Goal: Task Accomplishment & Management: Manage account settings

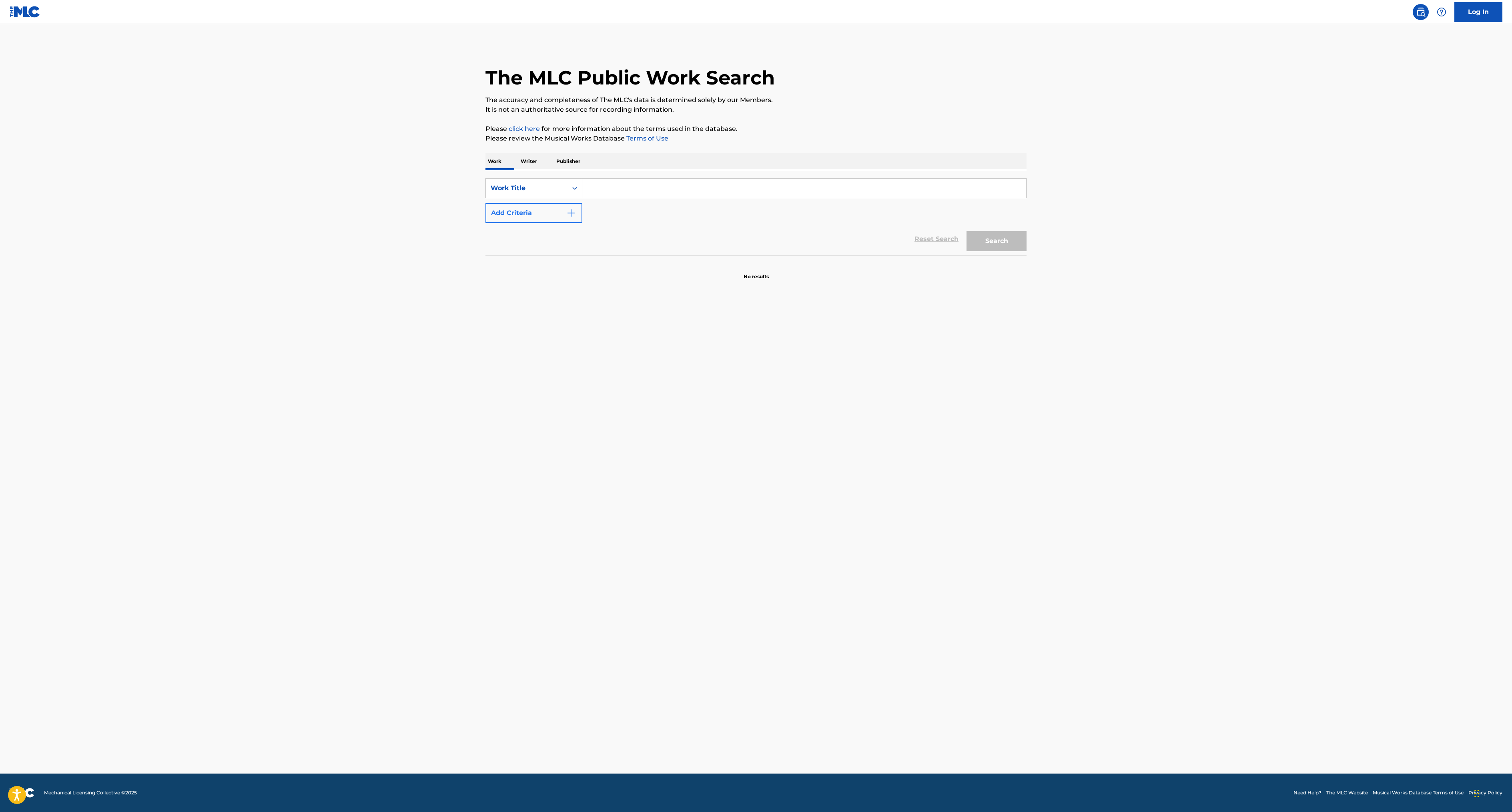
click at [566, 218] on img "Search Form" at bounding box center [571, 213] width 9 height 9
drag, startPoint x: 431, startPoint y: 333, endPoint x: 437, endPoint y: 365, distance: 32.6
click at [485, 223] on div "MLC Publisher Number, 4 of 5. 5 results available. Use Up and Down to choose op…" at bounding box center [534, 213] width 97 height 20
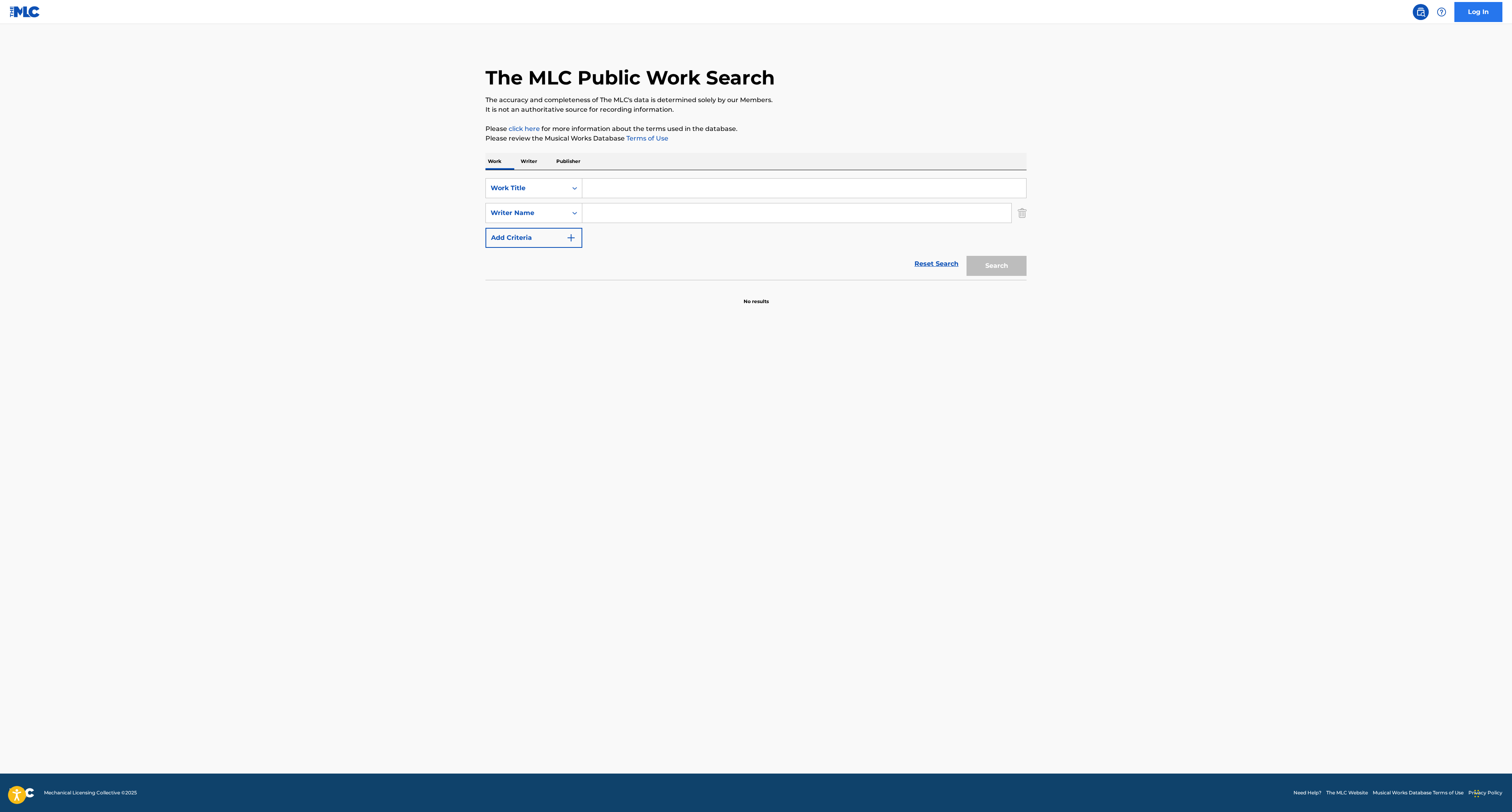
click at [1465, 22] on link "Log In" at bounding box center [1479, 12] width 48 height 20
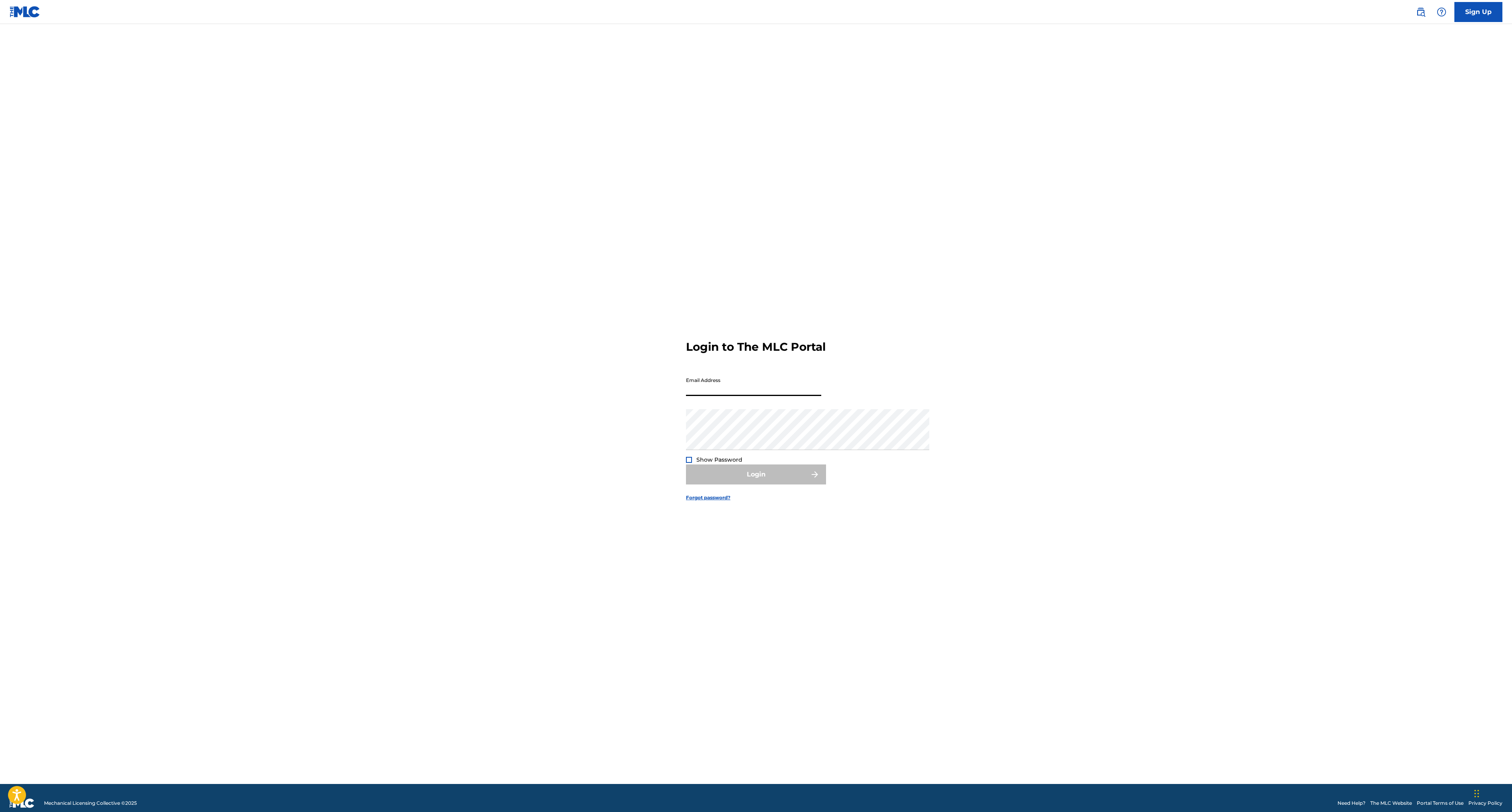
type input "[EMAIL_ADDRESS][DOMAIN_NAME]"
click at [686, 459] on div at bounding box center [689, 460] width 6 height 6
click at [704, 484] on button "Login" at bounding box center [756, 474] width 140 height 20
click at [728, 420] on input "Code" at bounding box center [754, 419] width 135 height 23
type input "518511"
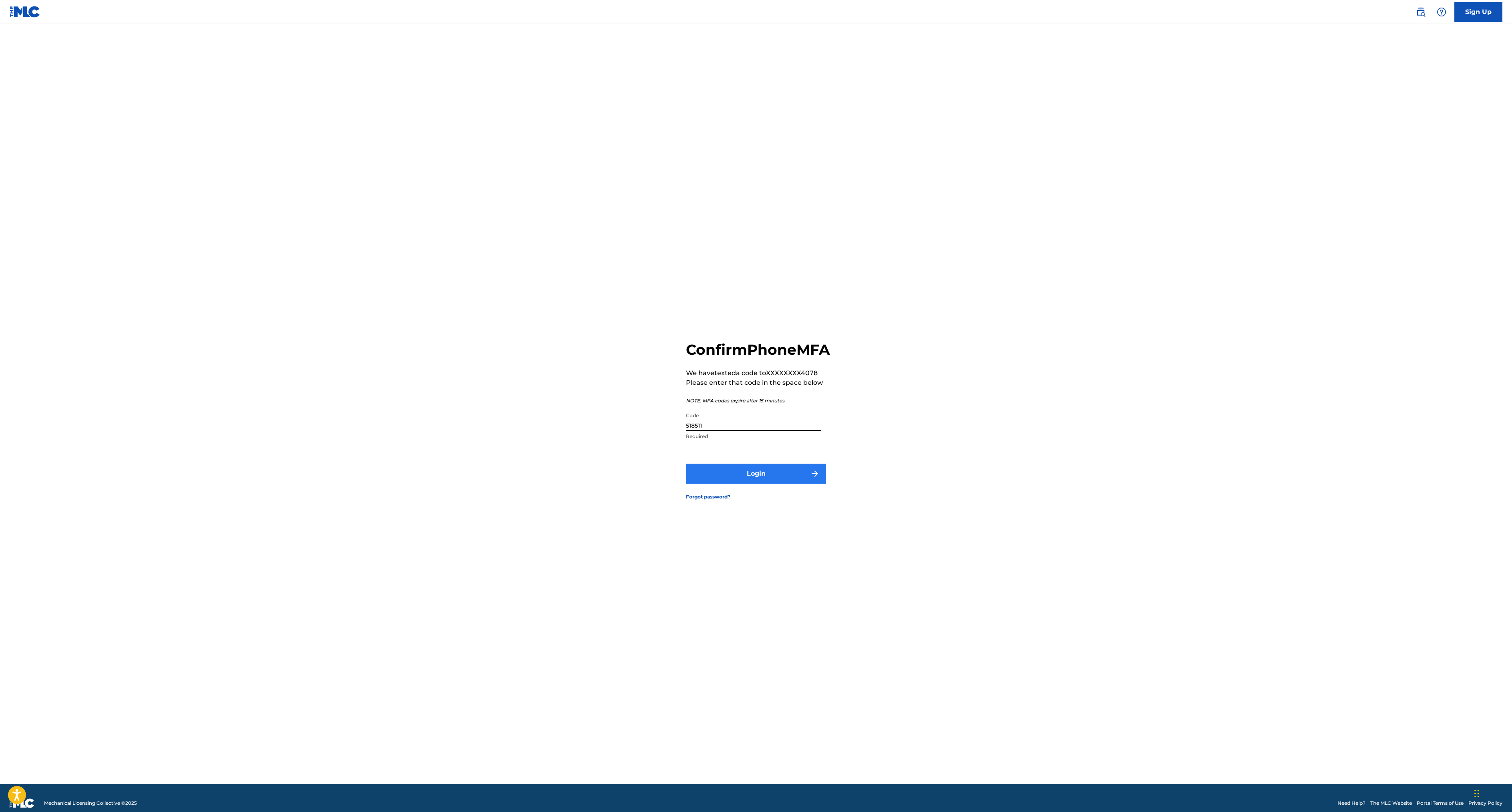
click at [755, 484] on button "Login" at bounding box center [756, 474] width 140 height 20
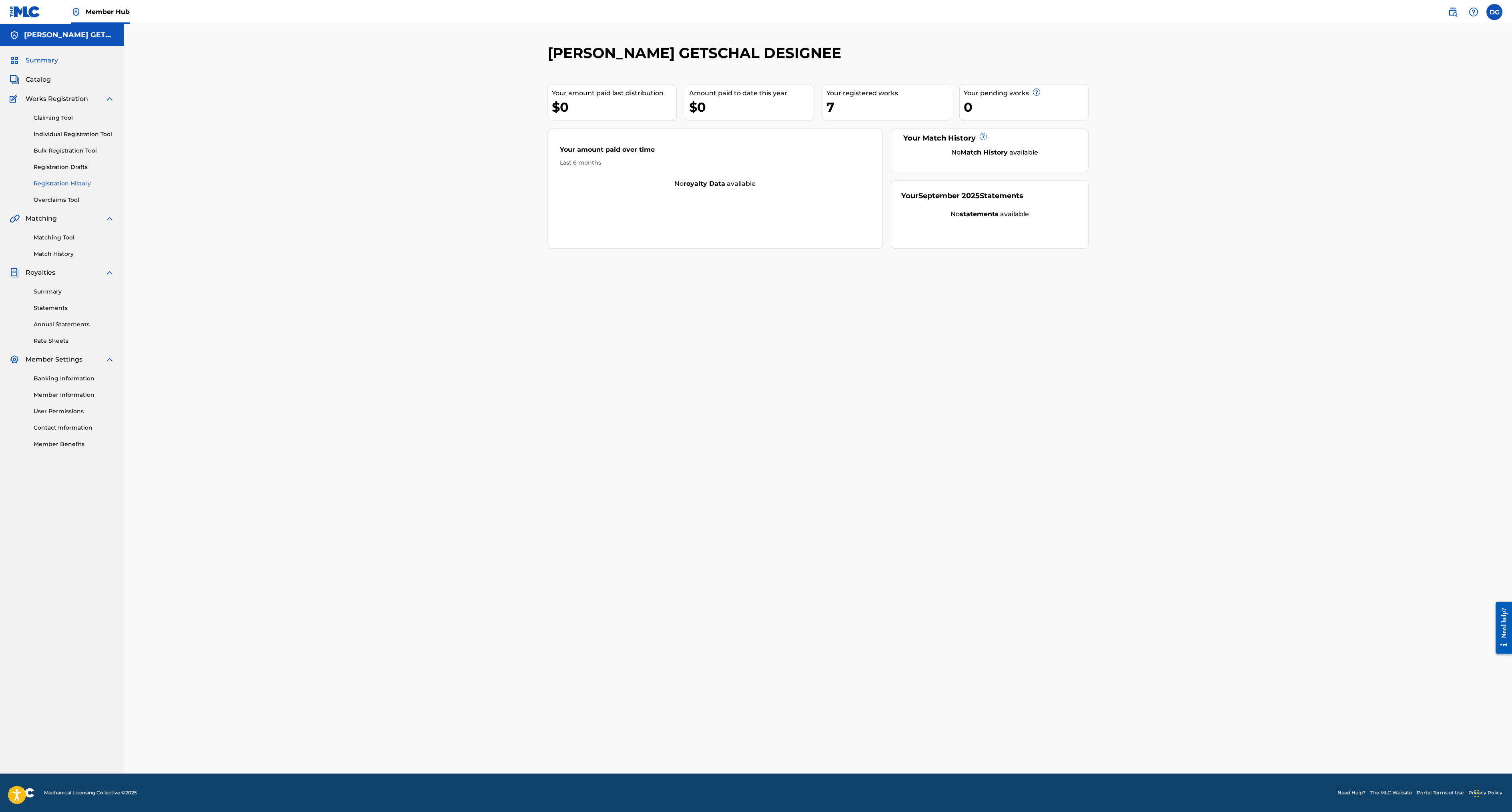
click at [103, 188] on link "Registration History" at bounding box center [74, 183] width 81 height 8
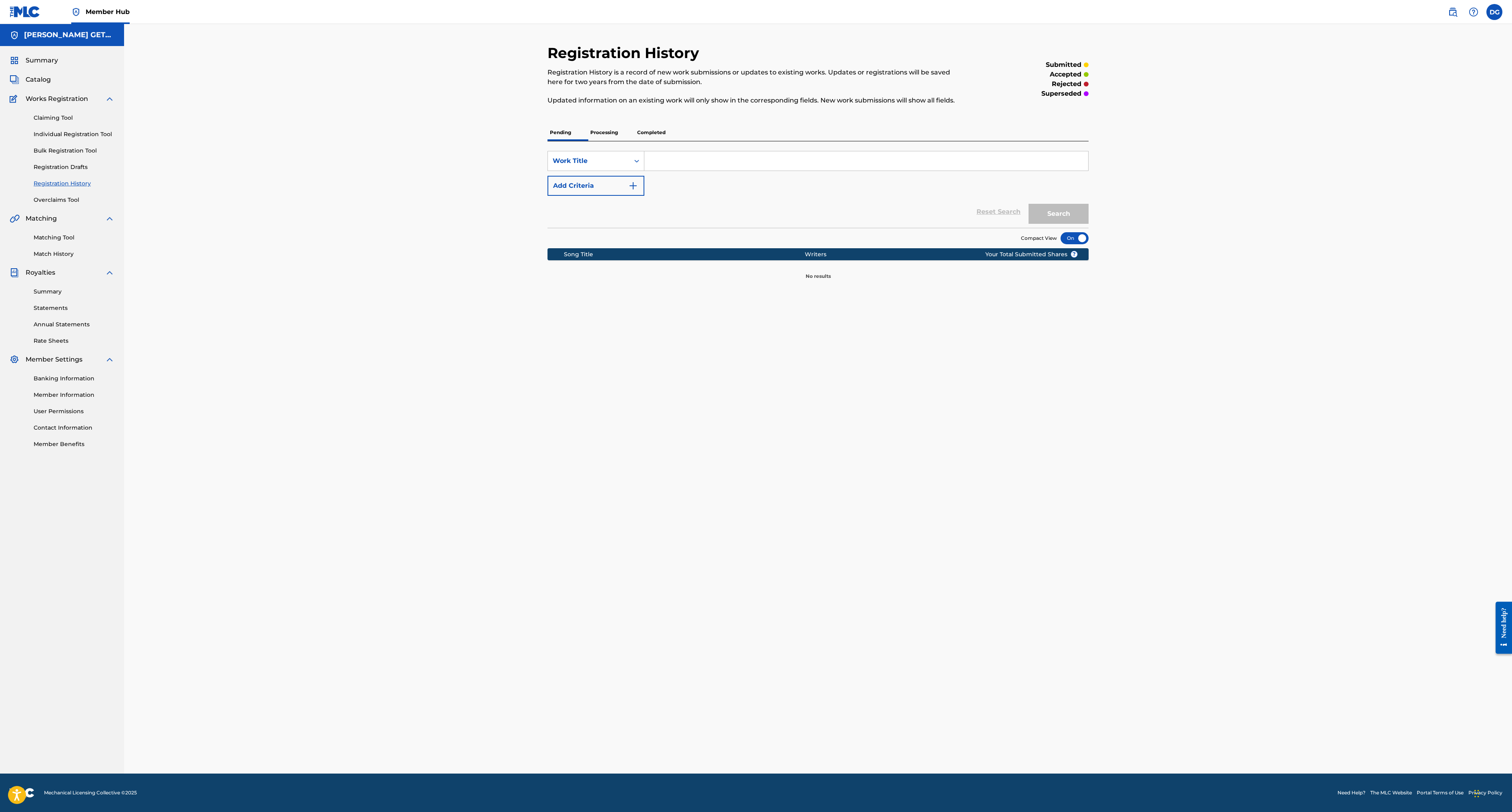
click at [635, 141] on p "Completed" at bounding box center [651, 132] width 33 height 17
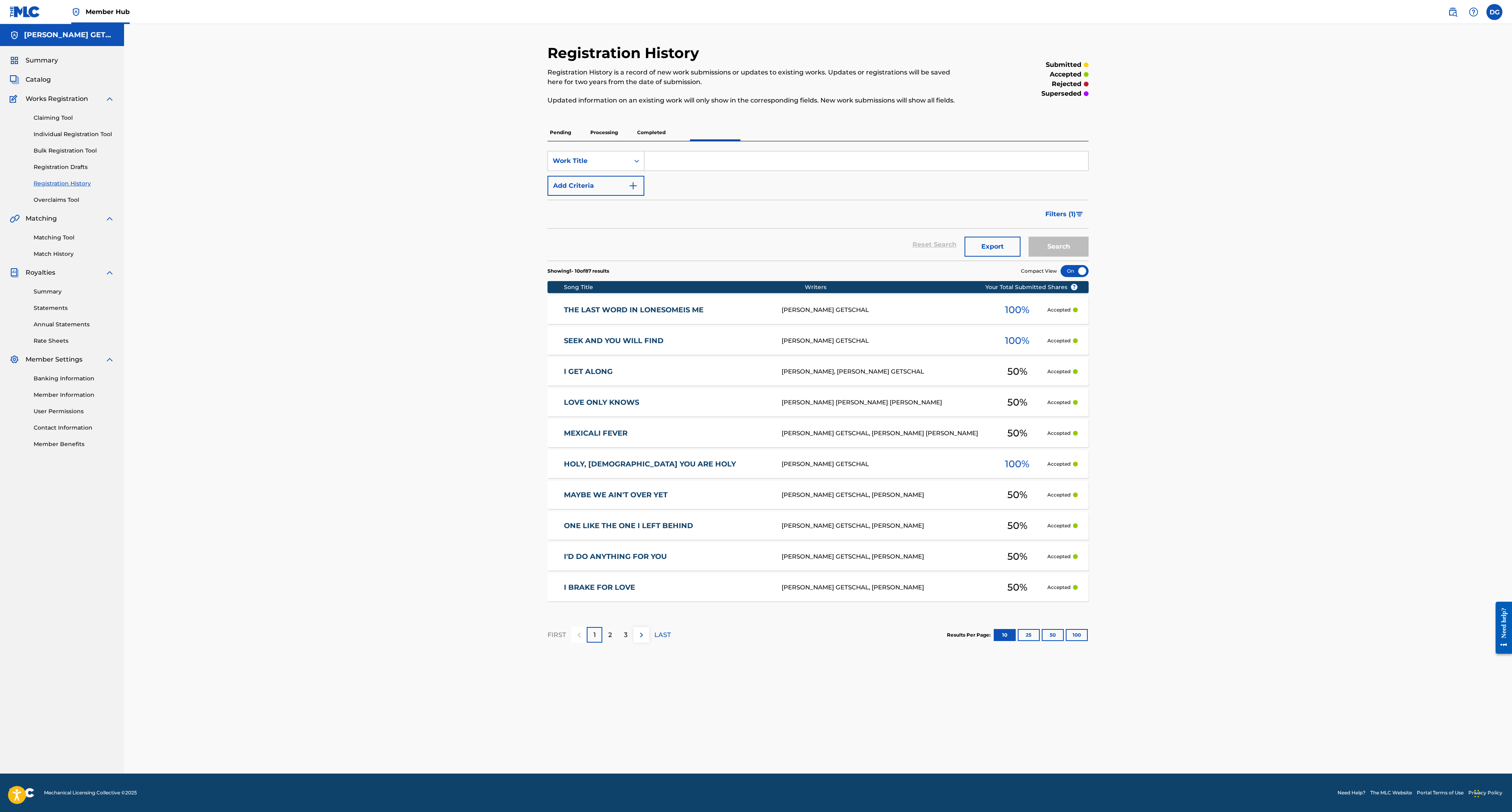
click at [588, 141] on p "Processing" at bounding box center [604, 132] width 32 height 17
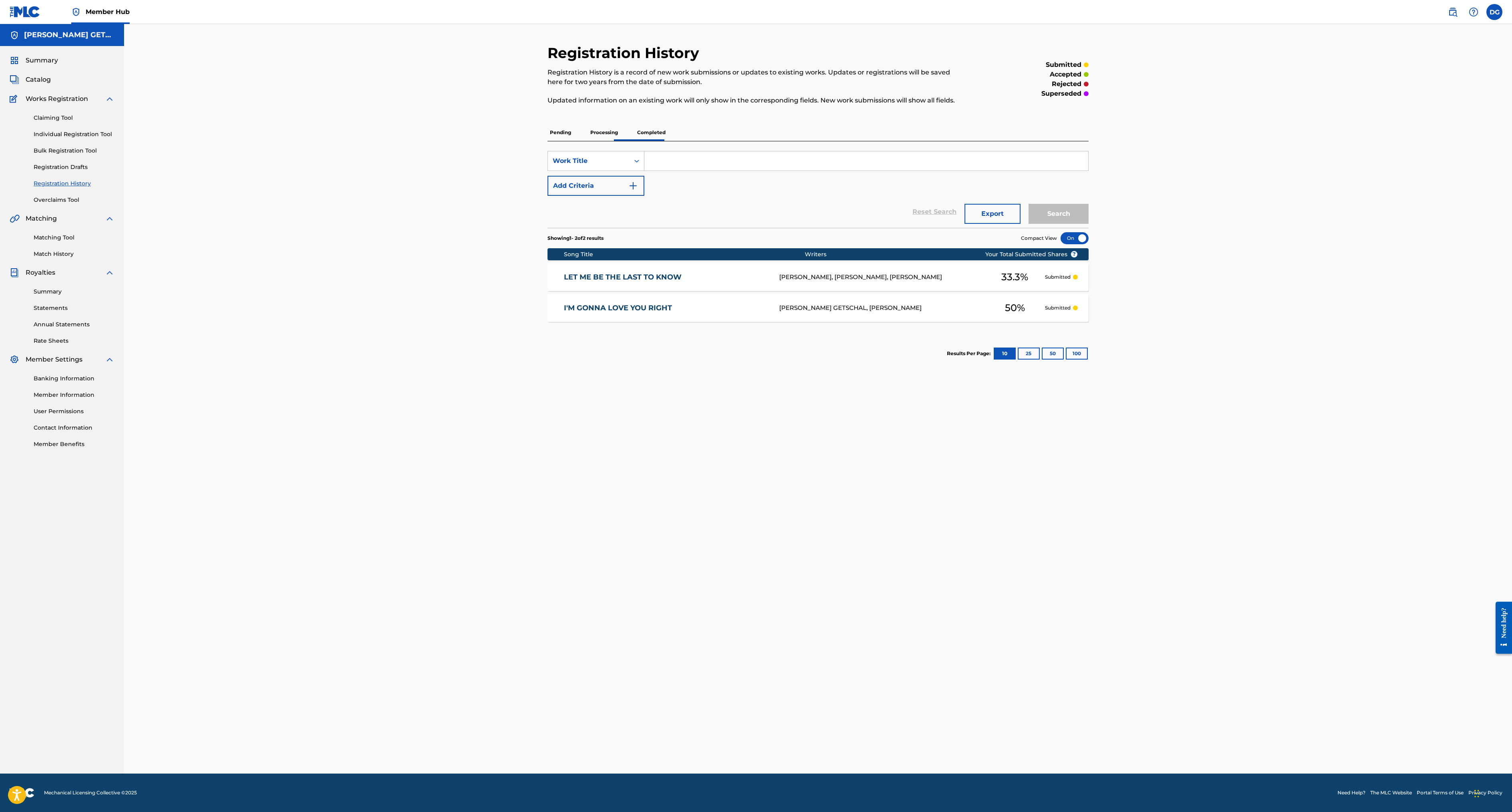
click at [635, 141] on p "Completed" at bounding box center [651, 132] width 33 height 17
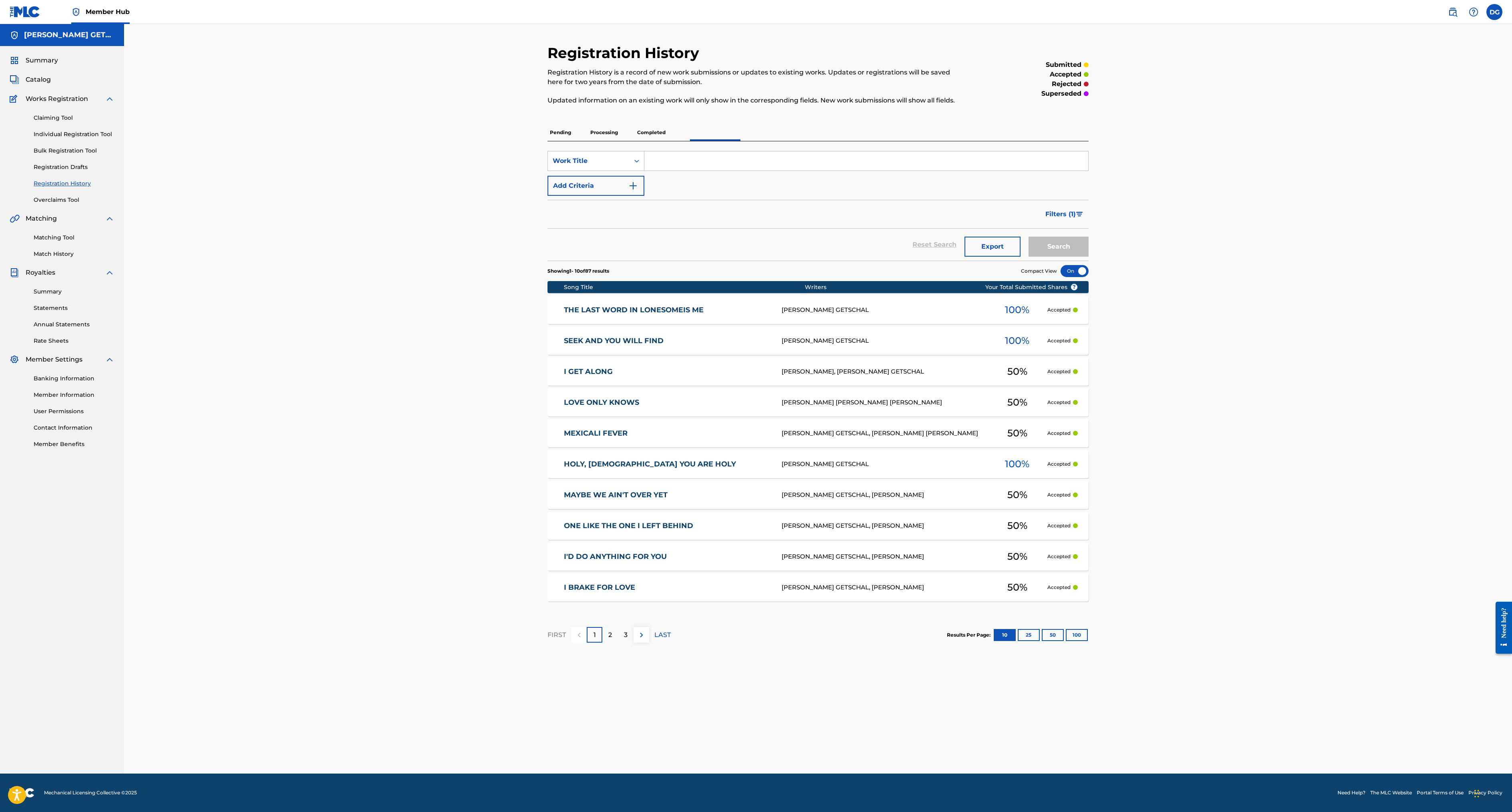
scroll to position [120, 0]
click at [1088, 641] on button "100" at bounding box center [1077, 635] width 22 height 12
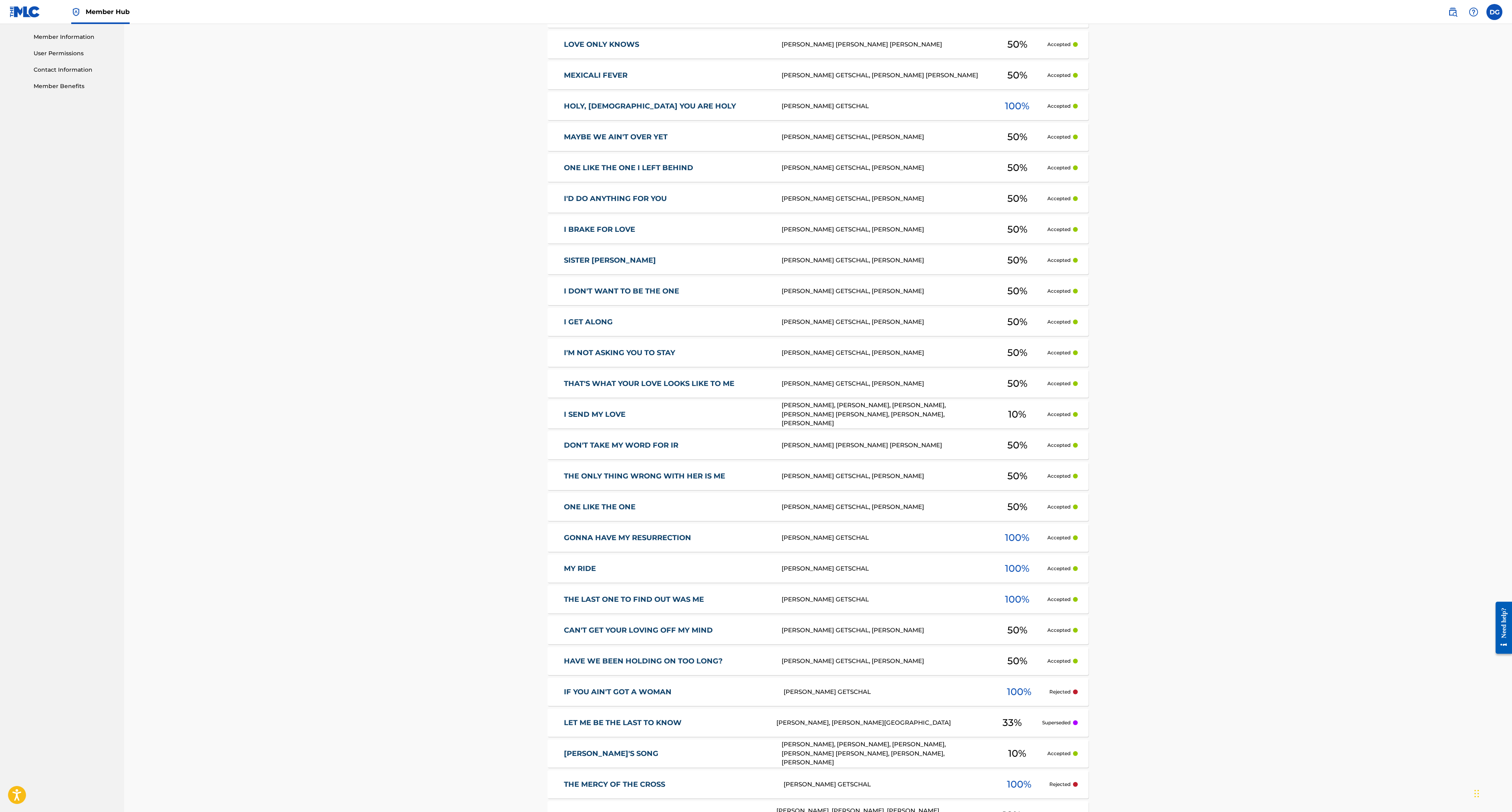
scroll to position [689, 0]
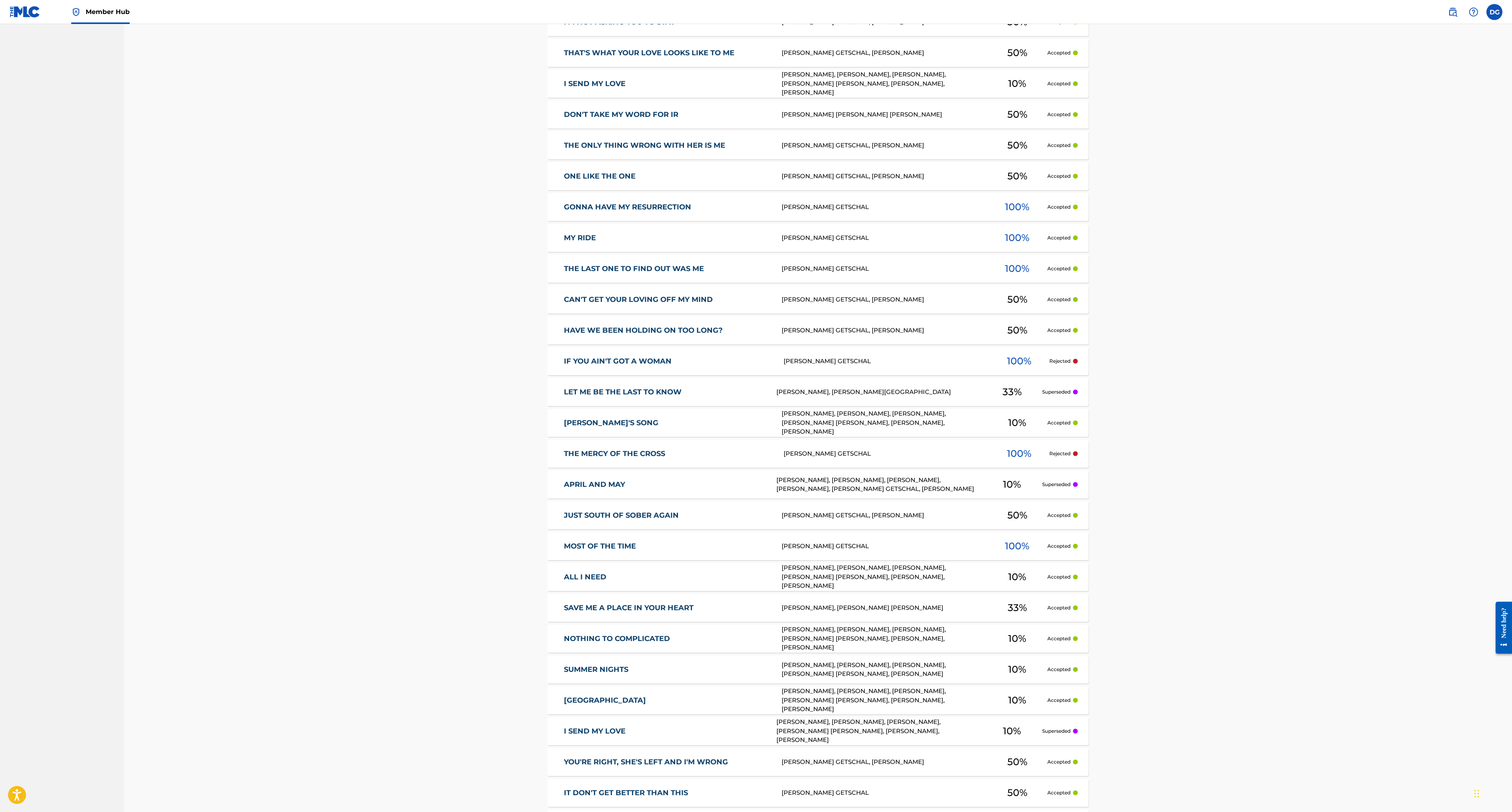
click at [564, 397] on link "LET ME BE THE LAST TO KNOW" at bounding box center [665, 392] width 202 height 9
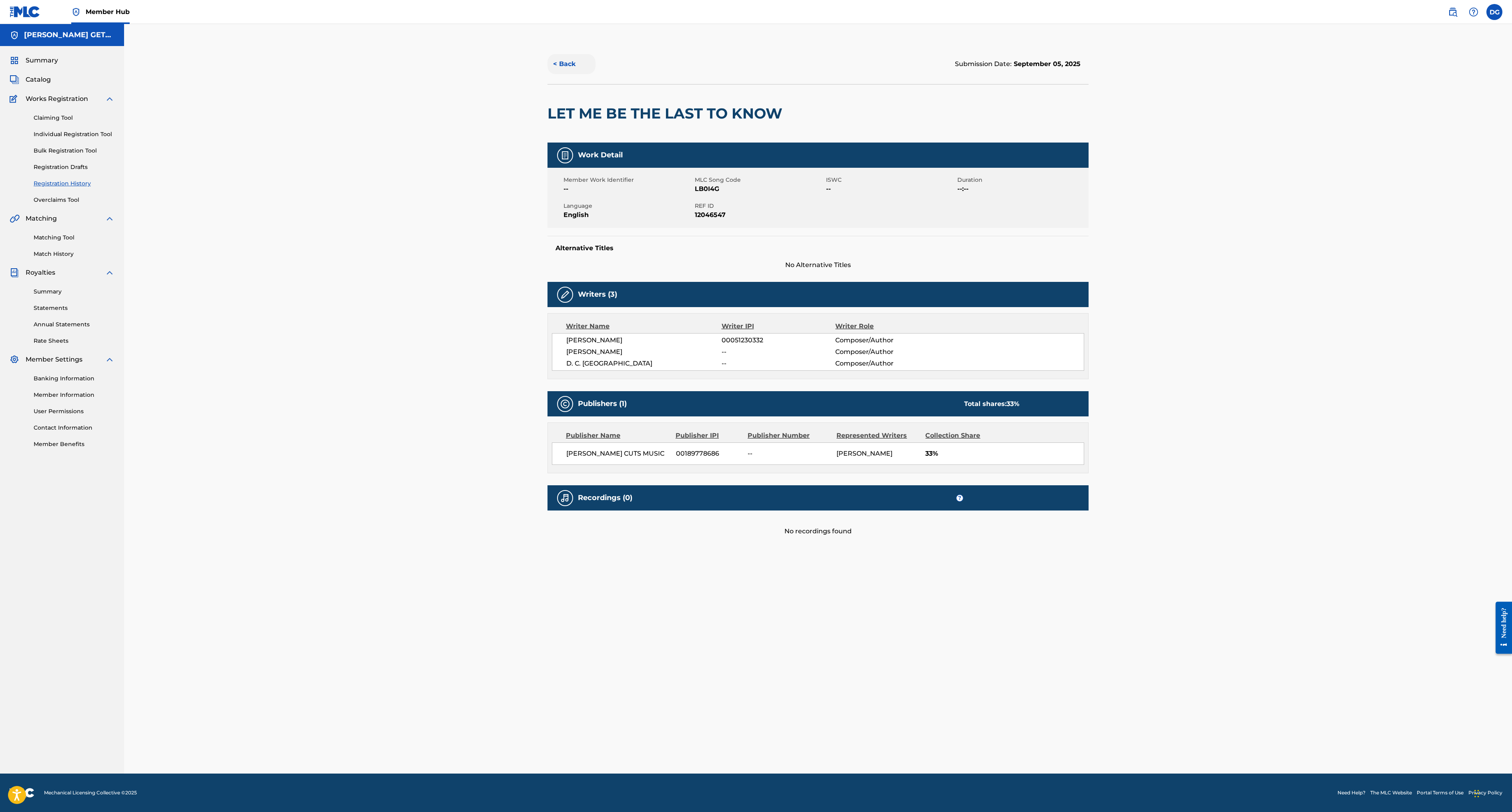
click at [548, 74] on button "< Back" at bounding box center [572, 64] width 48 height 20
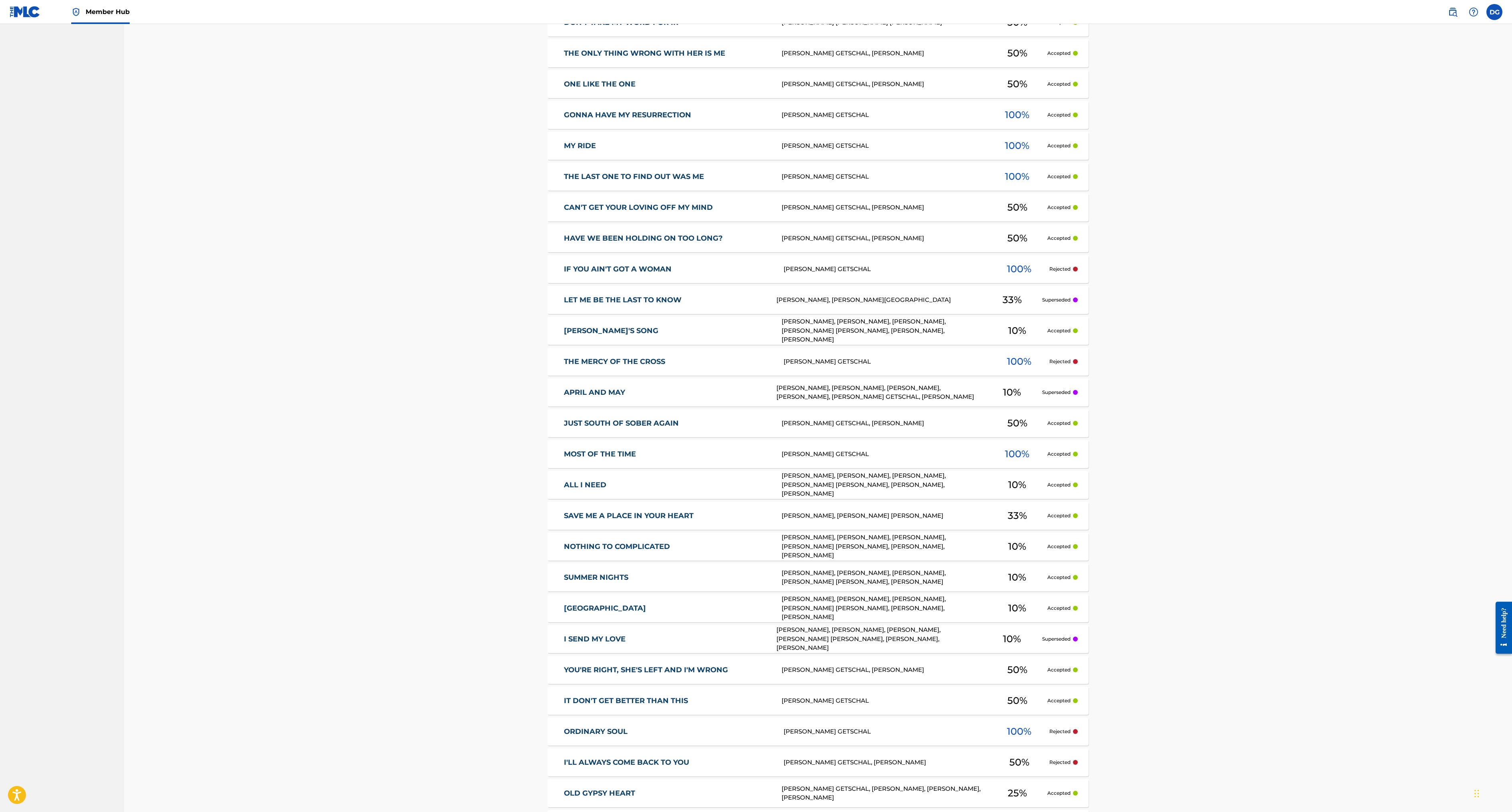
scroll to position [1253, 0]
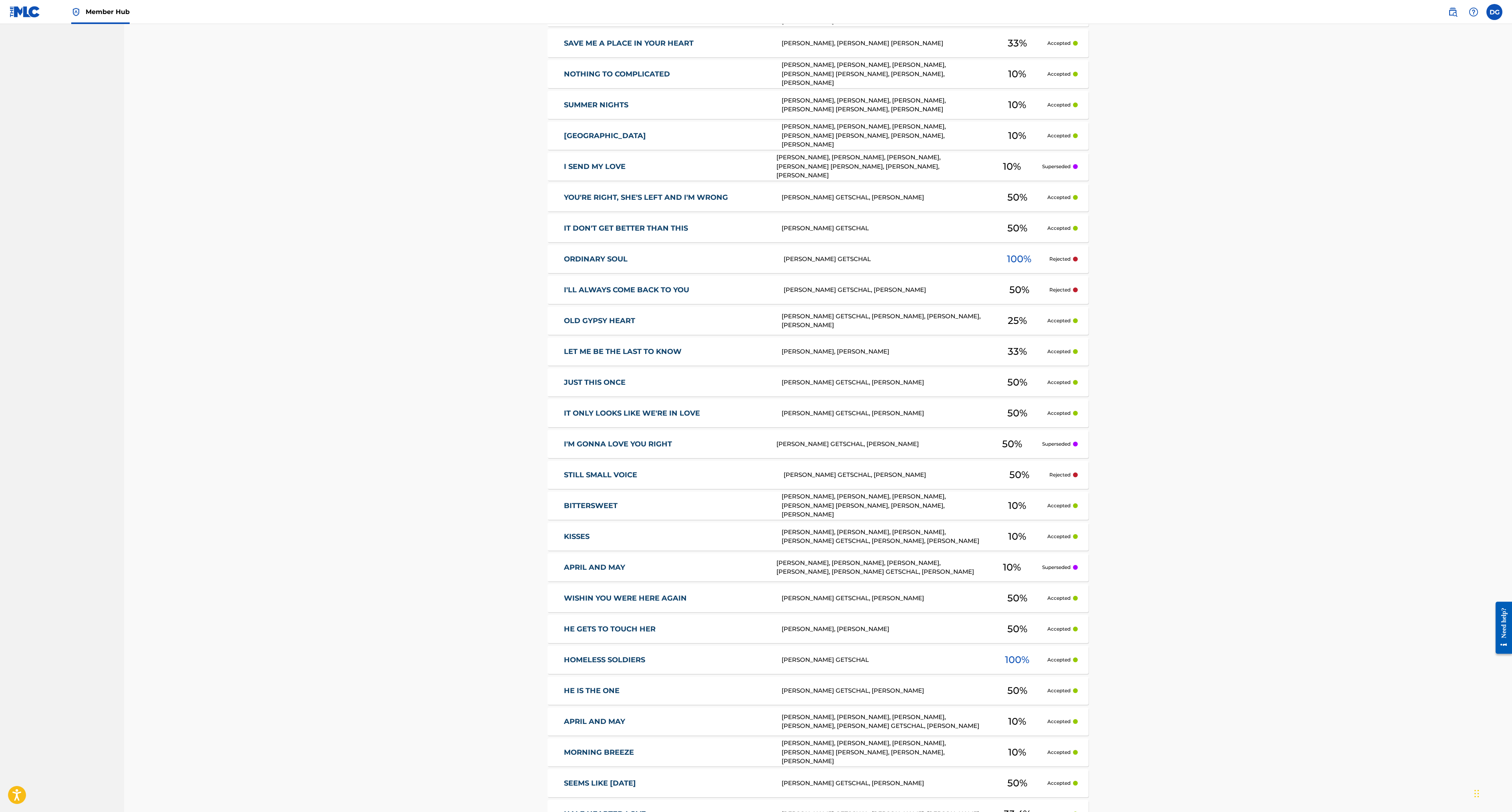
click at [564, 449] on link "I'M GONNA LOVE YOU RIGHT" at bounding box center [665, 444] width 202 height 9
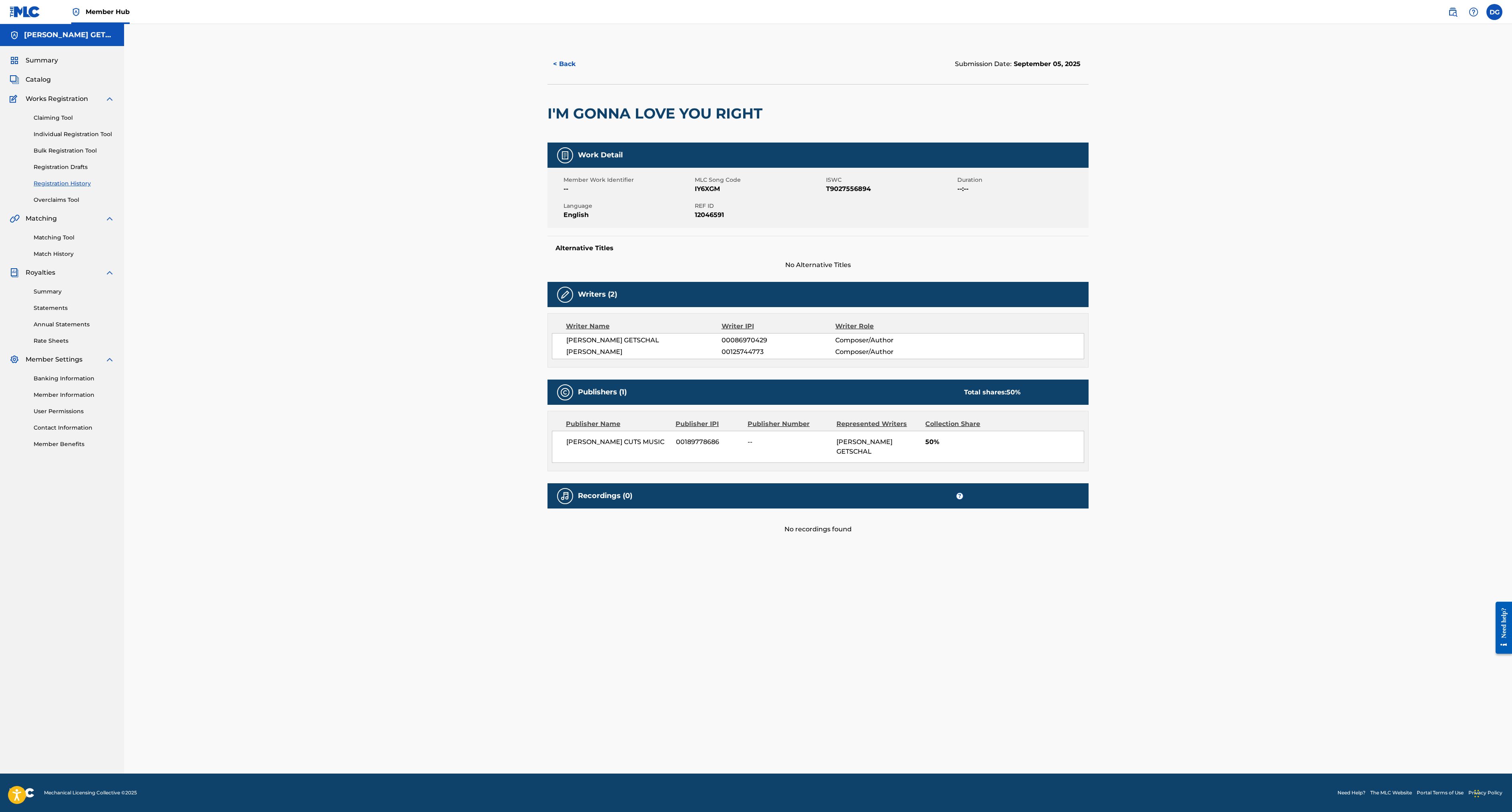
scroll to position [173, 0]
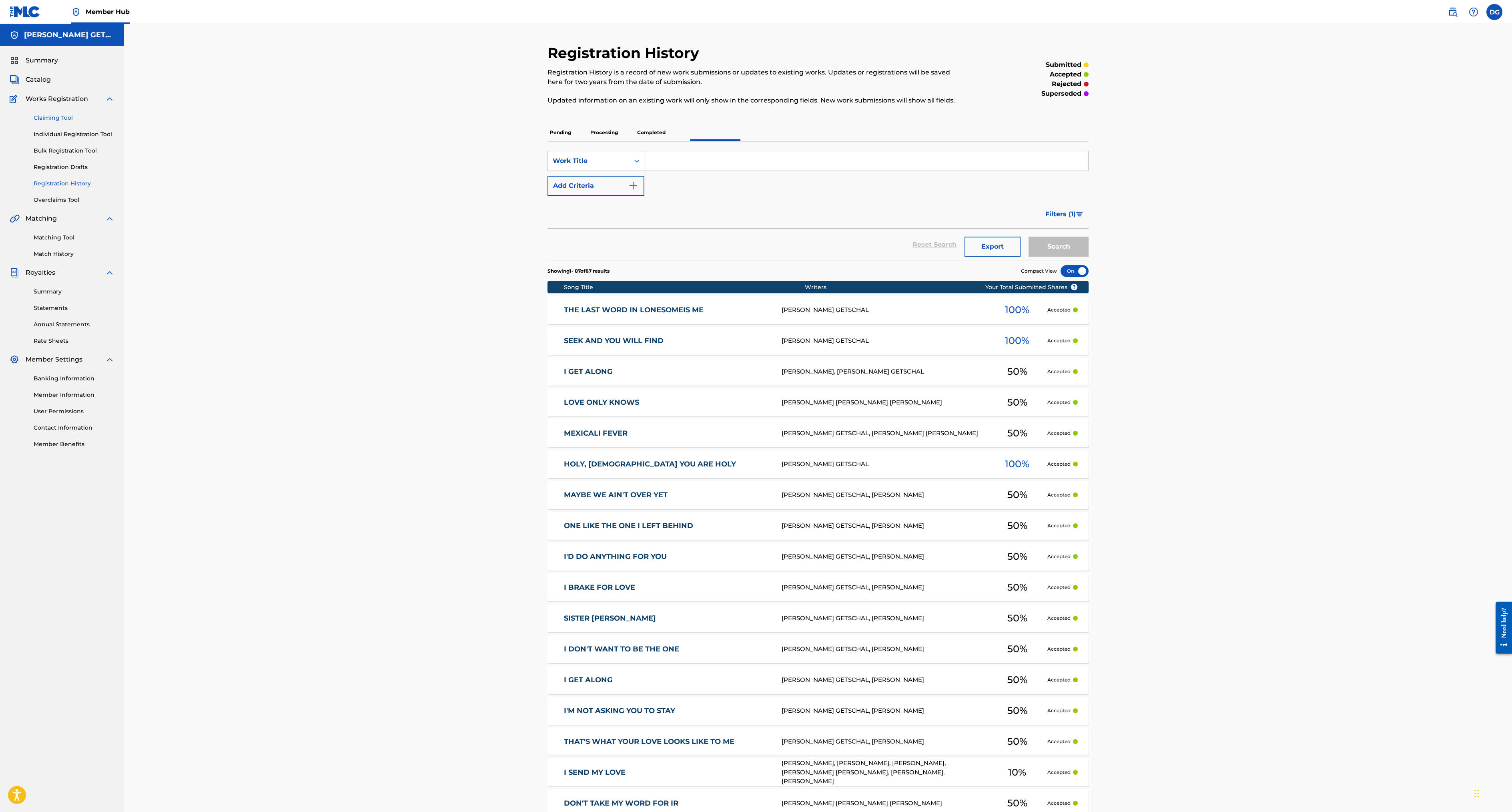
click at [76, 122] on link "Claiming Tool" at bounding box center [74, 118] width 81 height 8
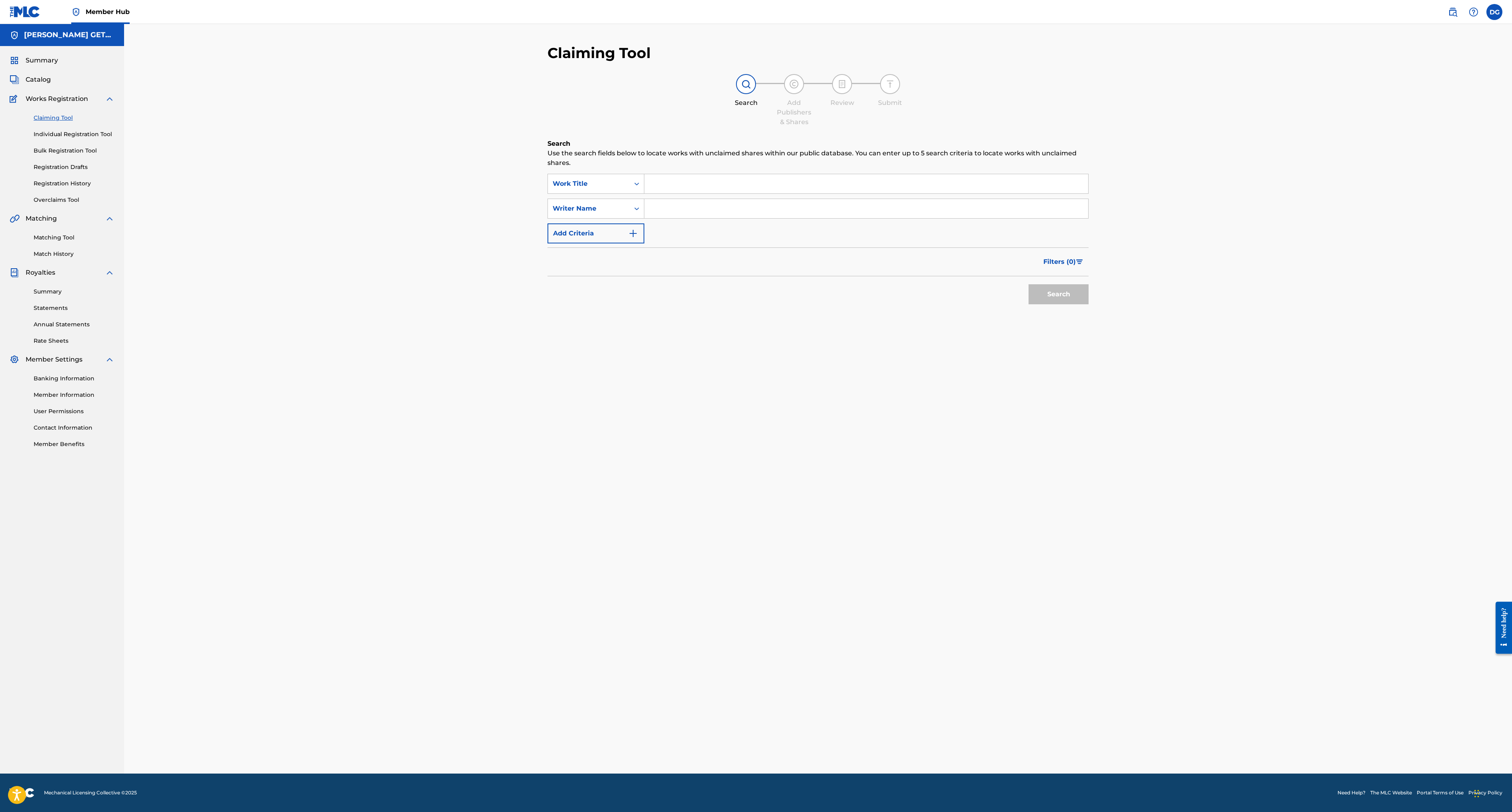
click at [644, 193] on input "Search Form" at bounding box center [866, 184] width 444 height 19
type input "piermont nights"
click at [1028, 304] on button "Search" at bounding box center [1058, 294] width 60 height 20
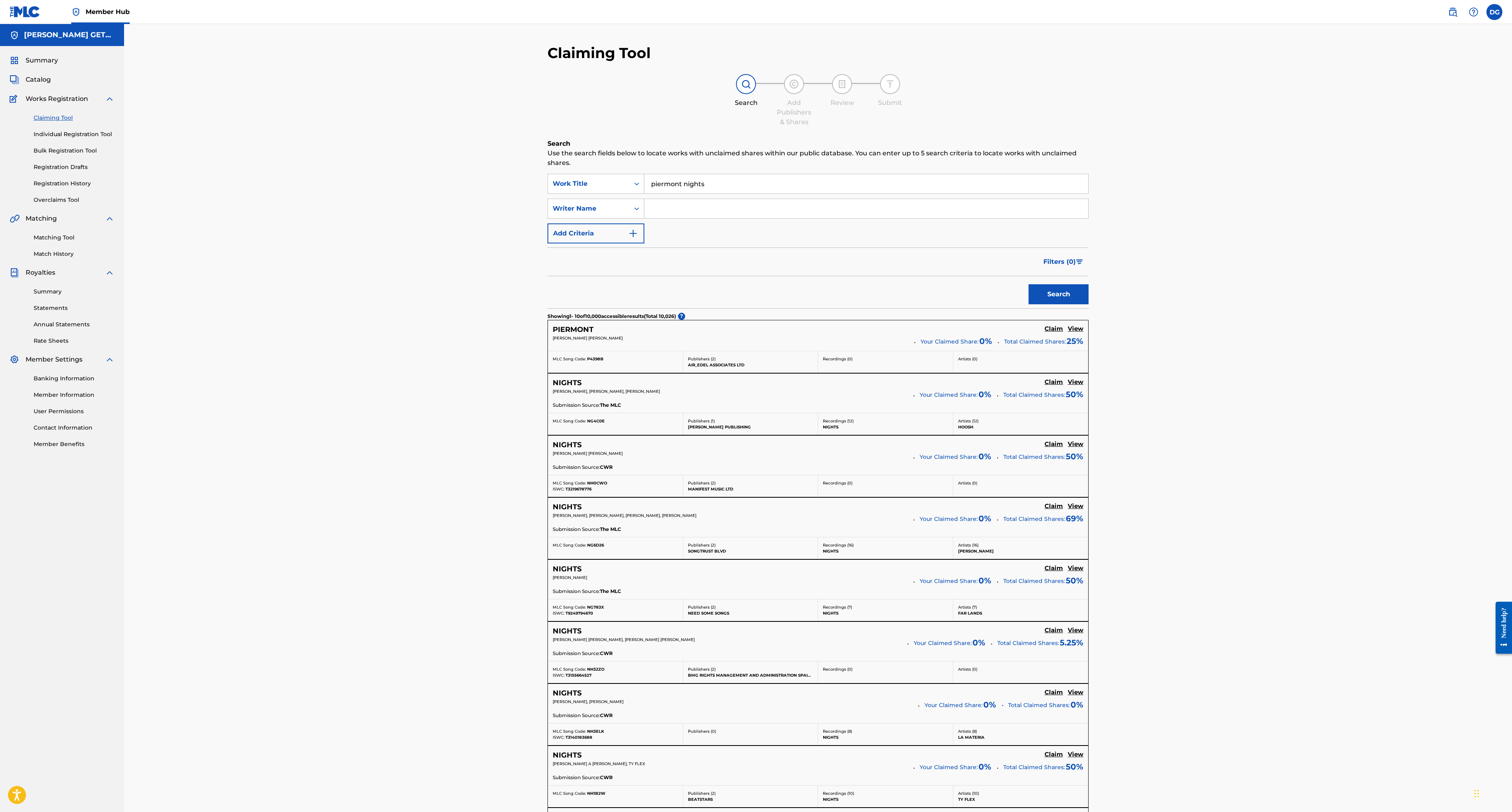
click at [644, 218] on input "Search Form" at bounding box center [866, 208] width 444 height 19
type input "getschal"
click at [1028, 304] on button "Search" at bounding box center [1058, 294] width 60 height 20
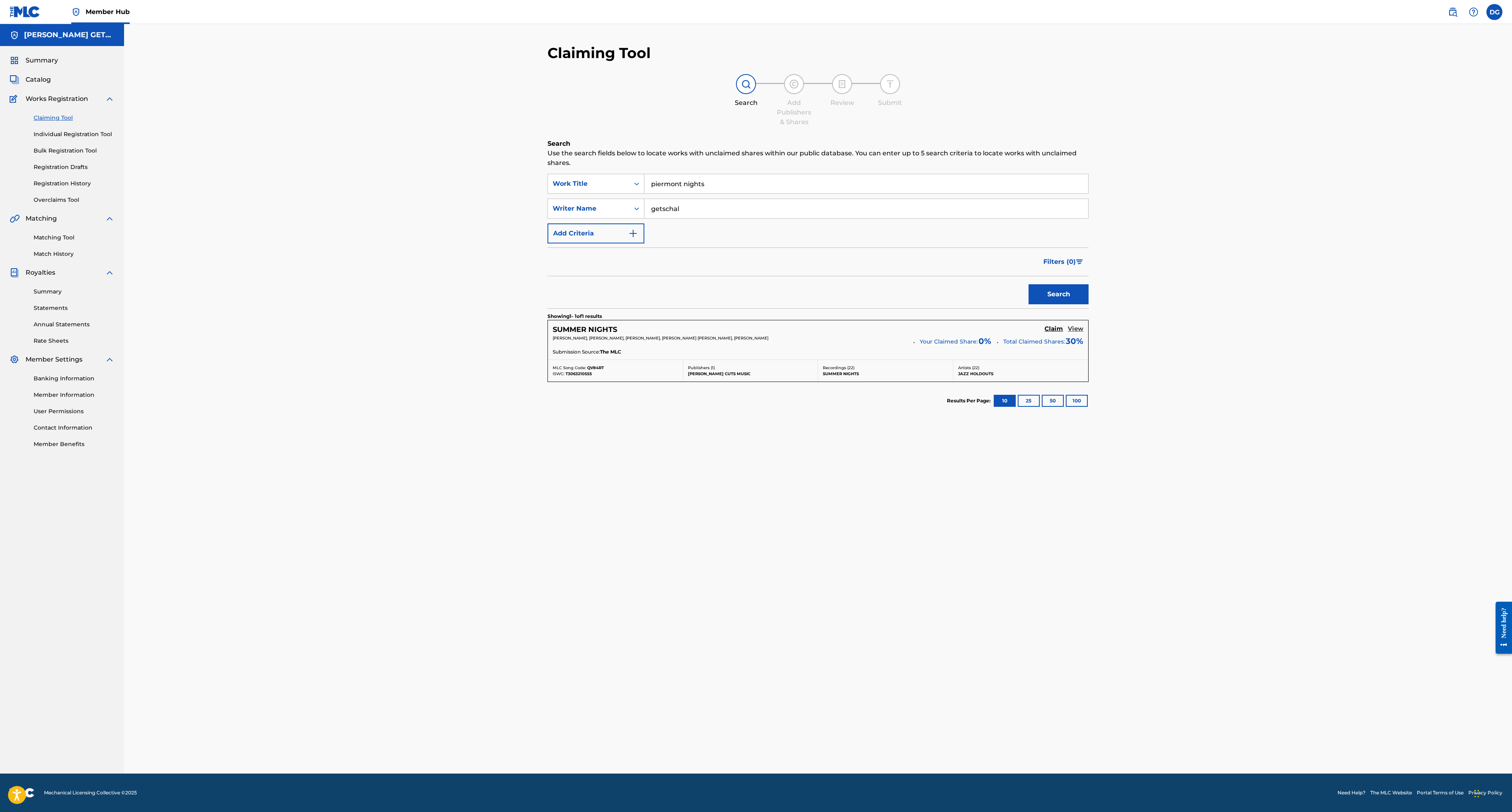
click at [1068, 333] on h5 "View" at bounding box center [1075, 329] width 16 height 8
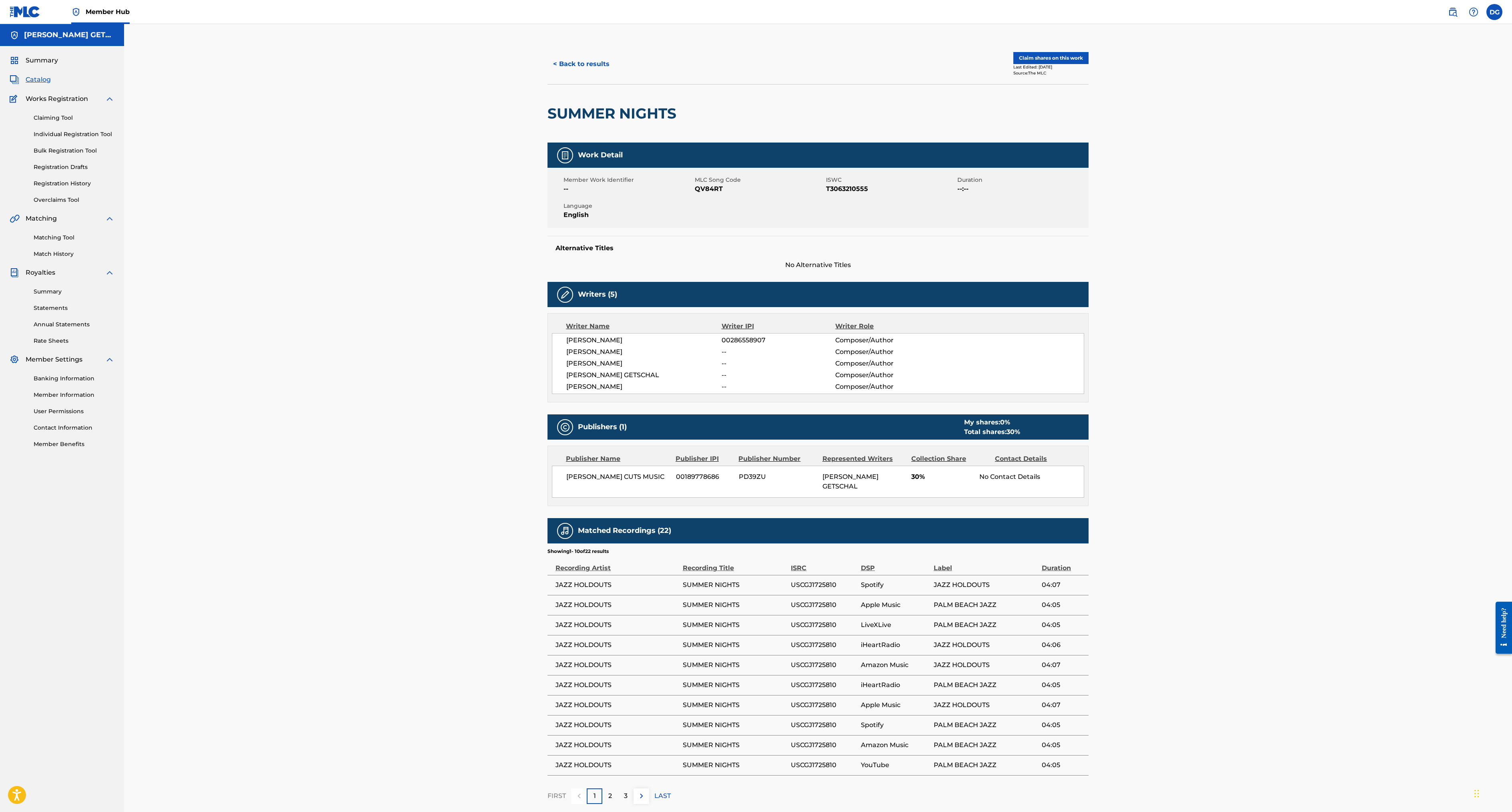
scroll to position [29, 0]
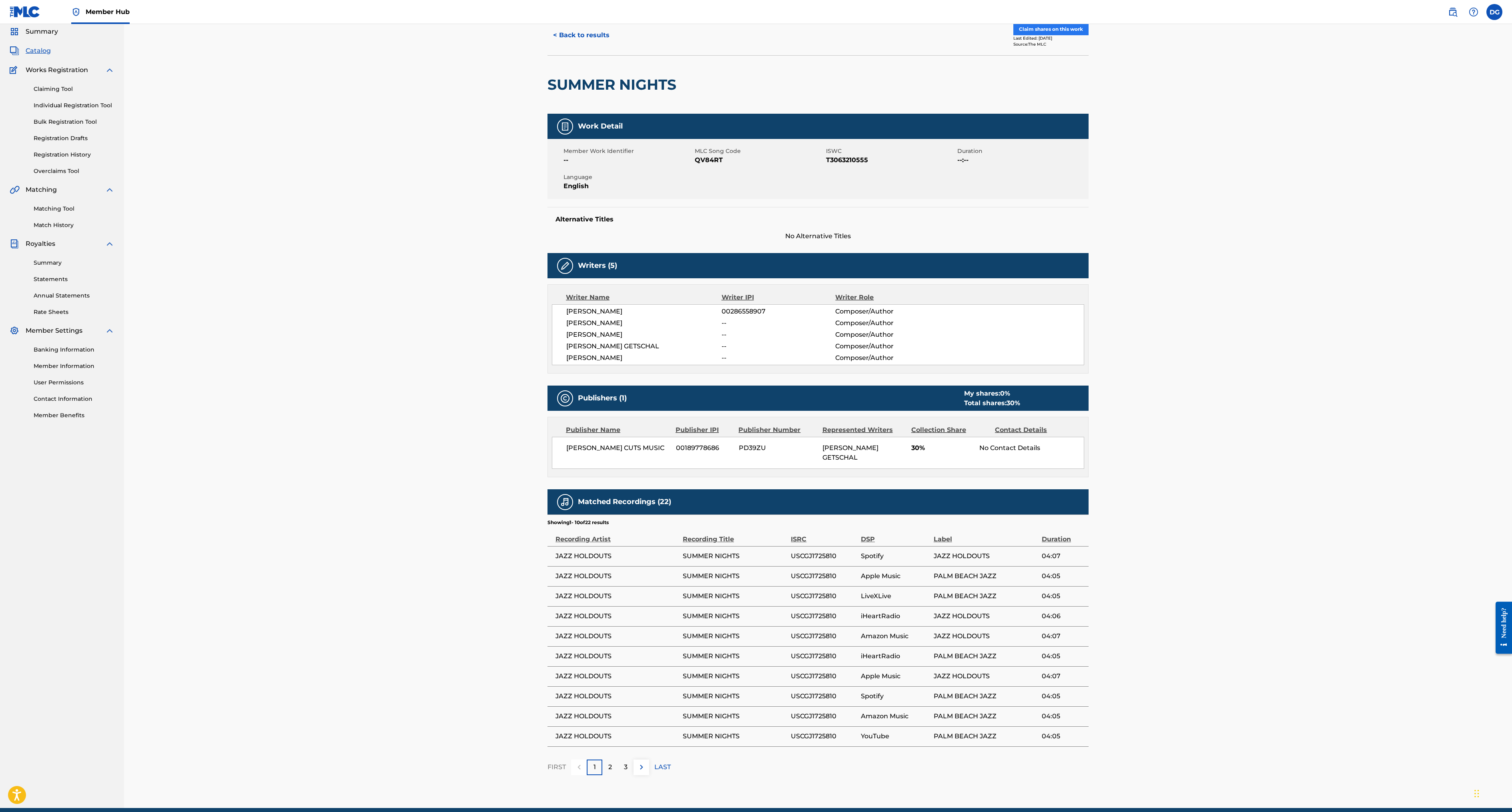
click at [1089, 35] on button "Claim shares on this work" at bounding box center [1051, 29] width 75 height 12
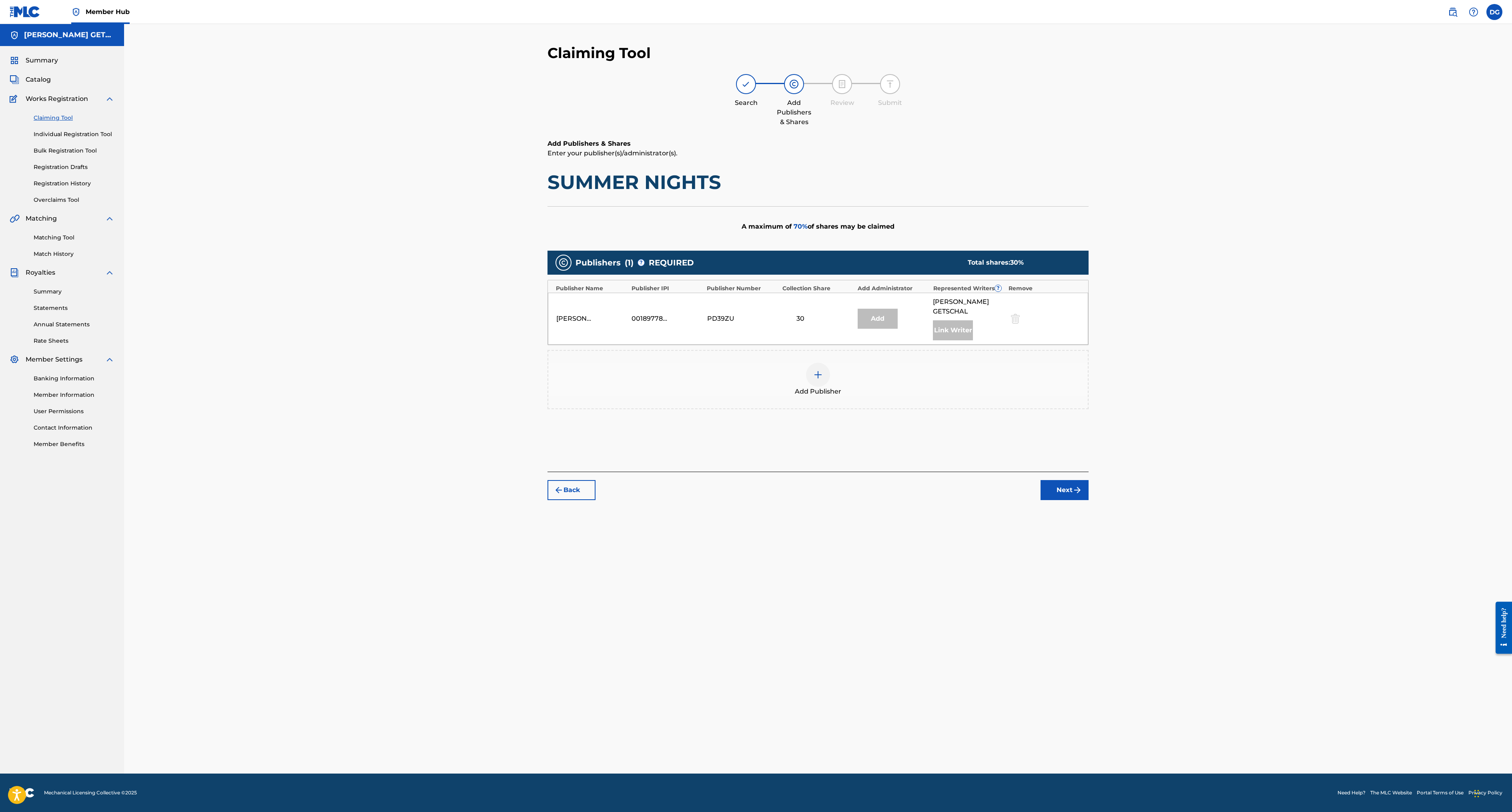
scroll to position [2, 0]
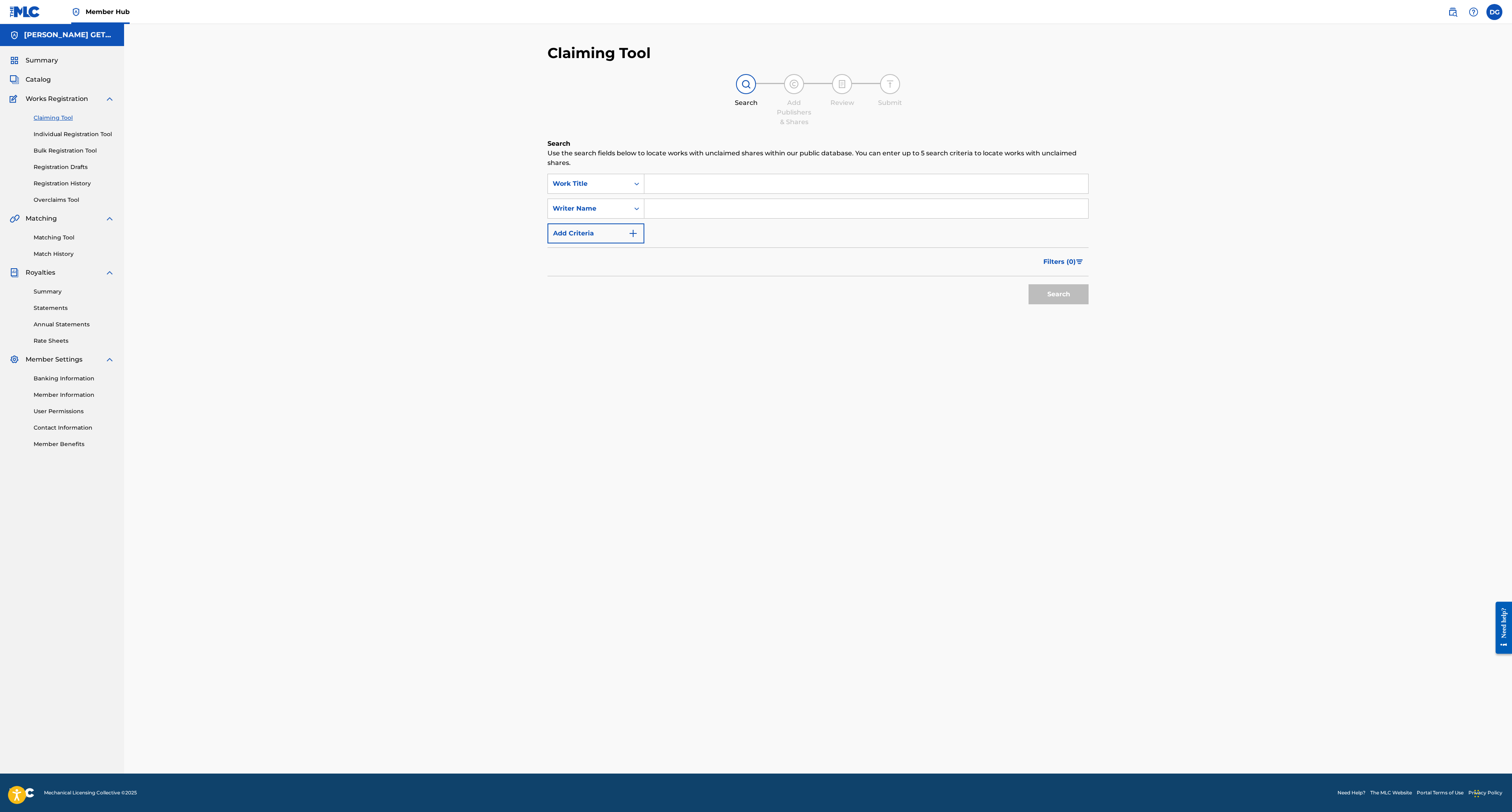
click at [644, 193] on input "Search Form" at bounding box center [866, 184] width 444 height 19
type input "hi ya bye ya"
click at [1028, 304] on button "Search" at bounding box center [1058, 294] width 60 height 20
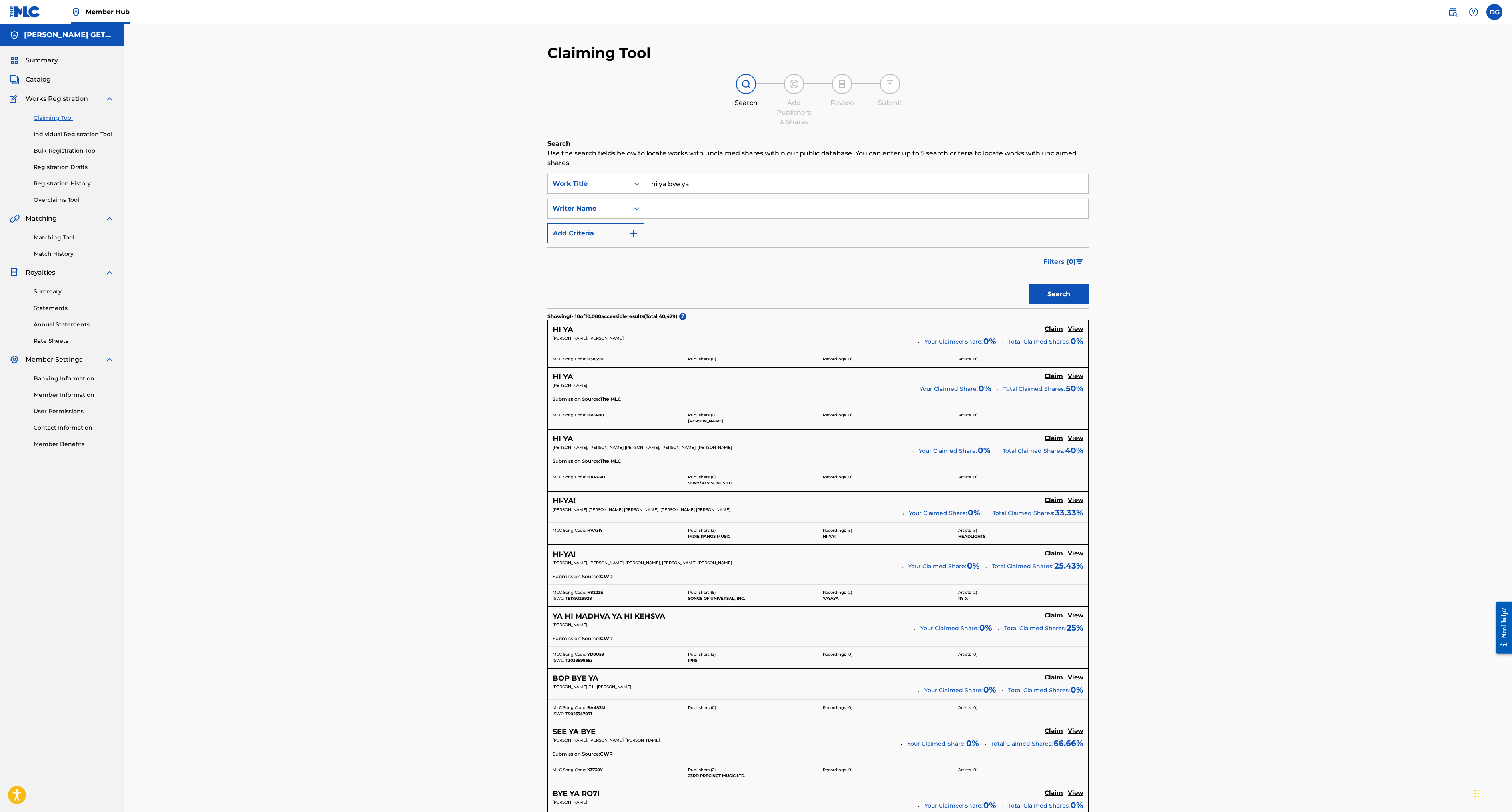
click at [644, 218] on input "Search Form" at bounding box center [866, 208] width 444 height 19
type input "[PERSON_NAME] getschal"
click at [1028, 304] on button "Search" at bounding box center [1058, 294] width 60 height 20
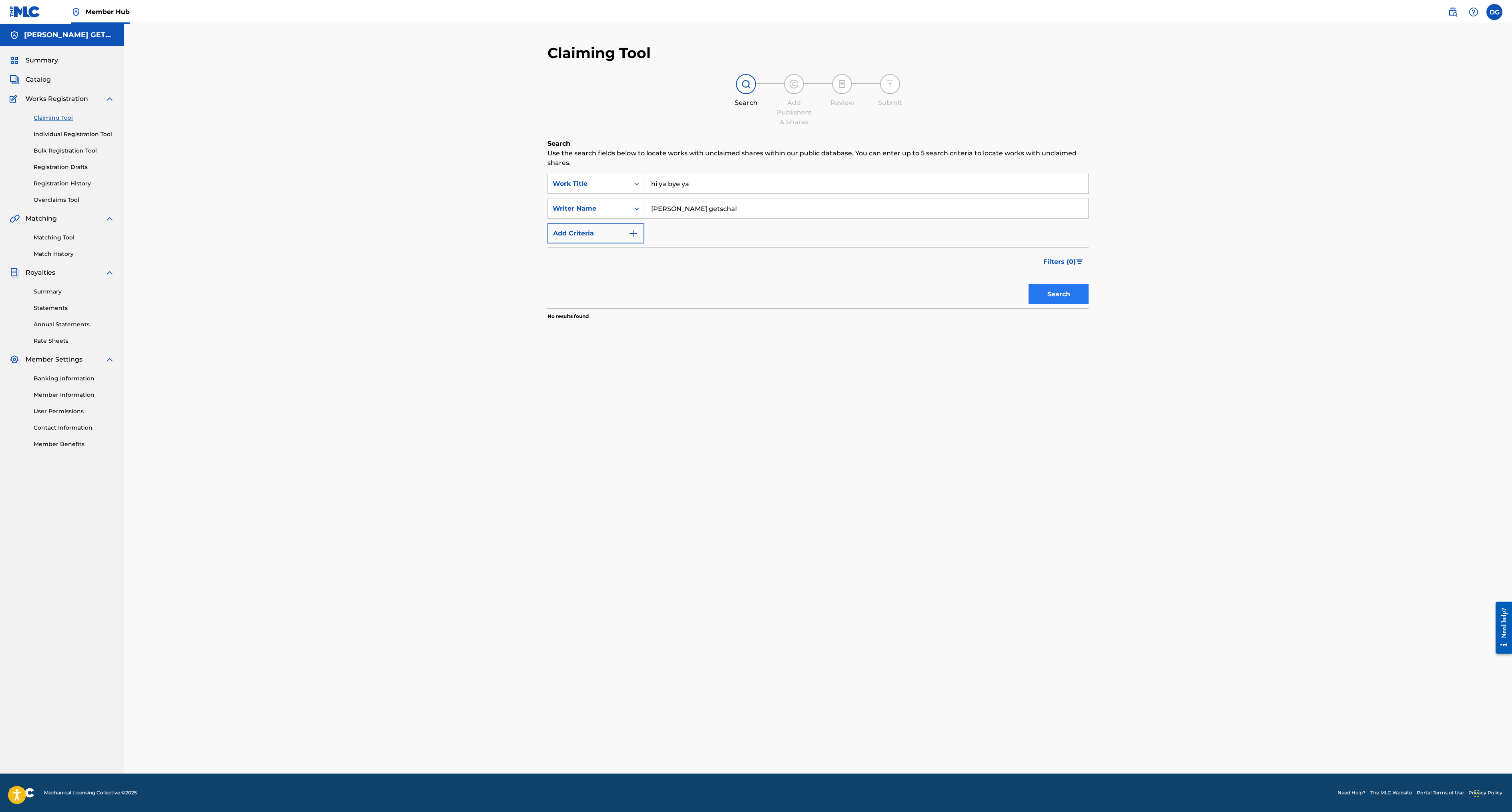
click at [1028, 304] on button "Search" at bounding box center [1058, 294] width 60 height 20
click at [628, 238] on img "Search Form" at bounding box center [633, 233] width 9 height 9
click at [548, 241] on div "ISWC" at bounding box center [588, 234] width 82 height 15
click at [548, 264] on div "MLC Song Code" at bounding box center [596, 254] width 96 height 20
click at [644, 243] on input "Search Form" at bounding box center [859, 233] width 429 height 19
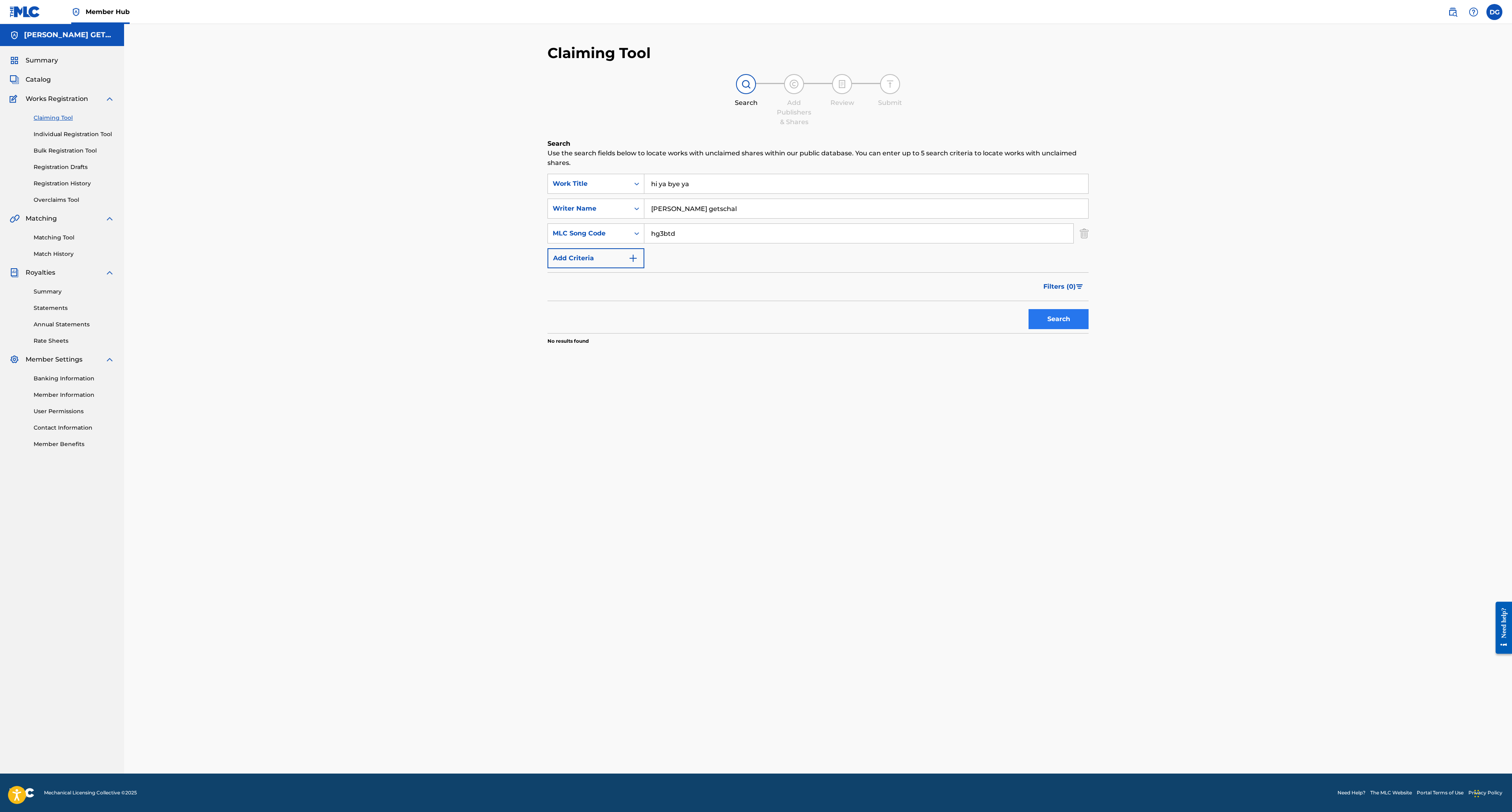
type input "hg3btd"
click at [1028, 329] on button "Search" at bounding box center [1058, 319] width 60 height 20
click at [644, 218] on input "[PERSON_NAME] getschal" at bounding box center [866, 208] width 444 height 19
type input "D"
type input "getschal"
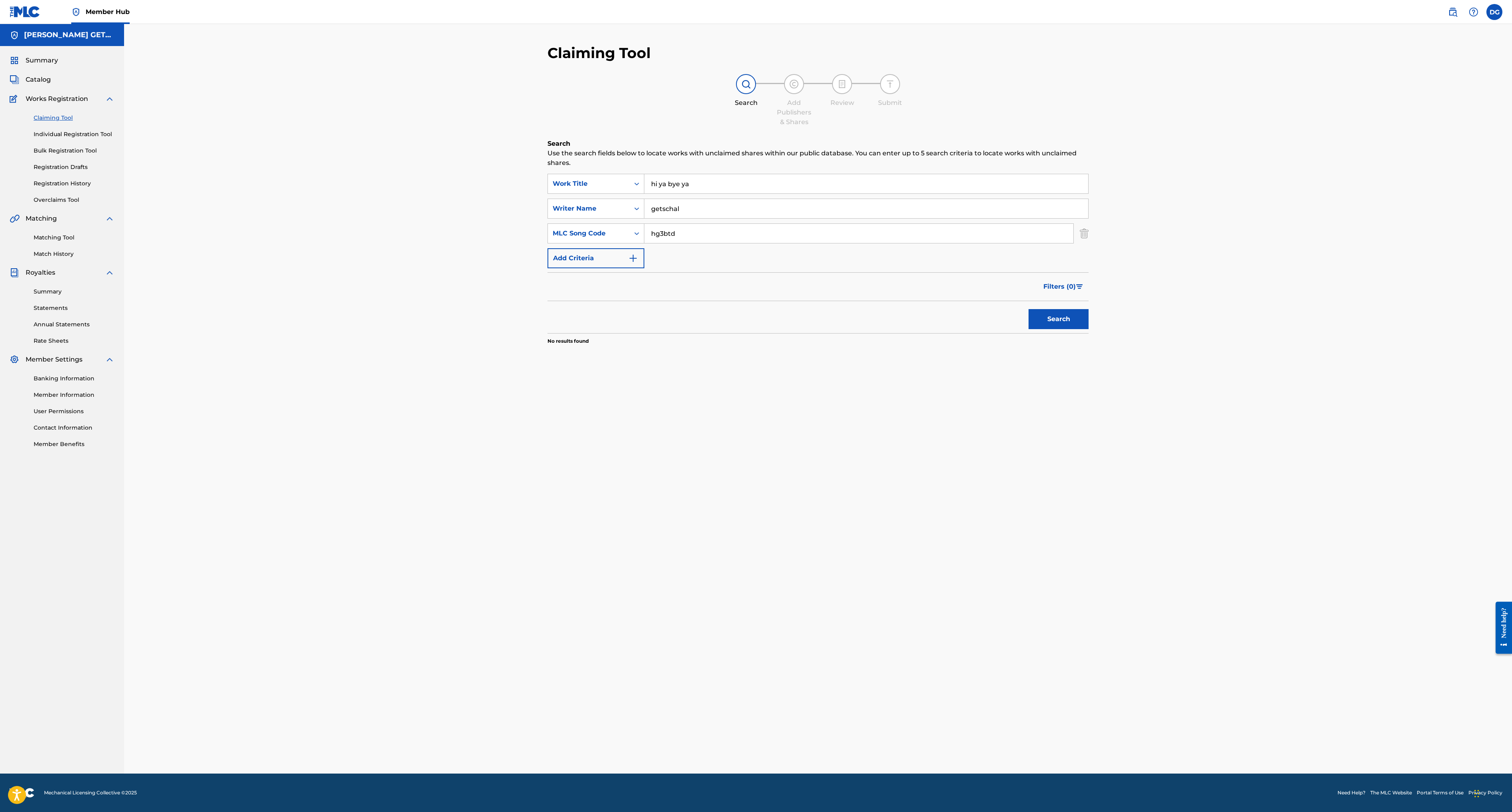
click at [1028, 329] on button "Search" at bounding box center [1058, 319] width 60 height 20
click at [1448, 17] on img at bounding box center [1453, 12] width 9 height 9
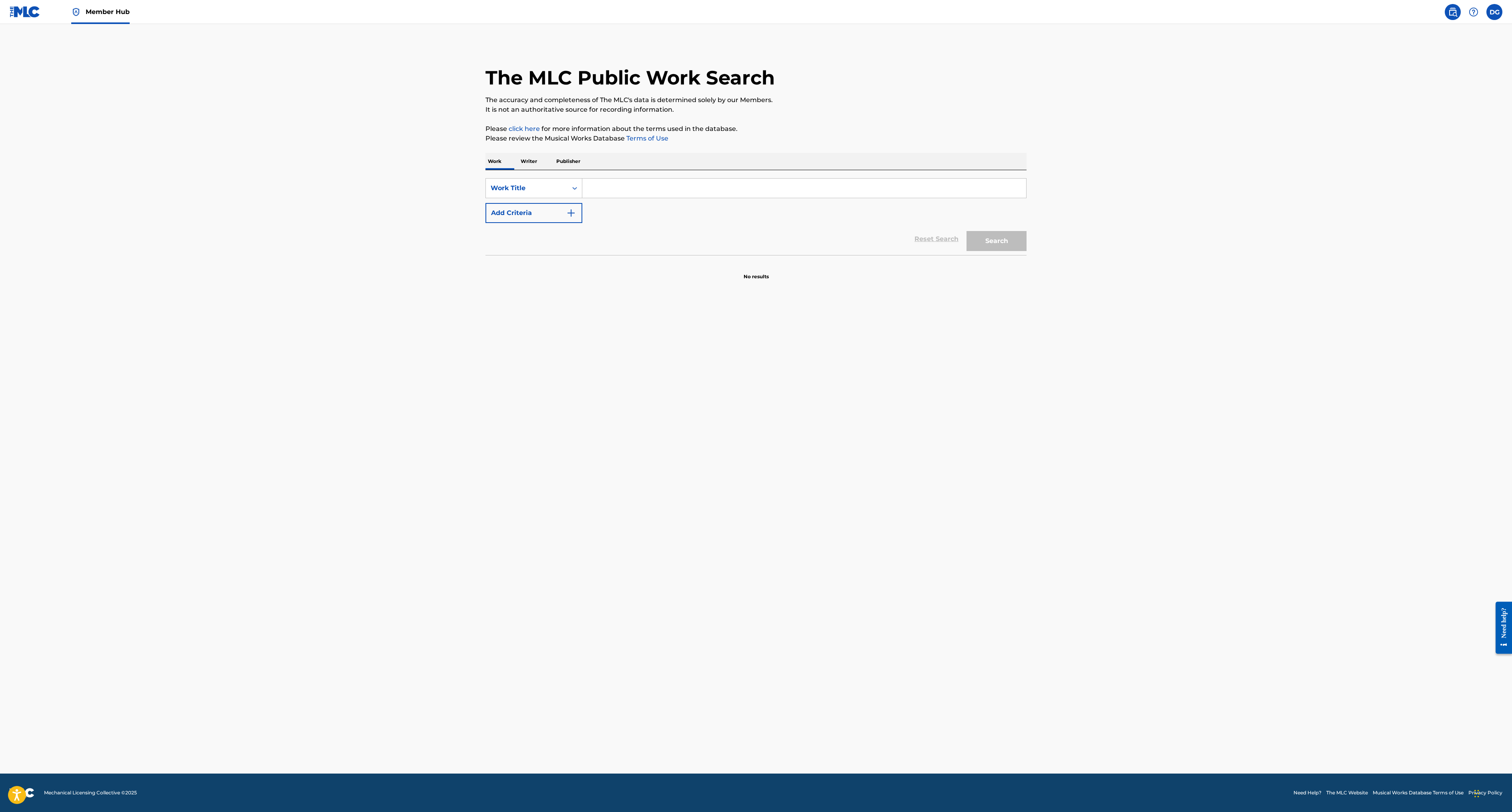
click at [582, 198] on input "Search Form" at bounding box center [804, 188] width 444 height 19
type input "hi ya bye ya"
click at [1027, 251] on button "Search" at bounding box center [997, 241] width 60 height 20
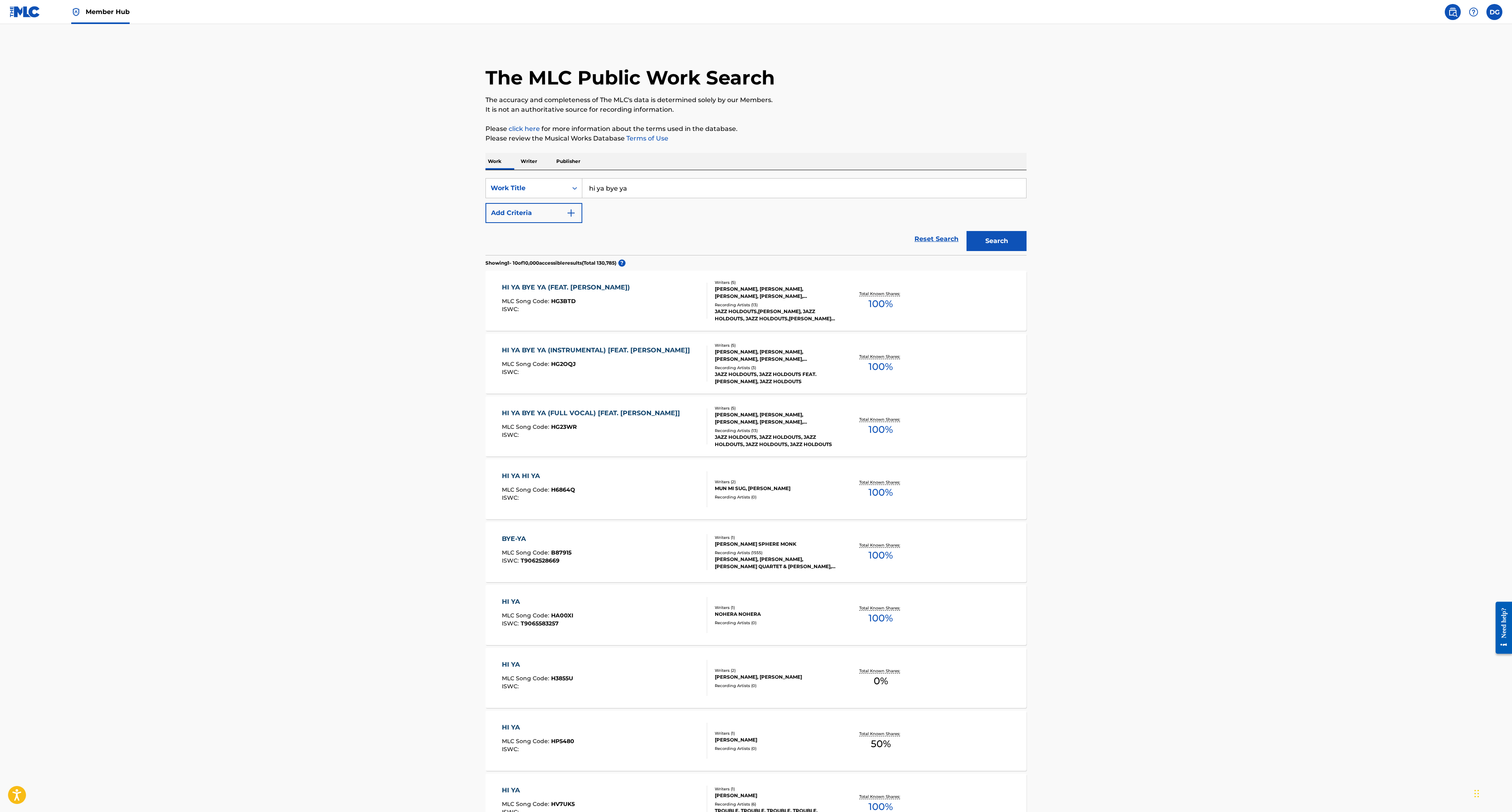
click at [502, 292] on div "HI YA BYE YA (FEAT. [PERSON_NAME])" at bounding box center [568, 287] width 132 height 9
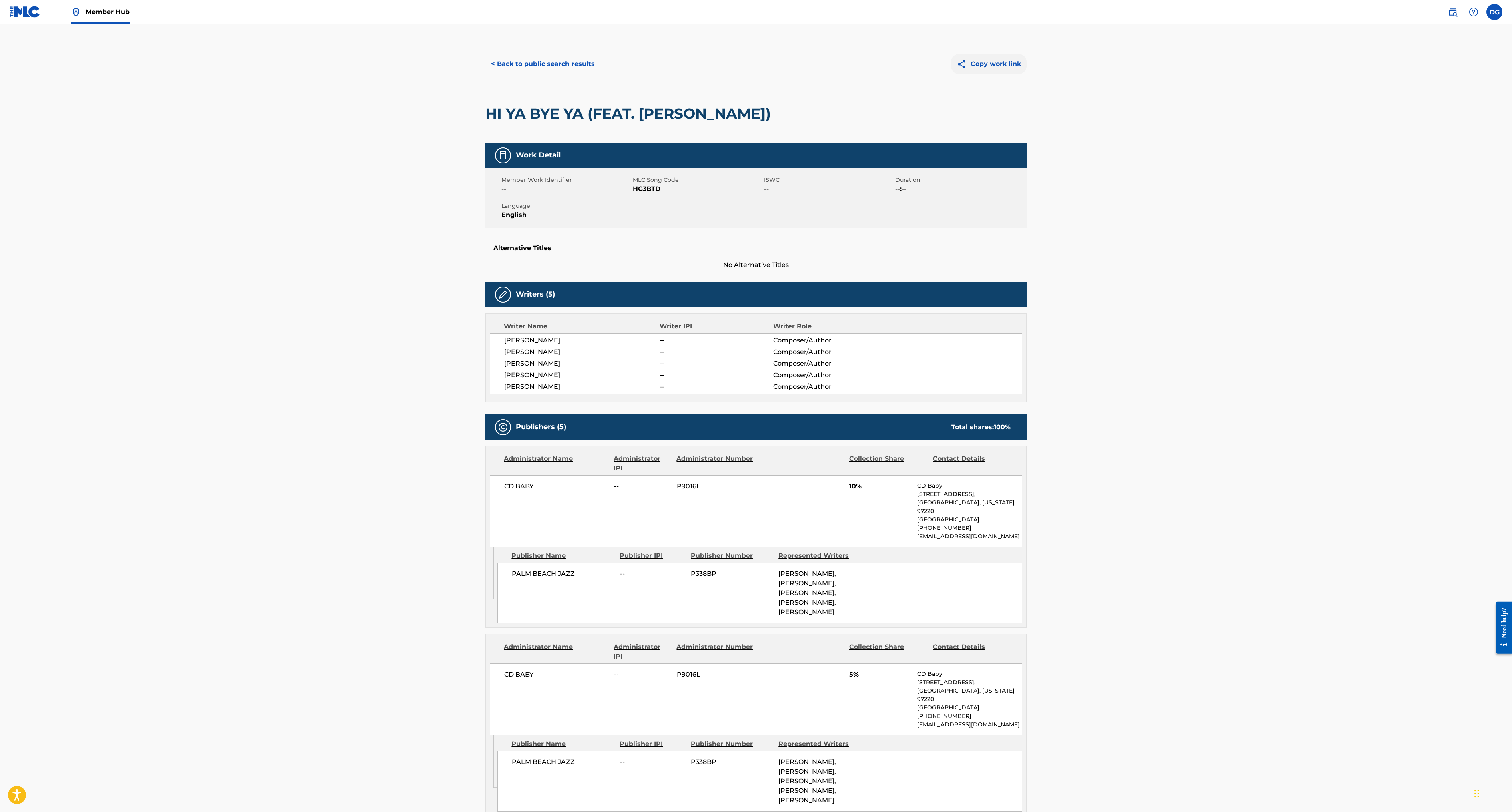
click at [1027, 74] on button "Copy work link" at bounding box center [988, 64] width 76 height 20
click at [1486, 20] on label at bounding box center [1494, 12] width 16 height 16
click at [1494, 12] on input "DG [PERSON_NAME] [EMAIL_ADDRESS][DOMAIN_NAME] Notification Preferences Profile …" at bounding box center [1494, 12] width 0 height 0
click at [1486, 15] on div "DG DG [PERSON_NAME] [EMAIL_ADDRESS][DOMAIN_NAME] Notification Preferences Profi…" at bounding box center [1494, 12] width 16 height 16
click at [1486, 15] on label at bounding box center [1494, 12] width 16 height 16
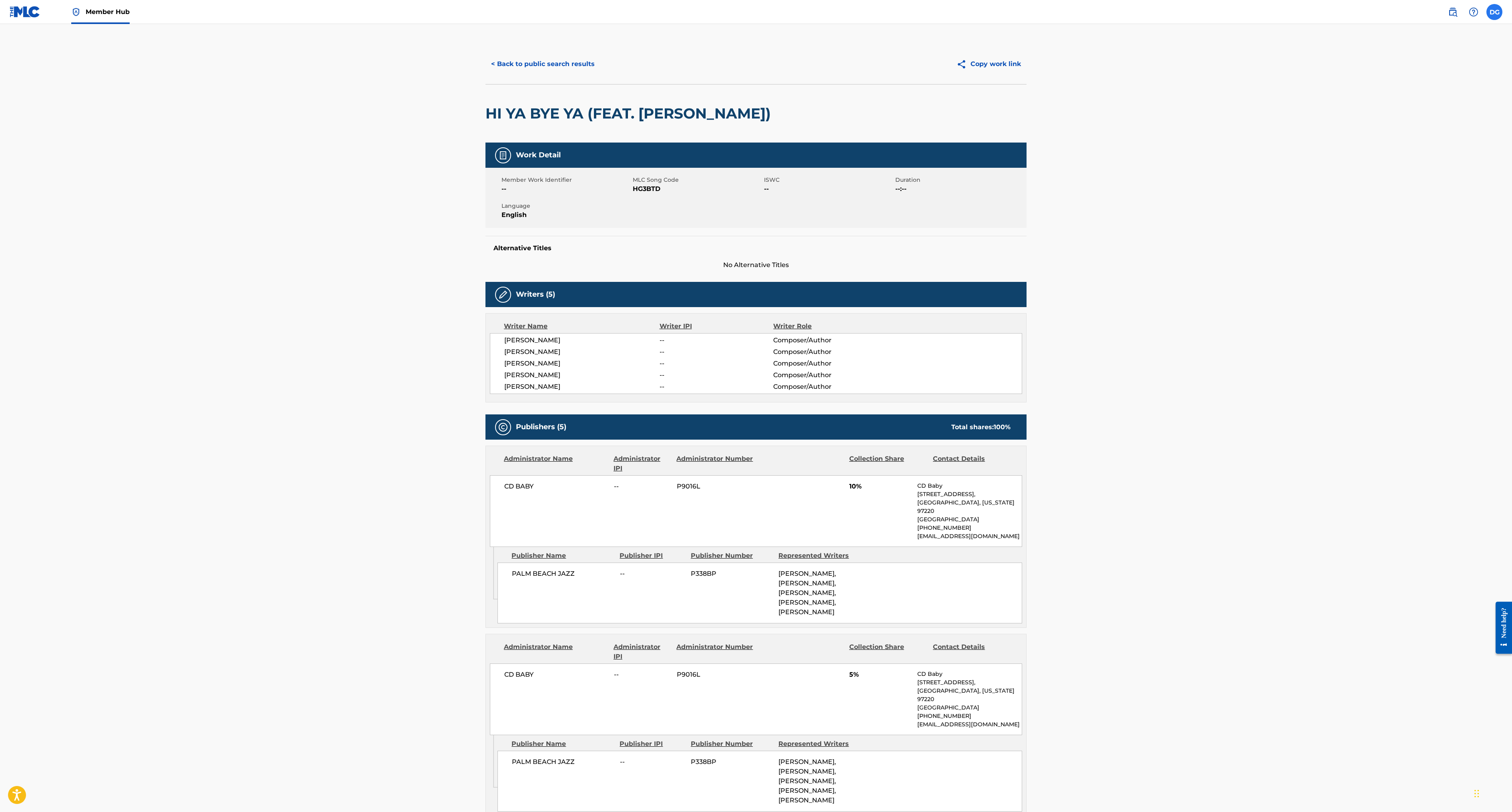
click at [1494, 12] on input "DG [PERSON_NAME] [EMAIL_ADDRESS][DOMAIN_NAME] Notification Preferences Profile …" at bounding box center [1494, 12] width 0 height 0
click at [130, 15] on span "Member Hub" at bounding box center [107, 12] width 44 height 9
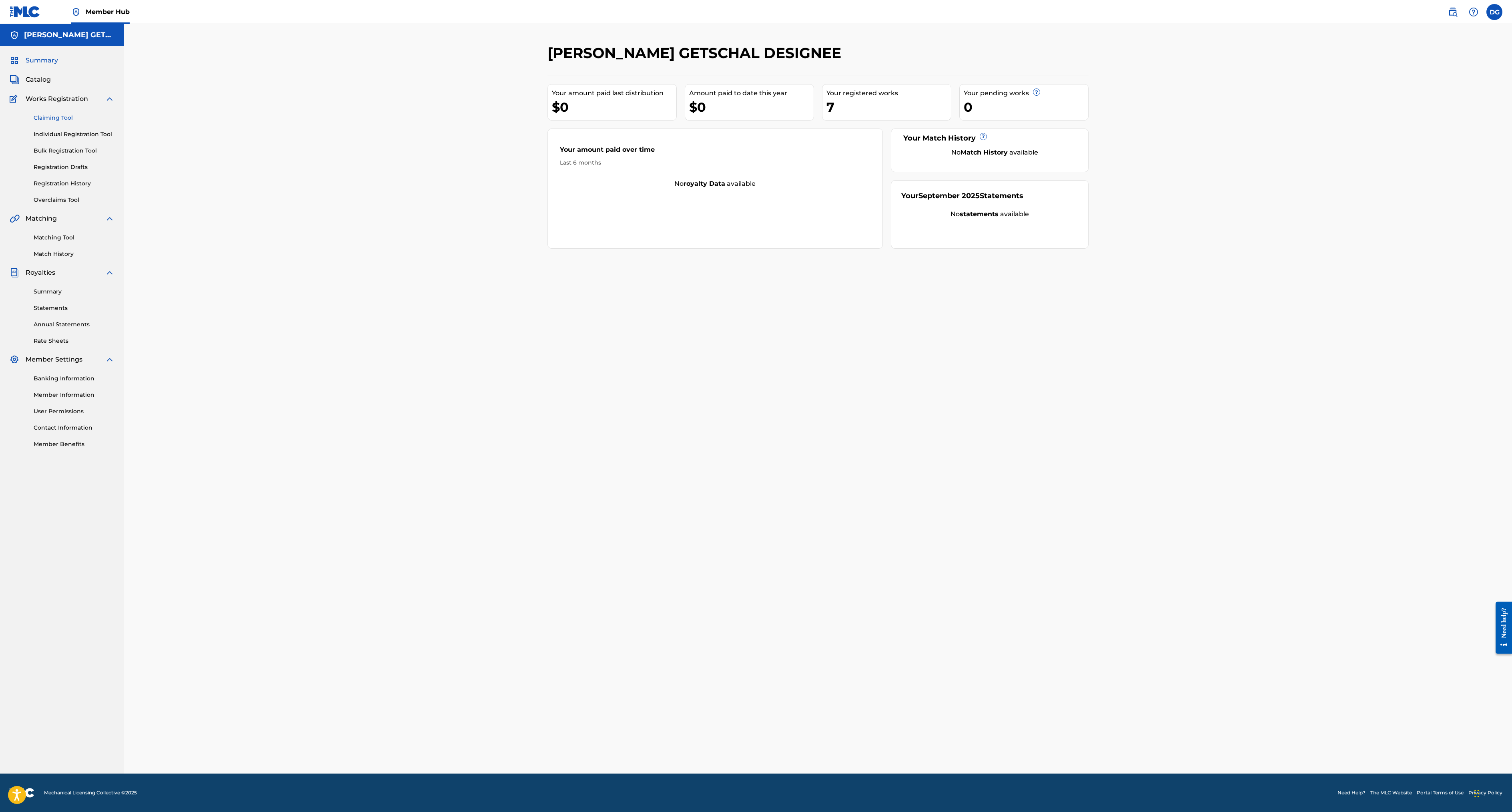
click at [97, 122] on link "Claiming Tool" at bounding box center [74, 118] width 81 height 8
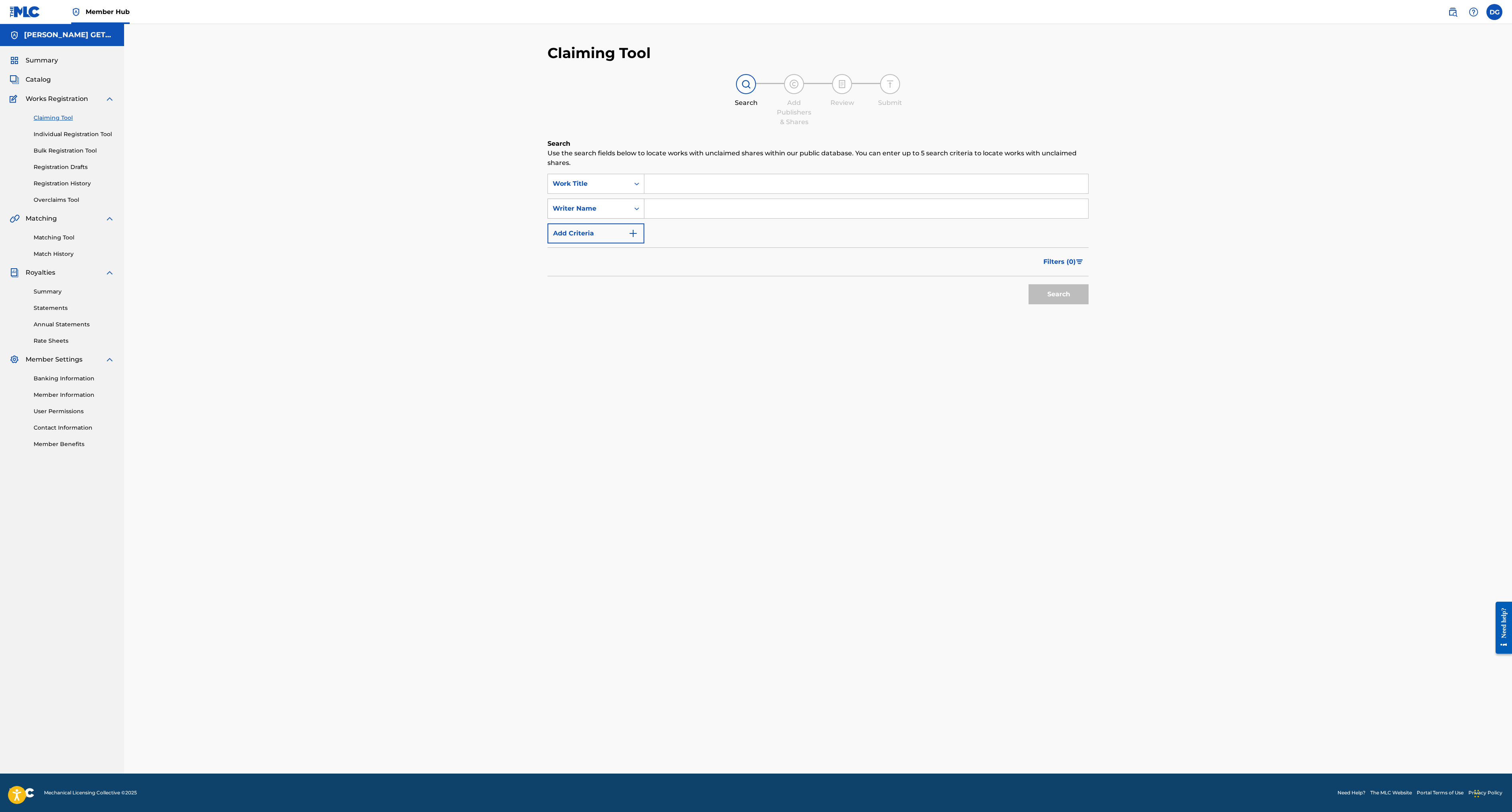
click at [633, 213] on icon "Search Form" at bounding box center [637, 208] width 8 height 8
click at [548, 258] on div "MLC Song Code" at bounding box center [596, 248] width 96 height 20
click at [644, 218] on input "Search Form" at bounding box center [866, 208] width 444 height 19
paste input "[URL][DOMAIN_NAME]"
type input "h"
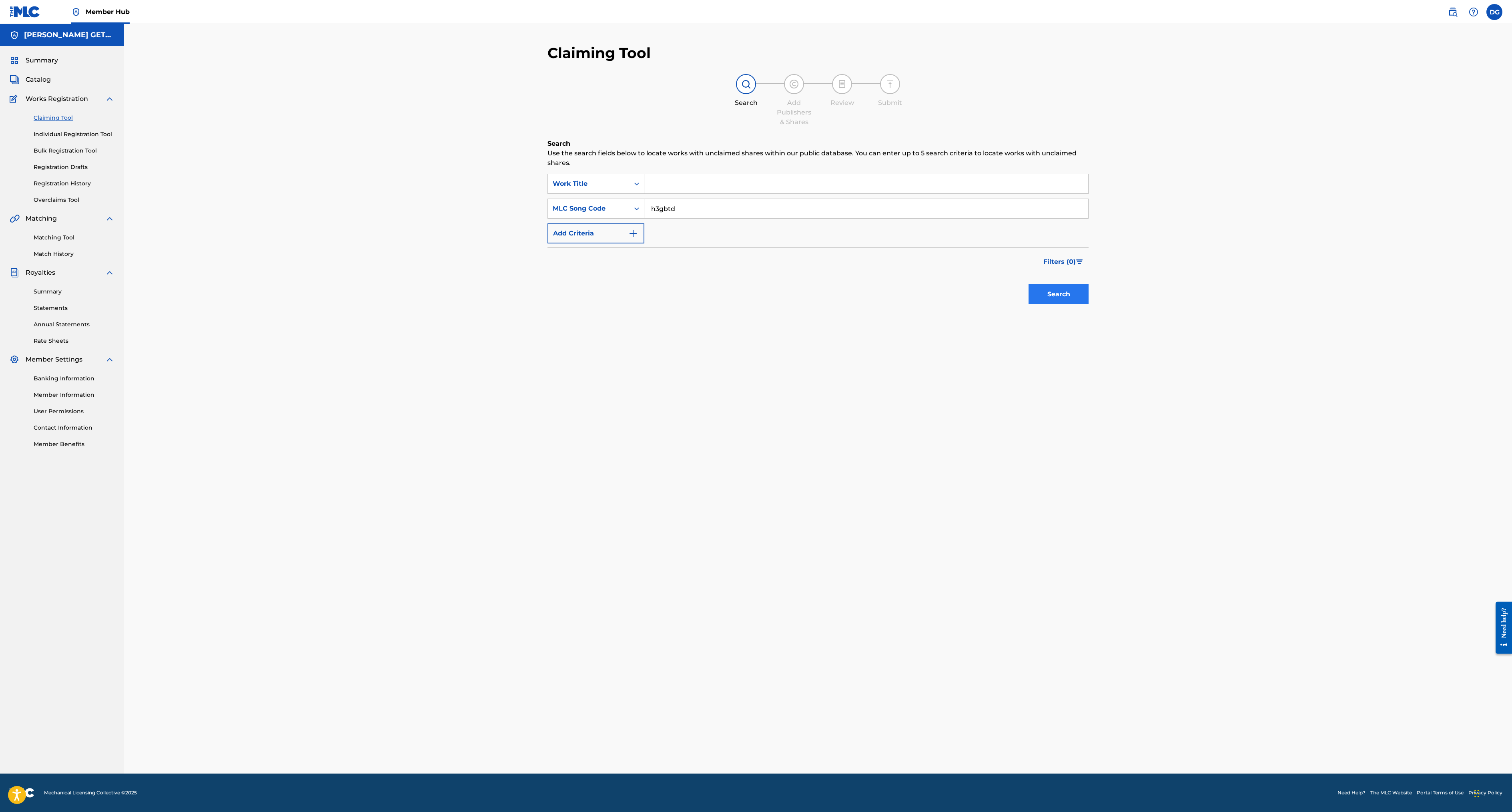
type input "h3gbtd"
click at [1028, 304] on button "Search" at bounding box center [1058, 294] width 60 height 20
click at [644, 193] on input "Search Form" at bounding box center [866, 184] width 444 height 19
type input "hi ya bye ya"
click at [750, 308] on form "SearchWithCriteria4db663b3-c9ac-4c6d-9e9c-93d860935775 Work Title hi ya bye ya …" at bounding box center [818, 241] width 541 height 134
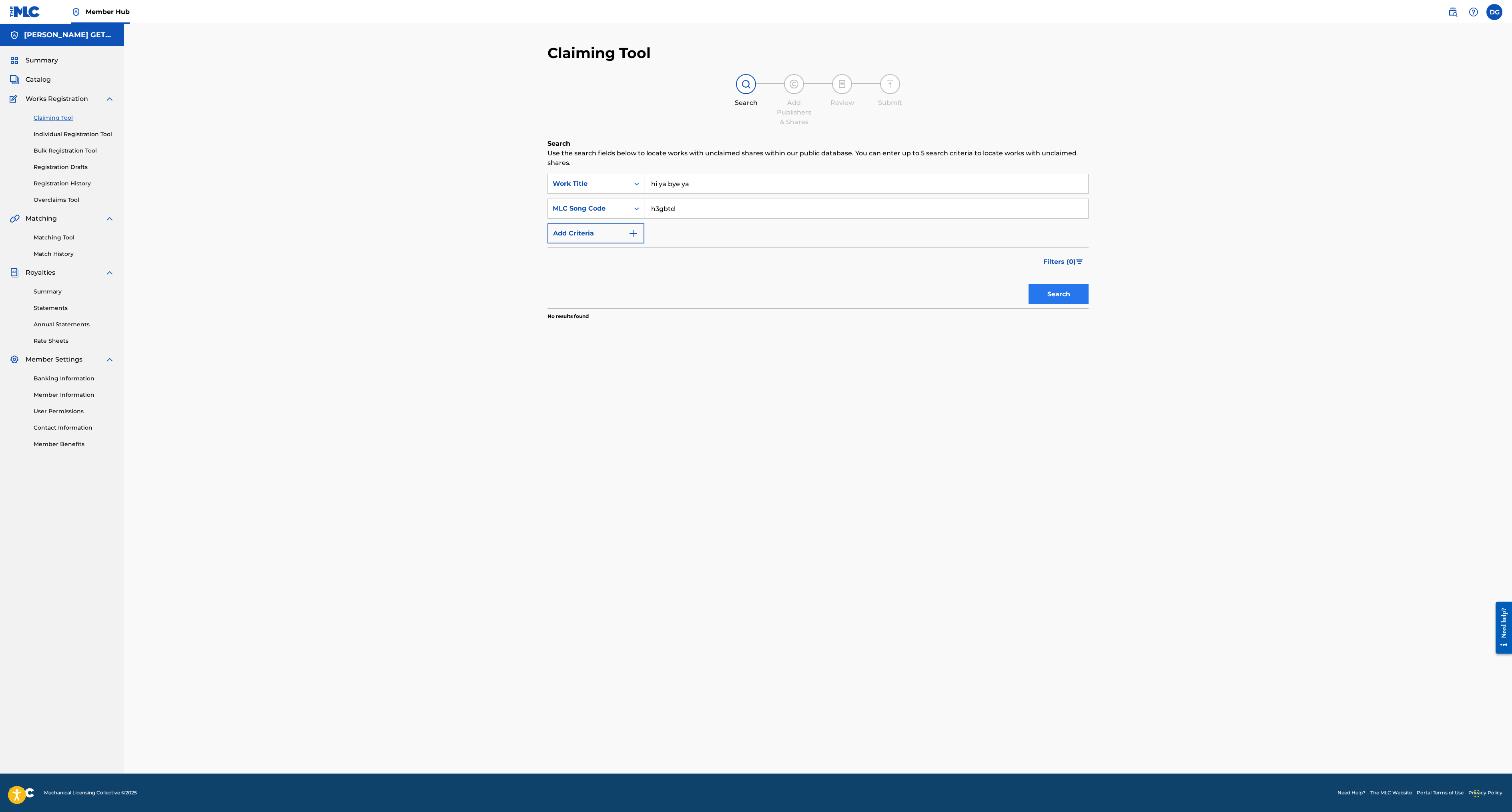
click at [1028, 304] on button "Search" at bounding box center [1058, 294] width 60 height 20
click at [628, 238] on img "Search Form" at bounding box center [633, 233] width 9 height 9
click at [644, 243] on input "Search Form" at bounding box center [859, 233] width 429 height 19
type input "[PERSON_NAME]"
drag, startPoint x: 627, startPoint y: 365, endPoint x: 941, endPoint y: 491, distance: 338.3
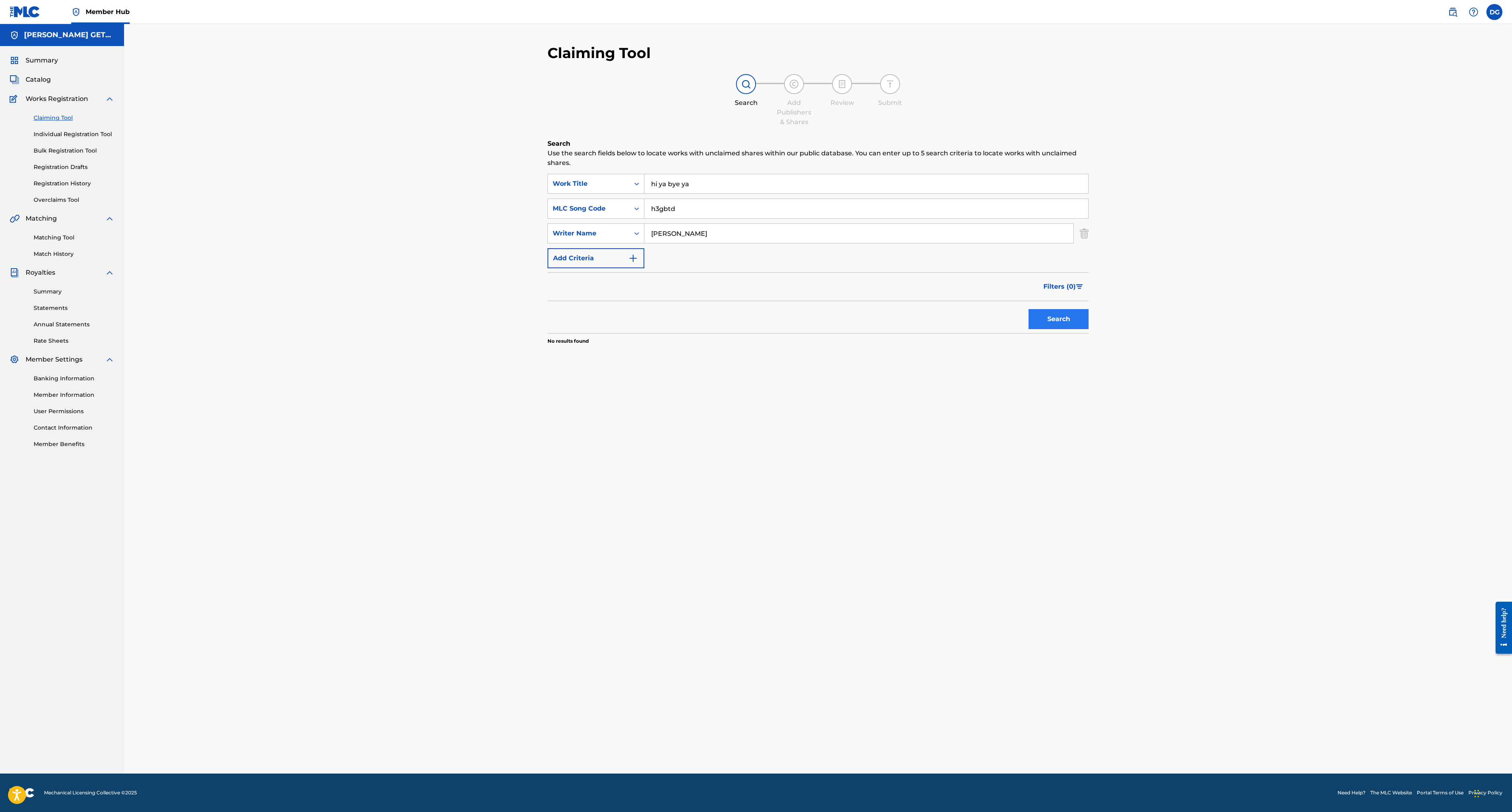
click at [1028, 329] on button "Search" at bounding box center [1058, 319] width 60 height 20
drag, startPoint x: 619, startPoint y: 252, endPoint x: 508, endPoint y: 237, distance: 112.0
click at [548, 194] on div "SearchWithCriteria4db663b3-c9ac-4c6d-9e9c-93d860935775 Work Title hi ya bye ya …" at bounding box center [818, 184] width 541 height 20
type input "deodato"
click at [885, 218] on input "h3gbtd" at bounding box center [866, 208] width 444 height 19
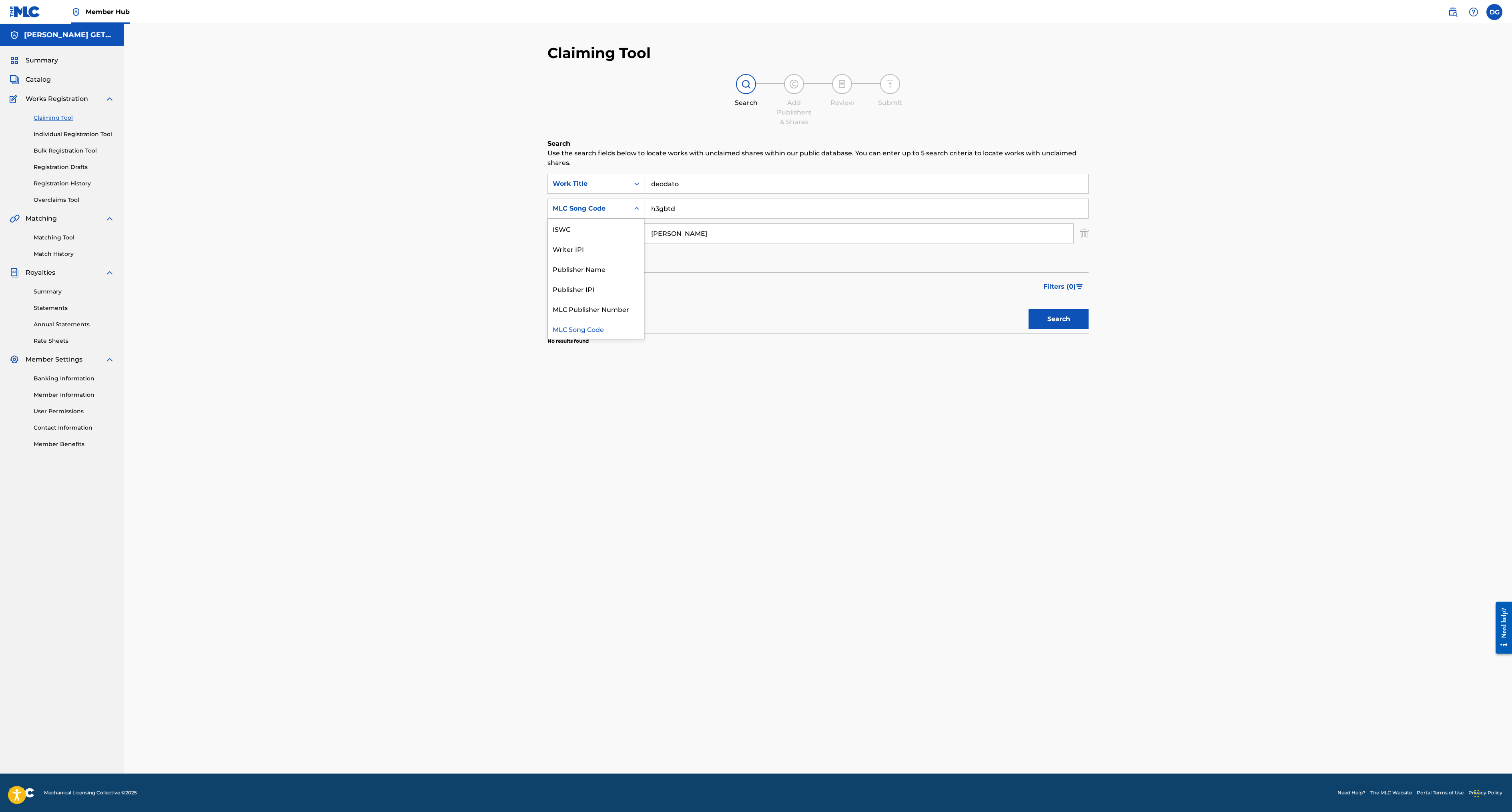
click at [633, 213] on icon "Search Form" at bounding box center [637, 208] width 8 height 8
drag, startPoint x: 619, startPoint y: 288, endPoint x: 517, endPoint y: 279, distance: 102.4
click at [548, 218] on div "SearchWithCriteria134f6e39-6d91-4eff-bfb8-4a73a43282da MLC Song Code h3gbtd" at bounding box center [818, 208] width 541 height 20
type input "d"
drag, startPoint x: 607, startPoint y: 332, endPoint x: 552, endPoint y: 325, distance: 55.4
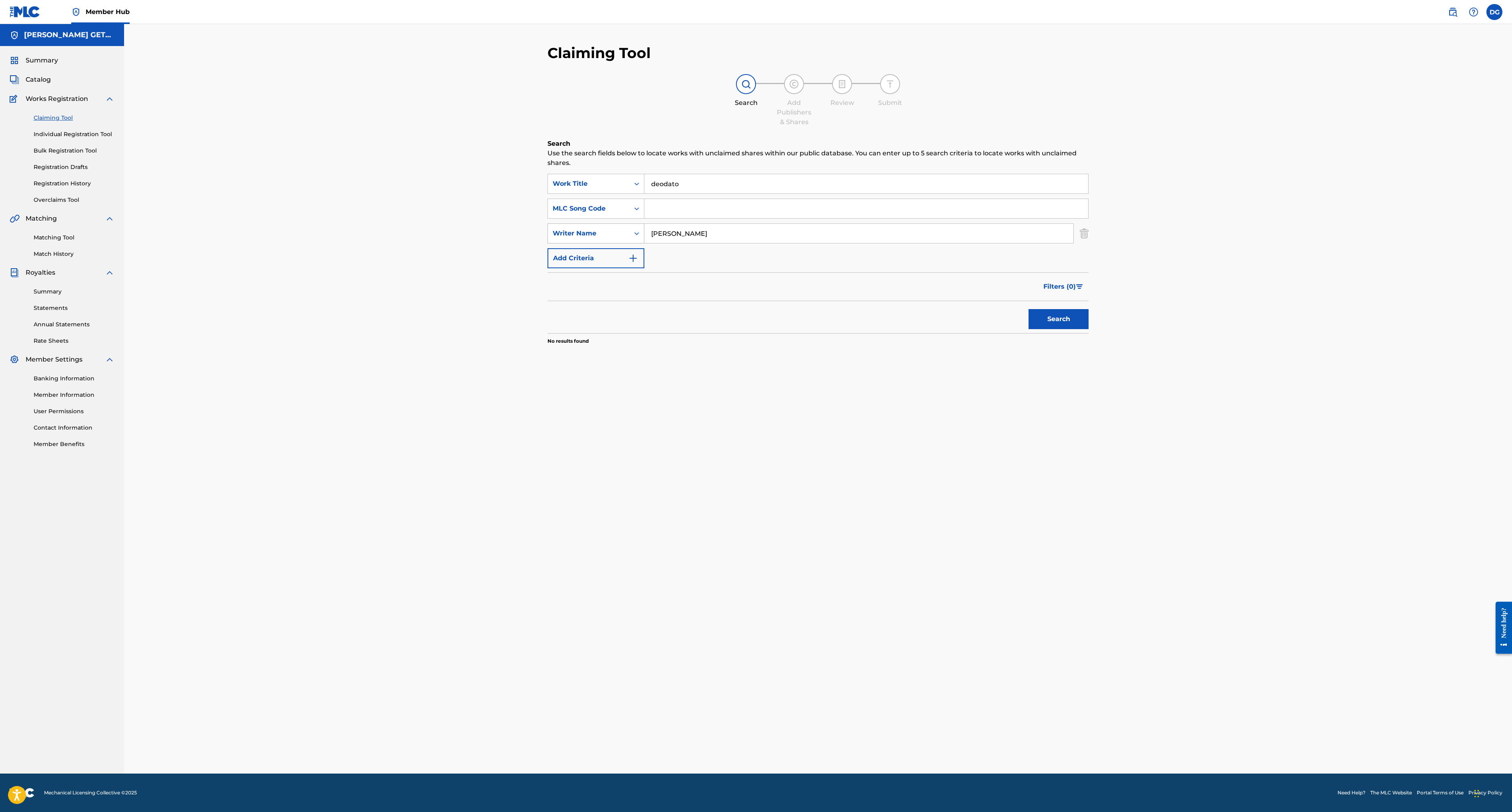
click at [552, 244] on div "SearchWithCriteriae0dd2faa-666f-4792-9284-813516a35f00 Writer Name [PERSON_NAME]" at bounding box center [818, 233] width 541 height 20
type input "r"
type input "getschal"
click at [1028, 329] on button "Search" at bounding box center [1058, 319] width 60 height 20
click at [1448, 17] on img at bounding box center [1453, 12] width 9 height 9
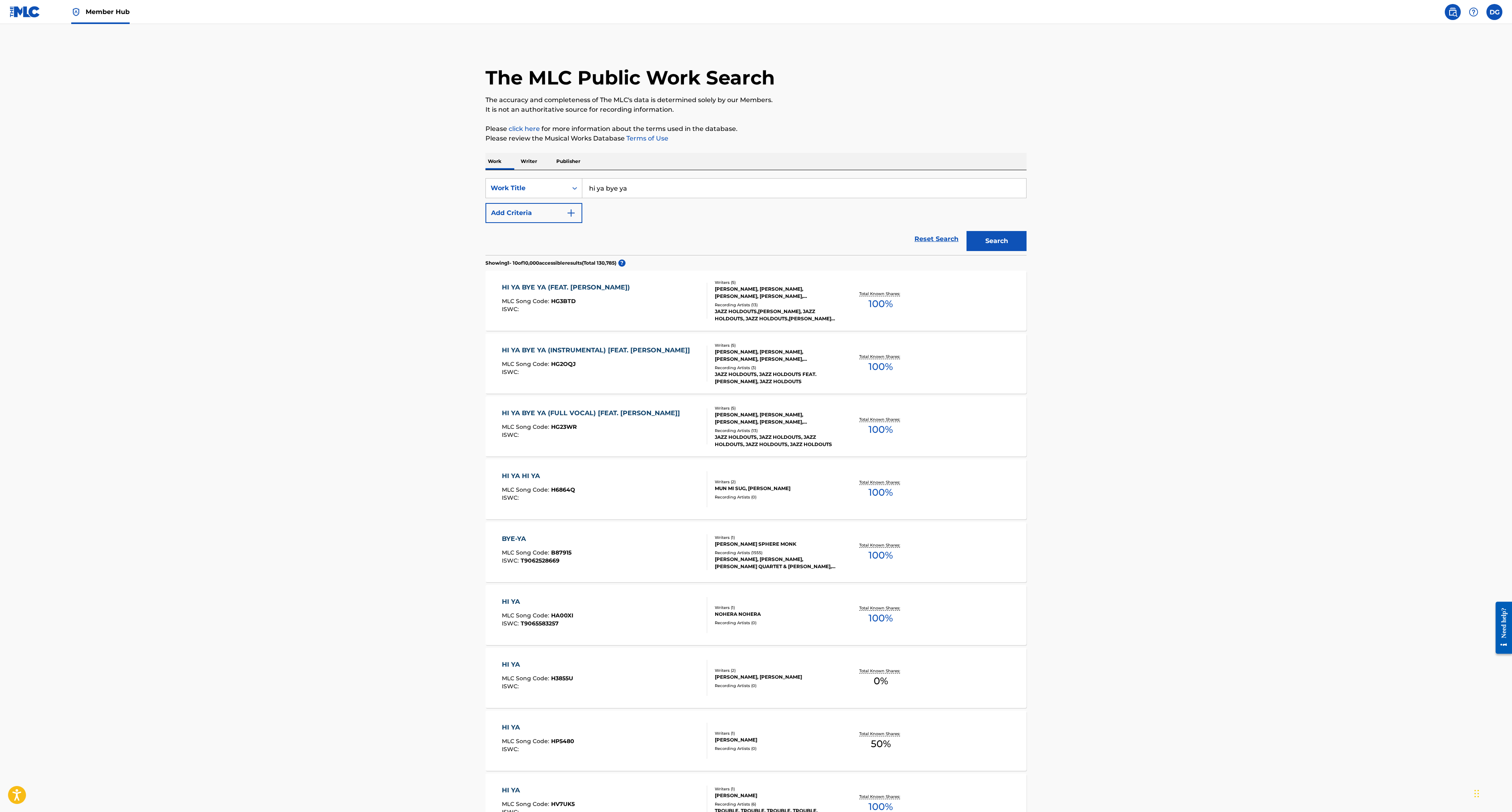
click at [893, 311] on span "100 %" at bounding box center [881, 304] width 25 height 15
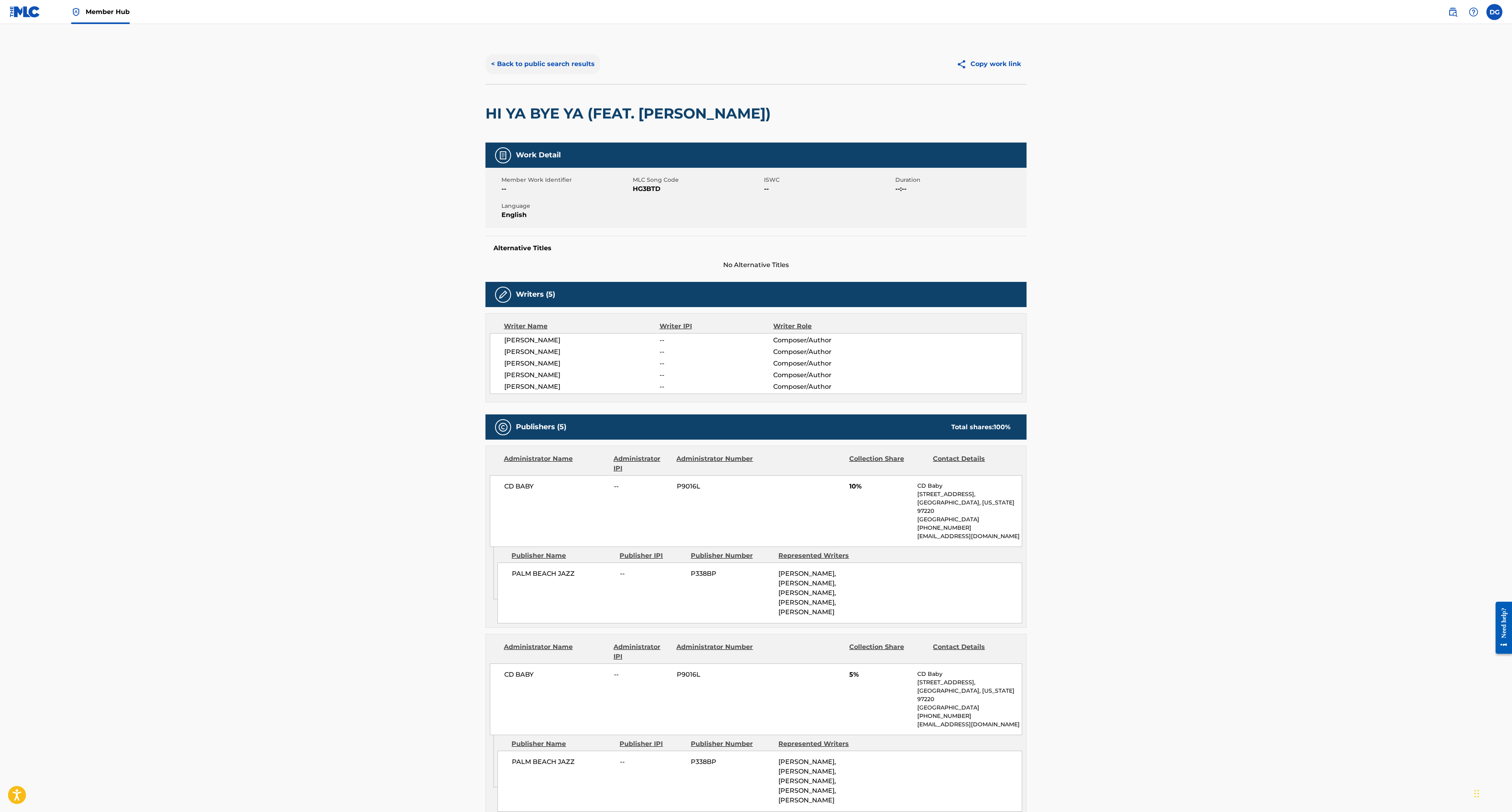
click at [485, 74] on button "< Back to public search results" at bounding box center [543, 64] width 115 height 20
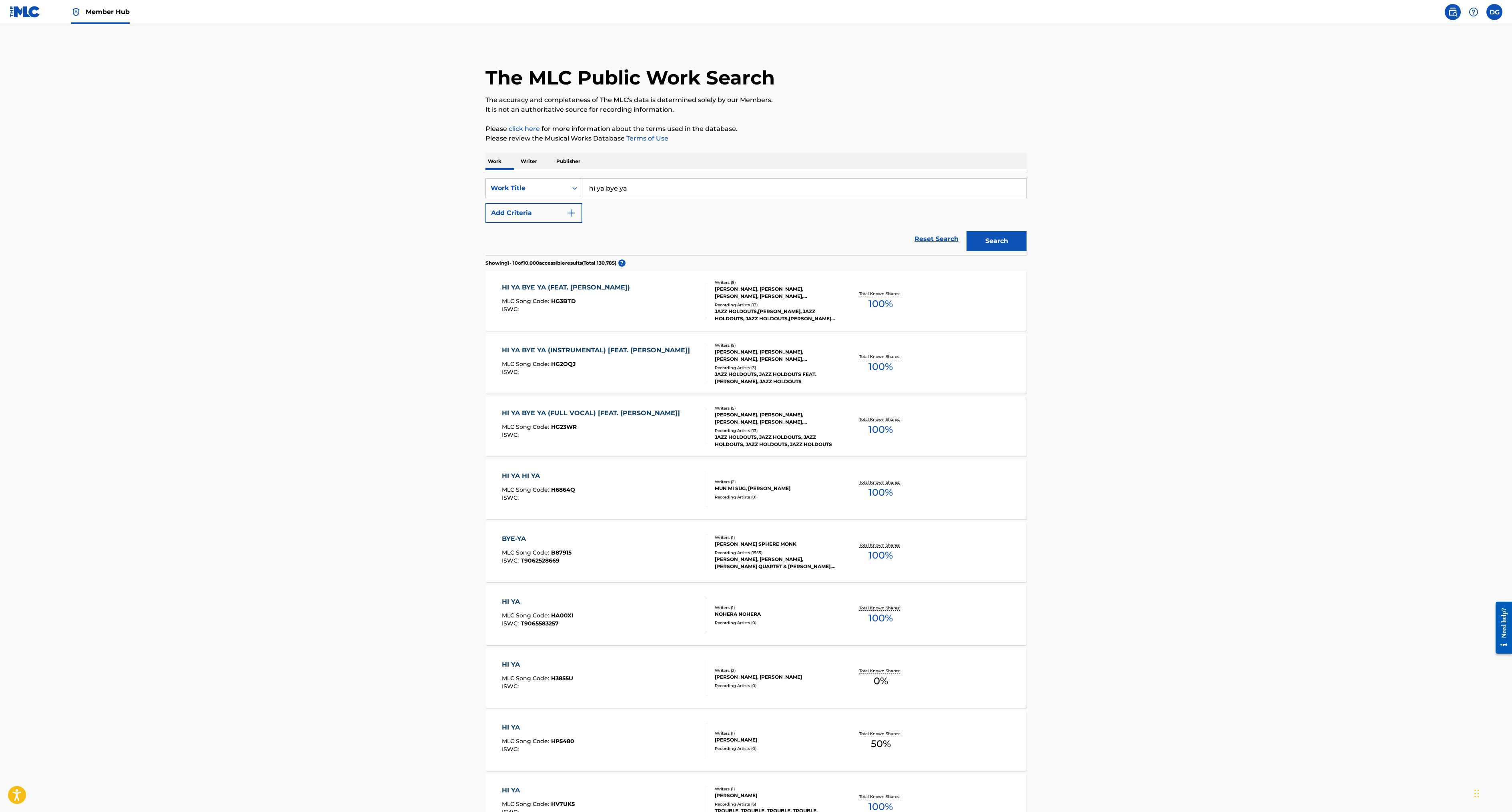
click at [502, 292] on div "HI YA BYE YA (FEAT. [PERSON_NAME])" at bounding box center [568, 287] width 132 height 9
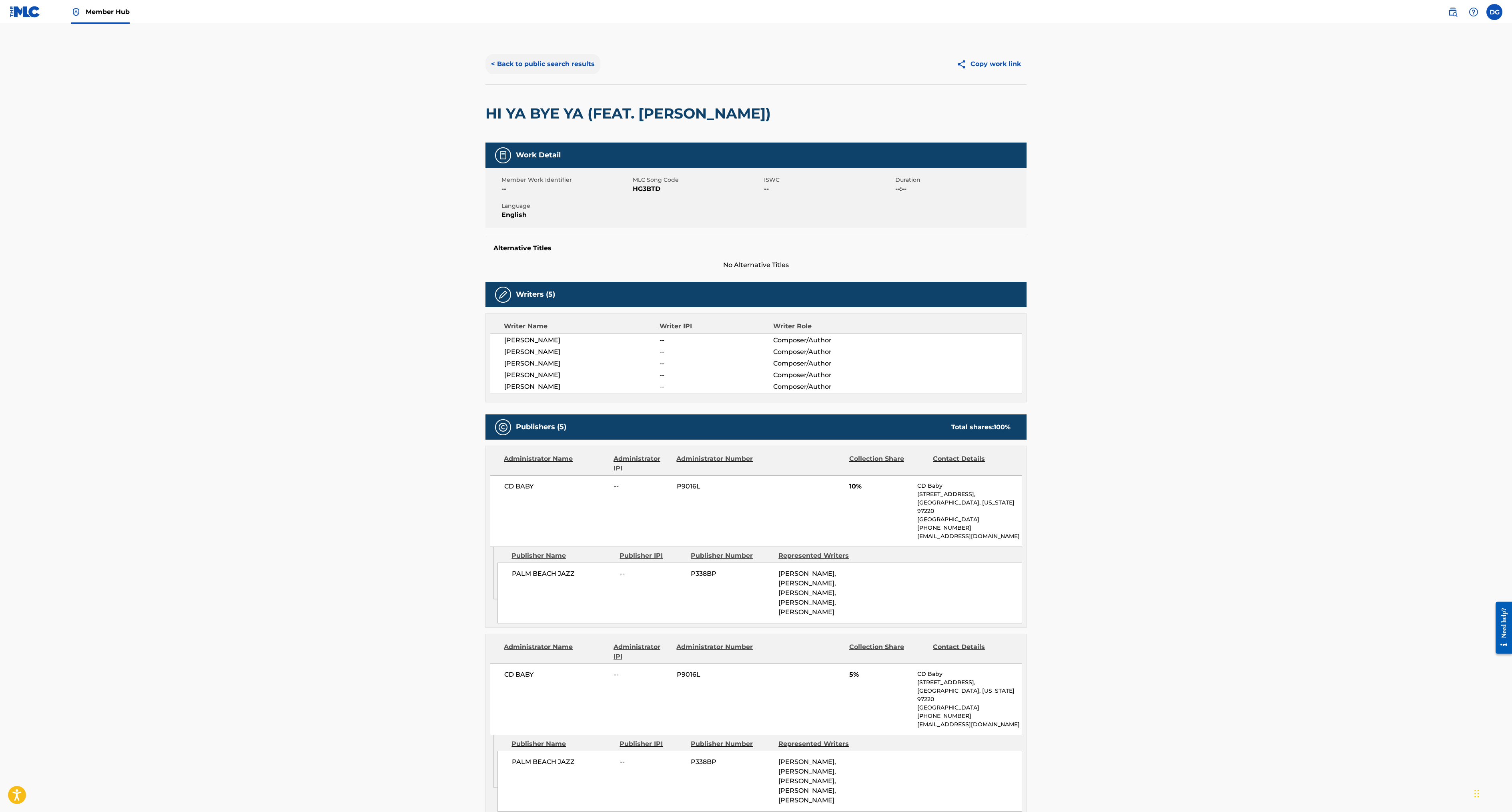
click at [485, 74] on button "< Back to public search results" at bounding box center [543, 64] width 115 height 20
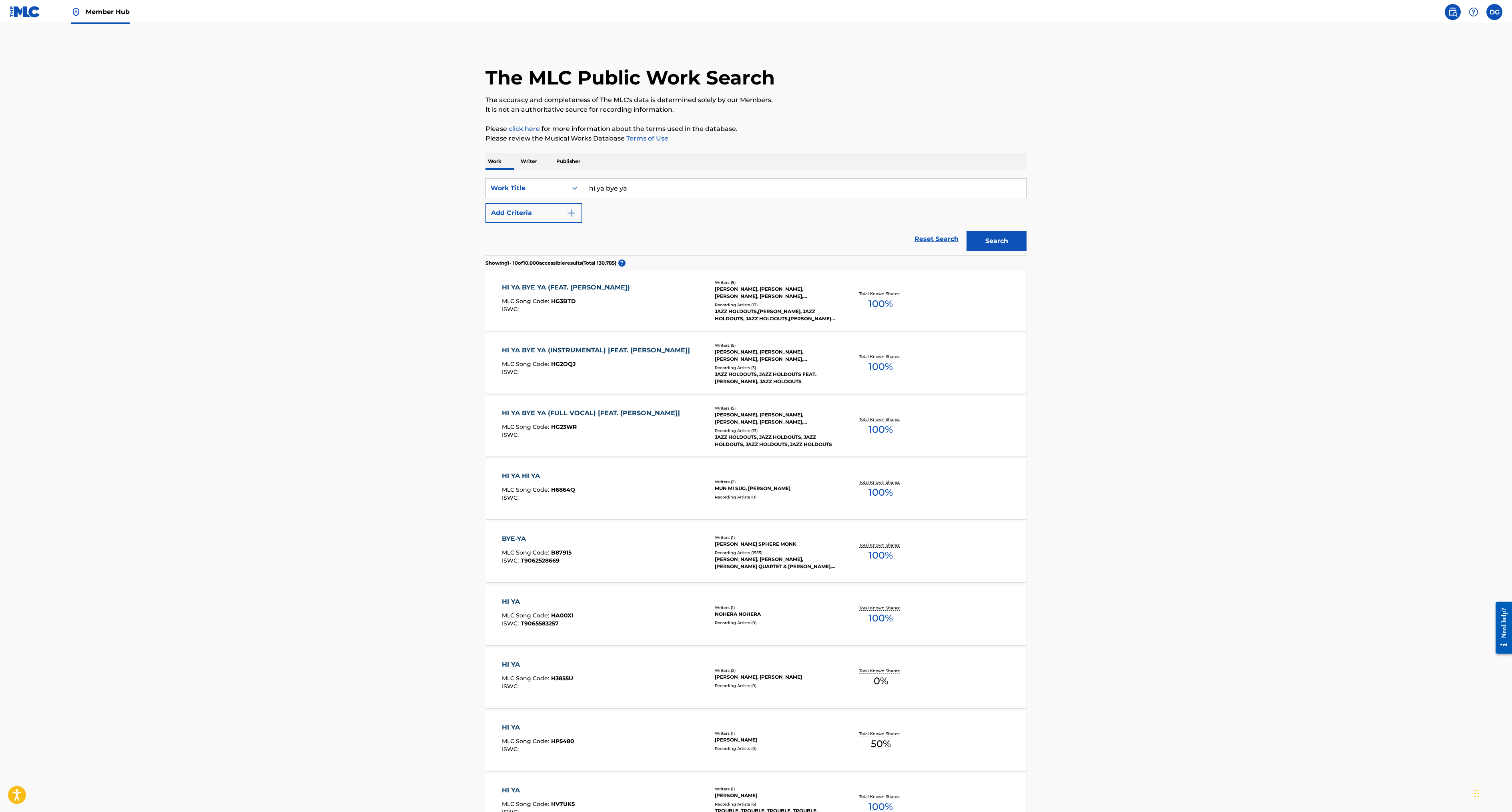
click at [1448, 17] on img at bounding box center [1453, 12] width 9 height 9
click at [130, 16] on span "Member Hub" at bounding box center [107, 12] width 44 height 9
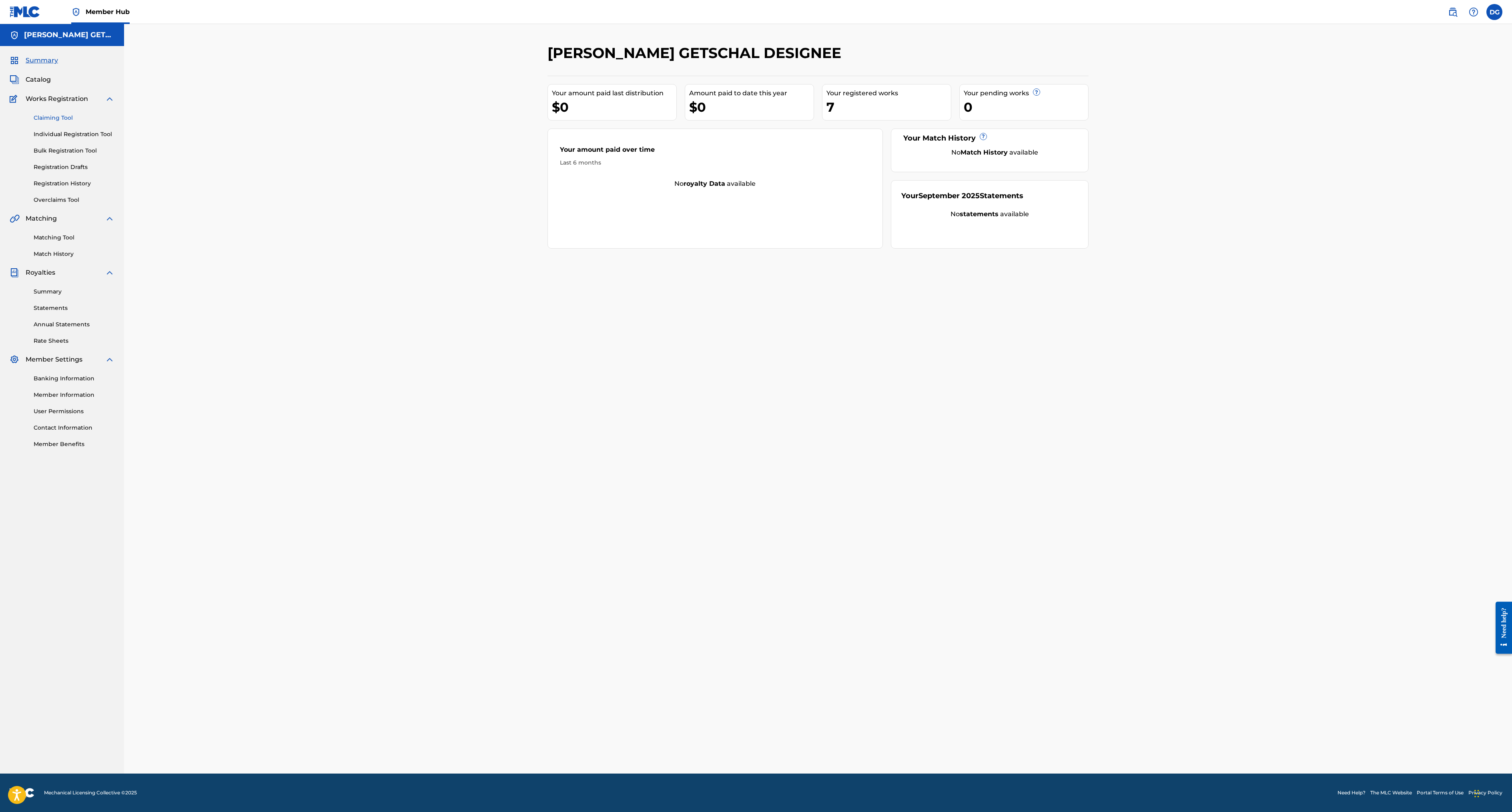
click at [106, 122] on link "Claiming Tool" at bounding box center [74, 118] width 81 height 8
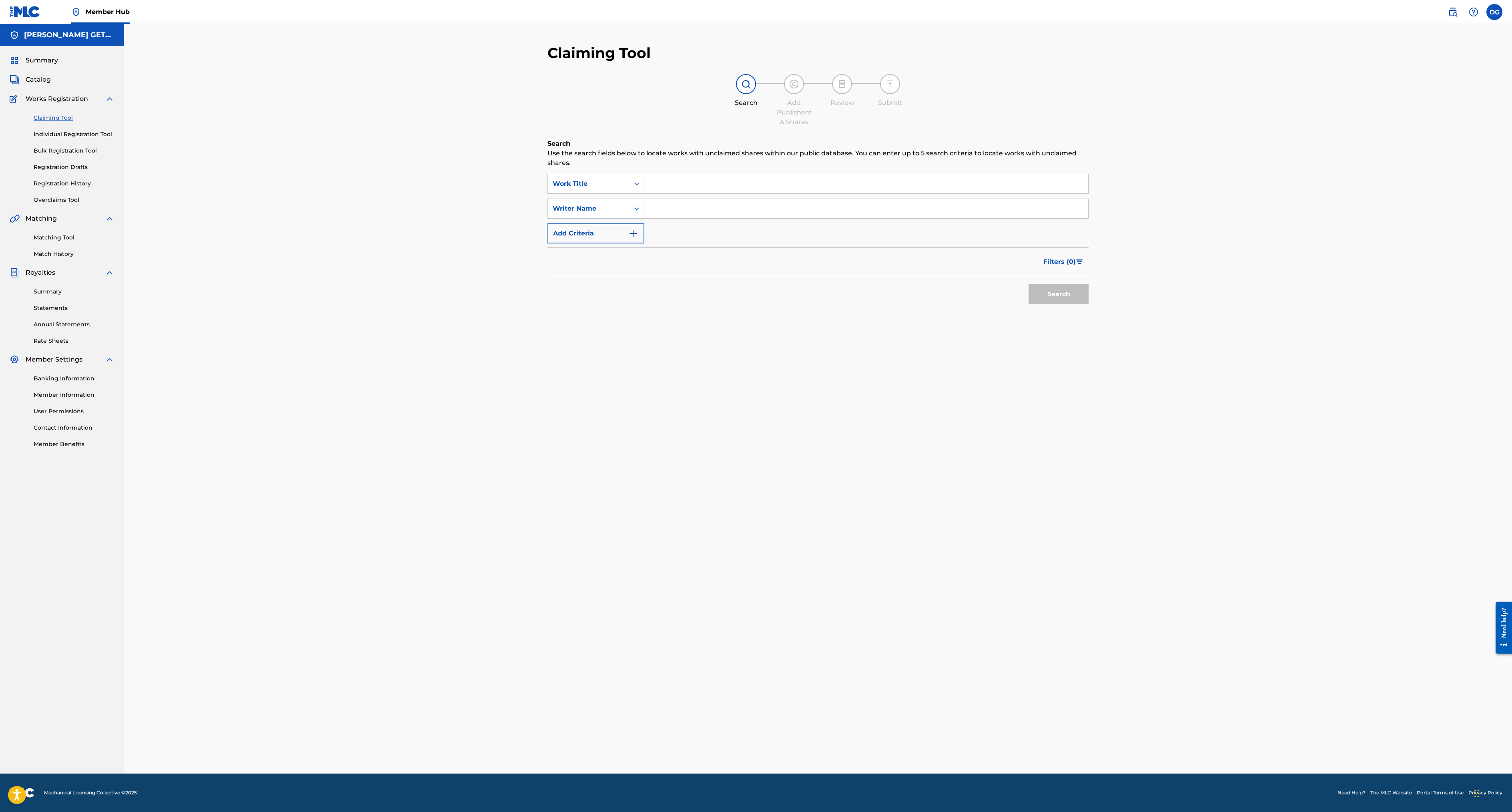
click at [644, 193] on input "Search Form" at bounding box center [866, 184] width 444 height 19
type input "deodato"
click at [651, 220] on strong "deodato" at bounding box center [664, 215] width 28 height 8
click at [1028, 304] on button "Search" at bounding box center [1058, 294] width 60 height 20
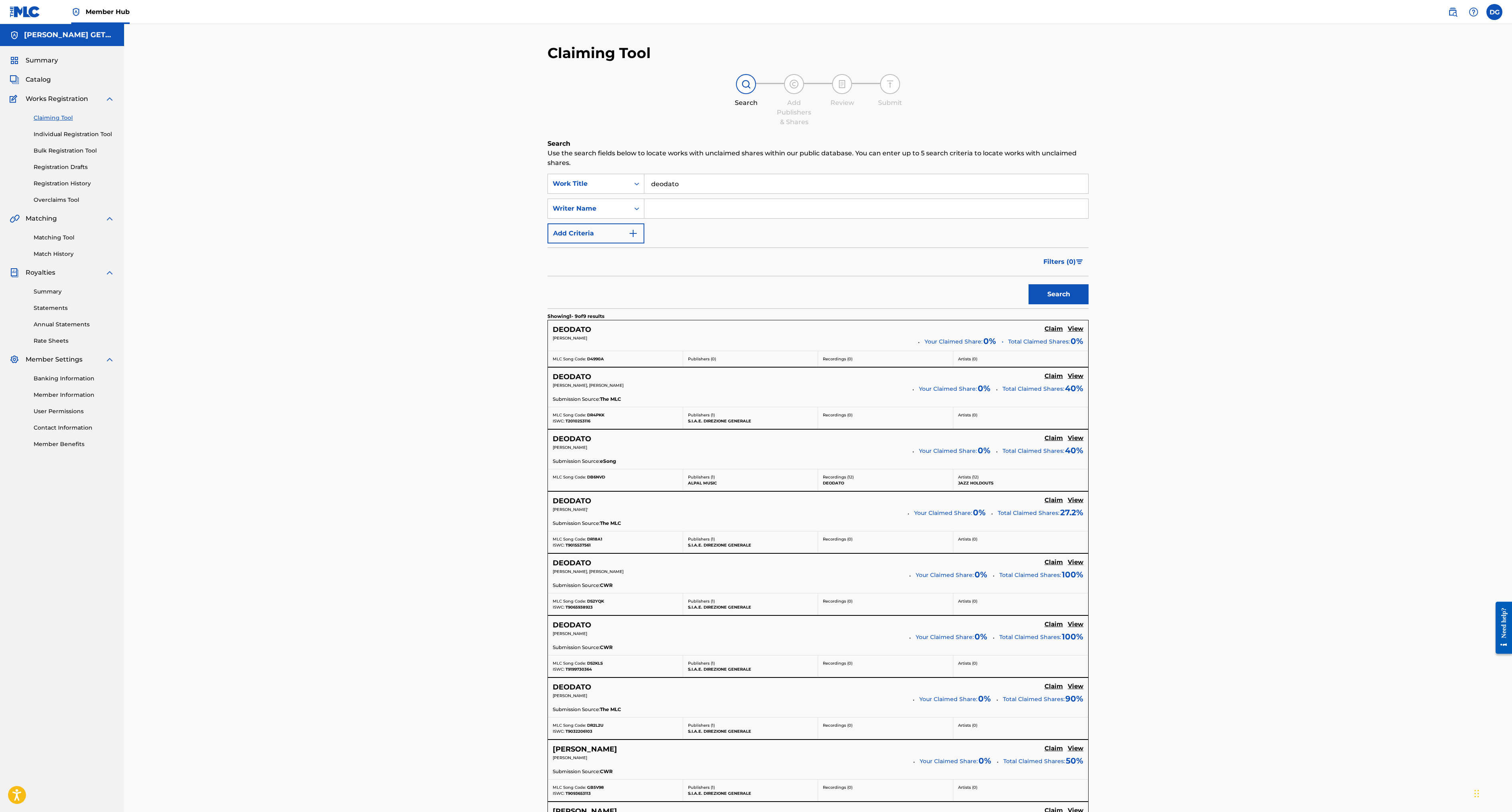
scroll to position [29, 0]
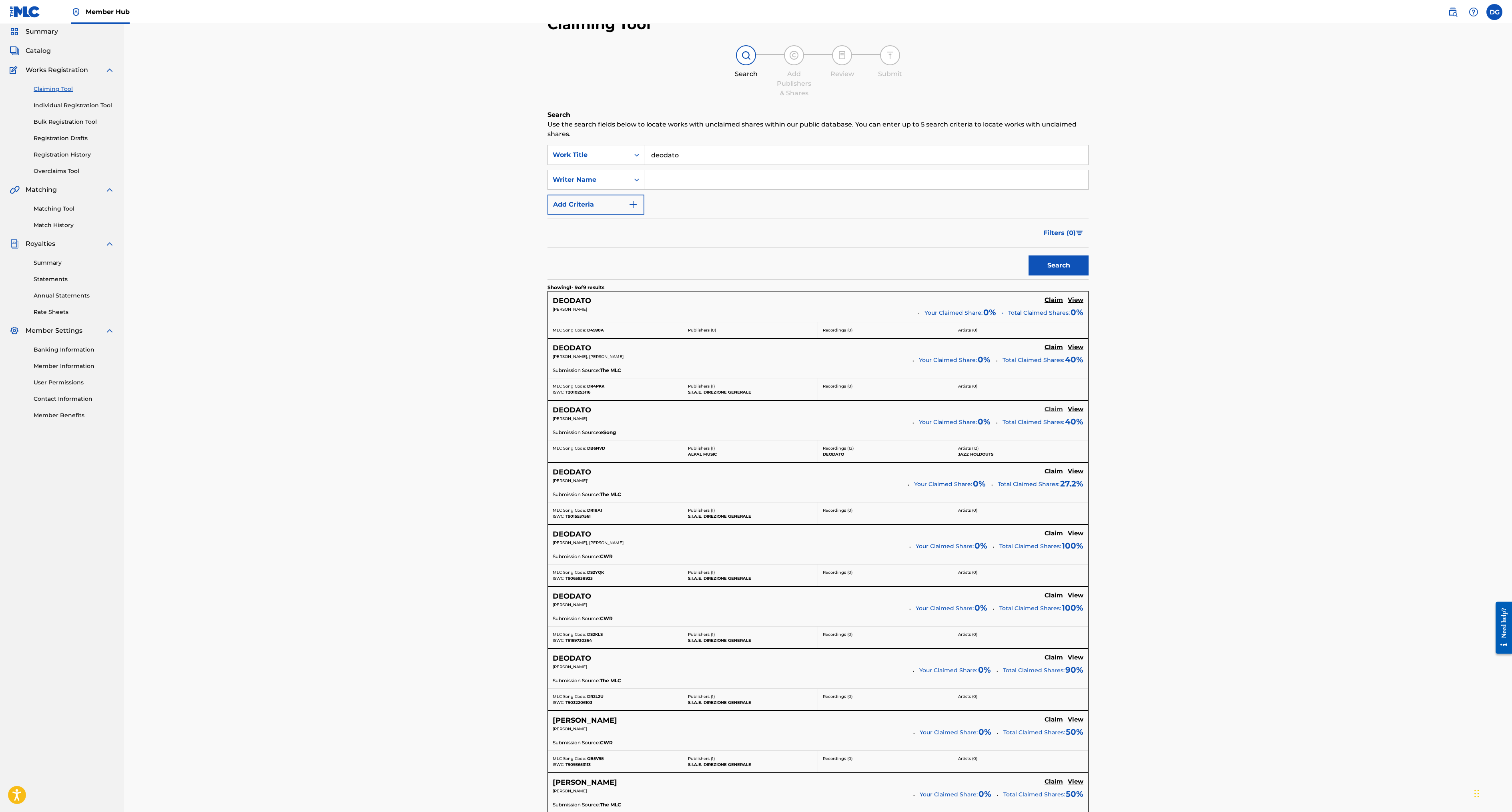
click at [1045, 413] on h5 "Claim" at bounding box center [1054, 409] width 18 height 8
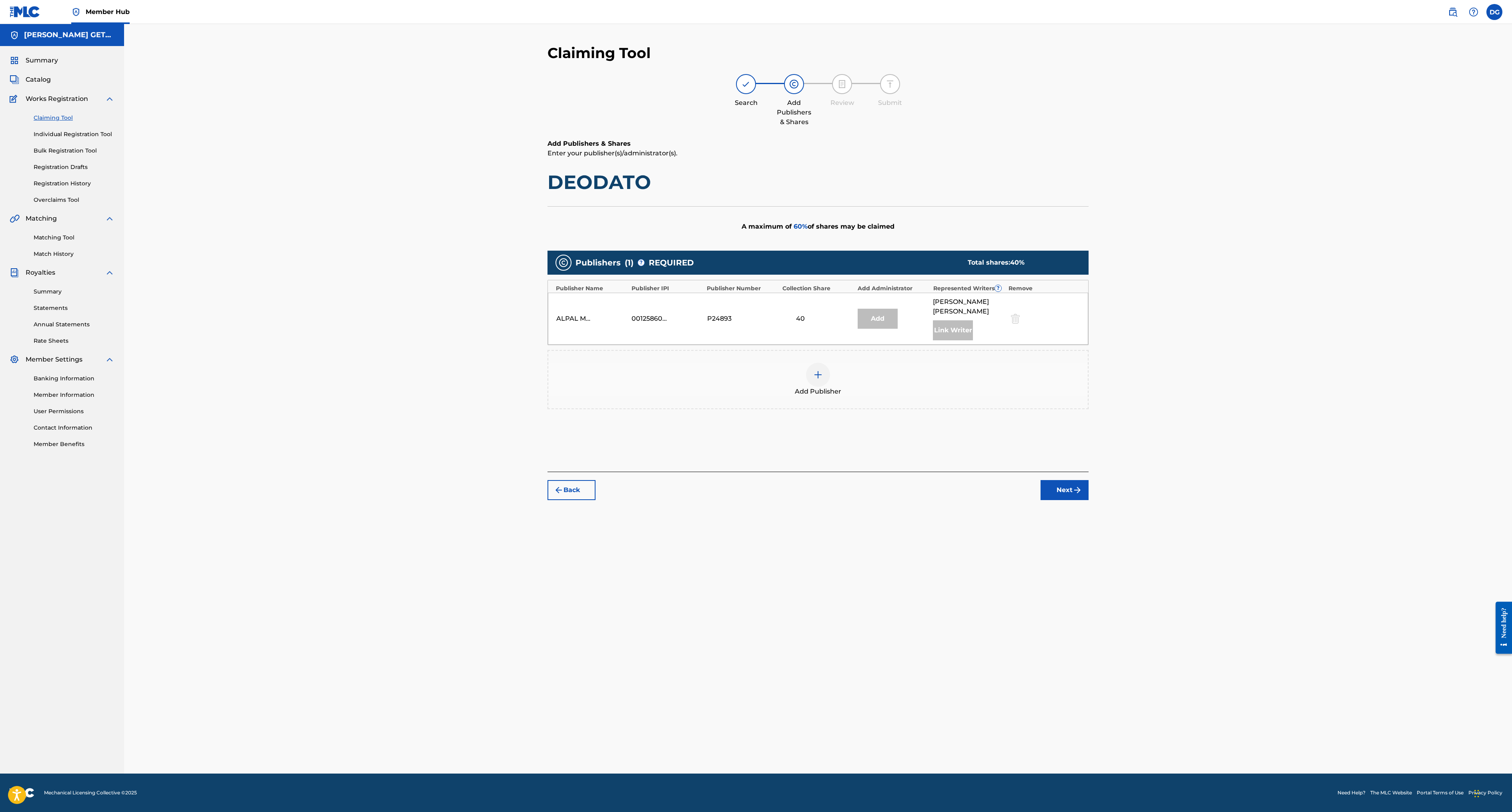
scroll to position [38, 0]
click at [823, 379] on img at bounding box center [818, 375] width 9 height 9
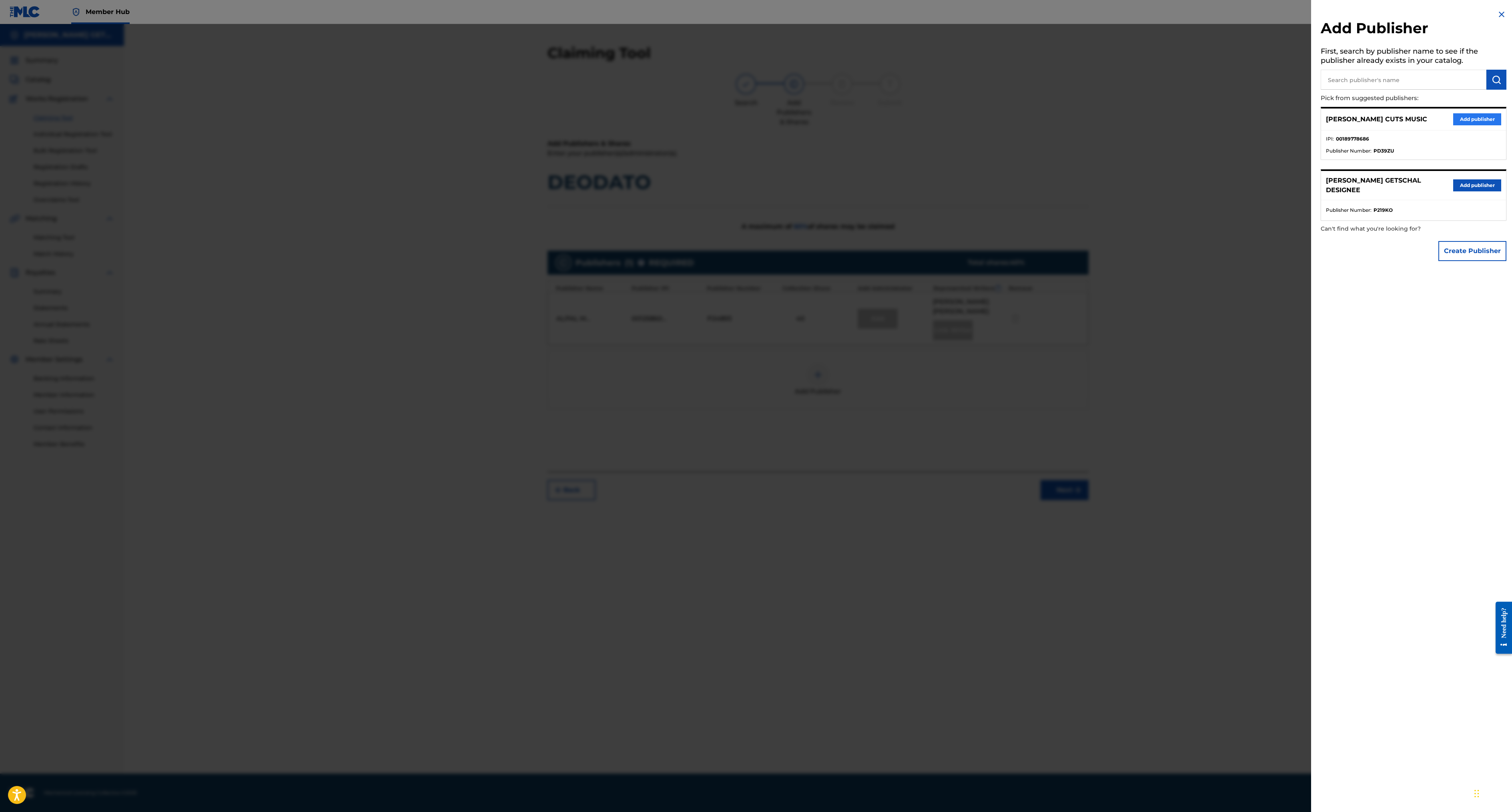
click at [1453, 125] on button "Add publisher" at bounding box center [1477, 119] width 48 height 12
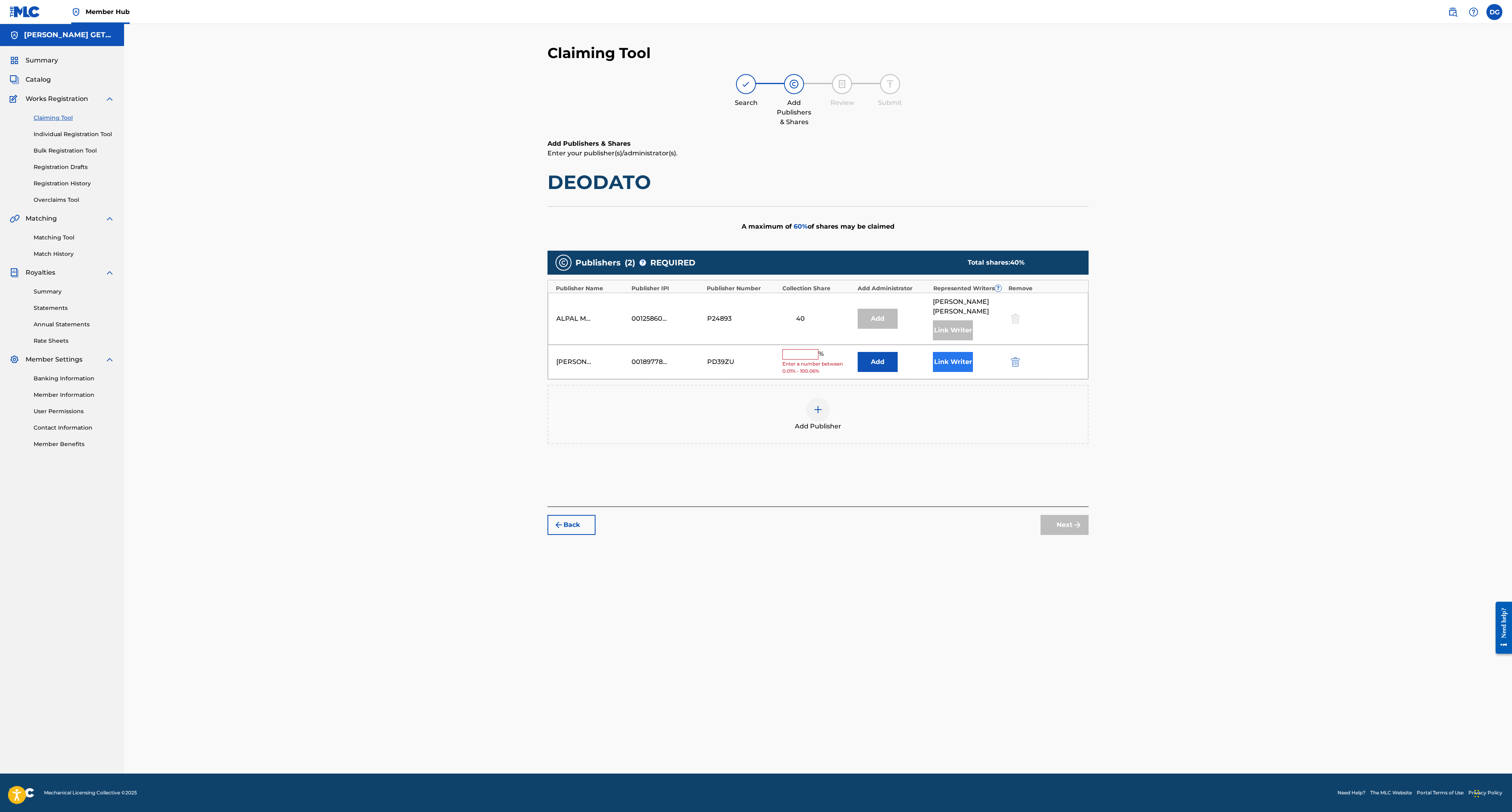
click at [973, 372] on button "Link Writer" at bounding box center [953, 362] width 40 height 20
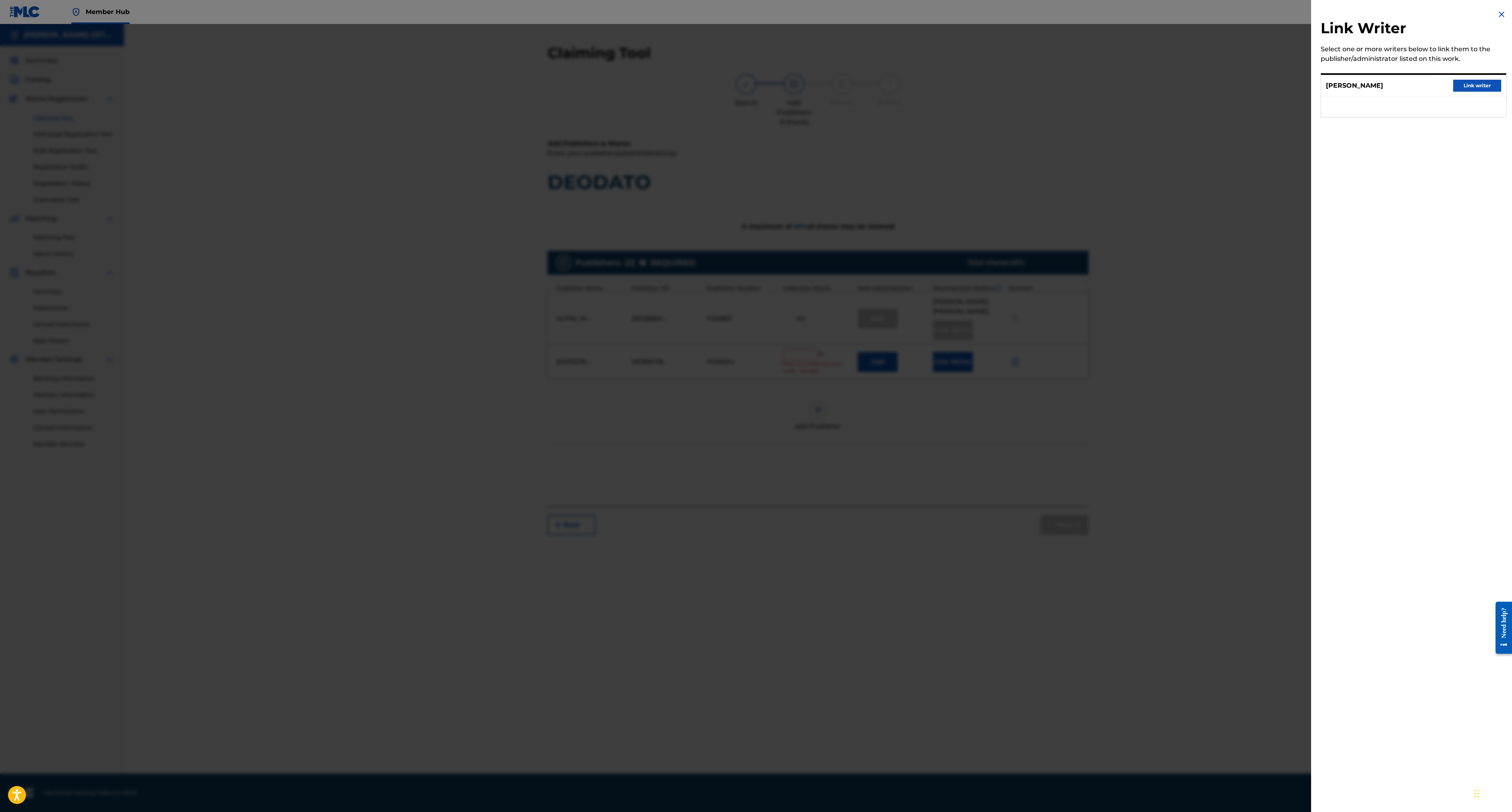
click at [1497, 19] on img at bounding box center [1501, 14] width 9 height 9
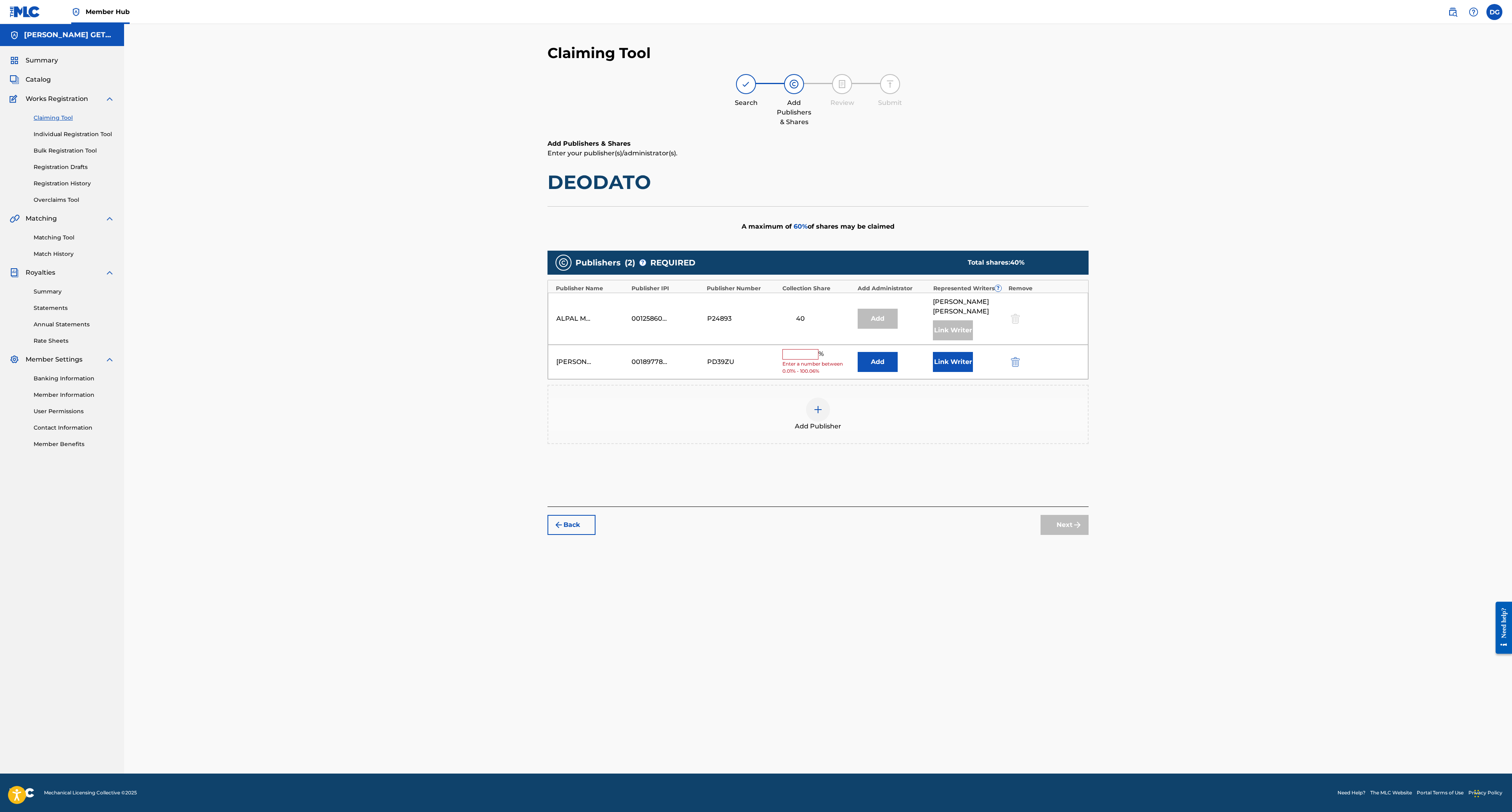
click at [818, 359] on input "text" at bounding box center [800, 355] width 36 height 11
type input "10"
click at [1065, 438] on div "Add Publisher" at bounding box center [818, 408] width 541 height 59
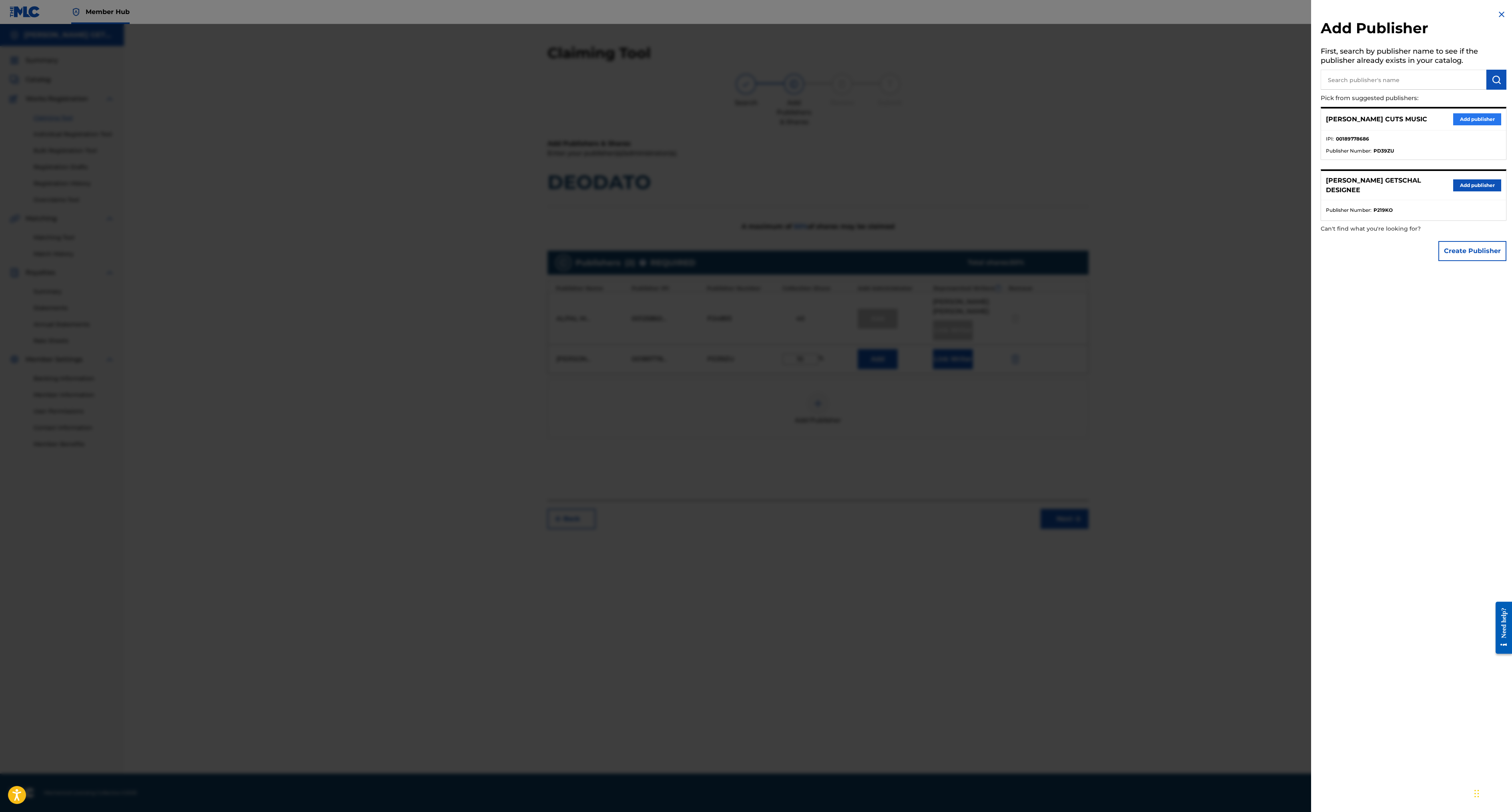
click at [1453, 125] on button "Add publisher" at bounding box center [1477, 119] width 48 height 12
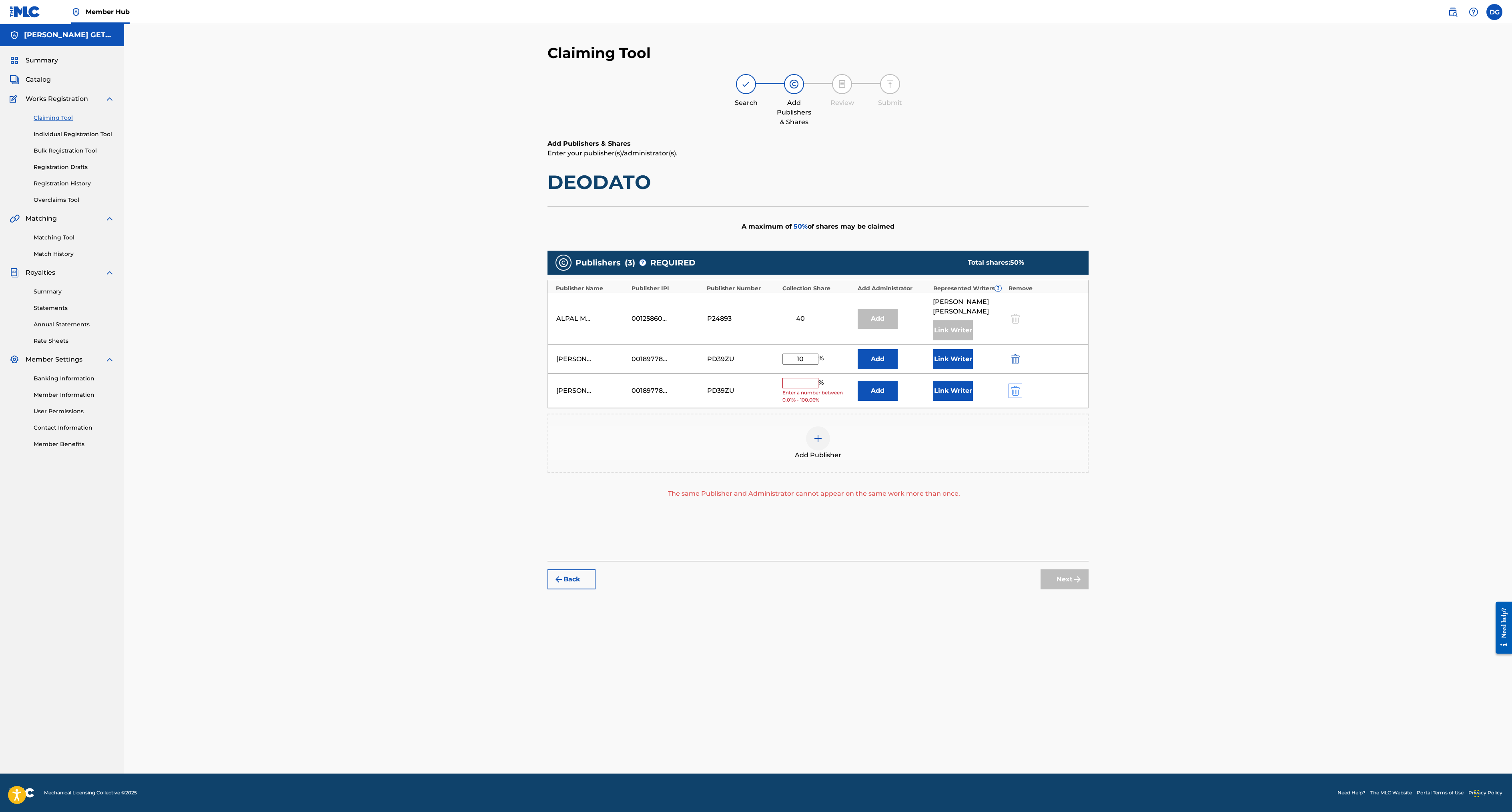
click at [1020, 396] on img "submit" at bounding box center [1015, 390] width 9 height 9
click at [973, 369] on button "Link Writer" at bounding box center [953, 359] width 40 height 20
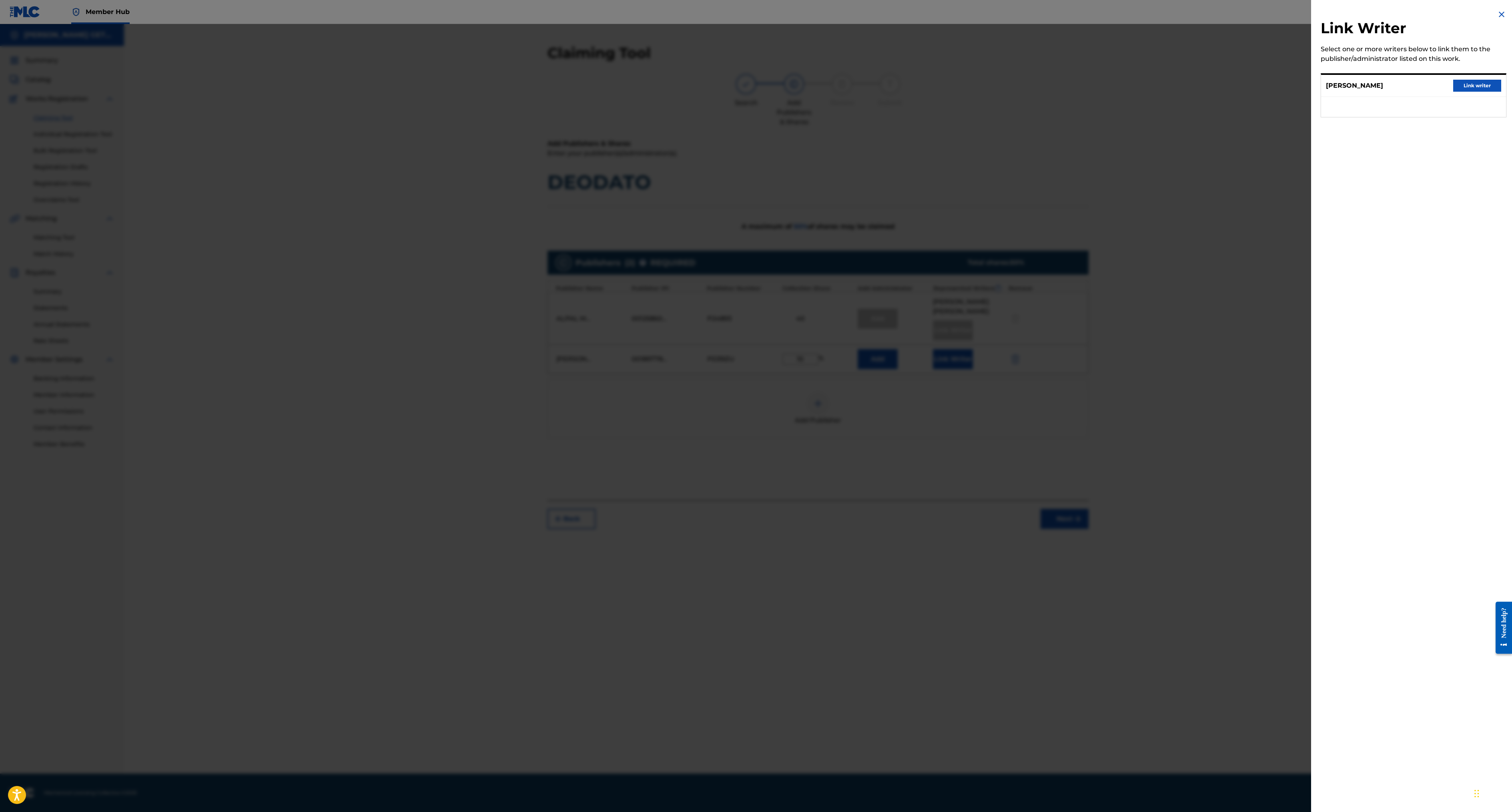
click at [1497, 19] on img at bounding box center [1501, 14] width 9 height 9
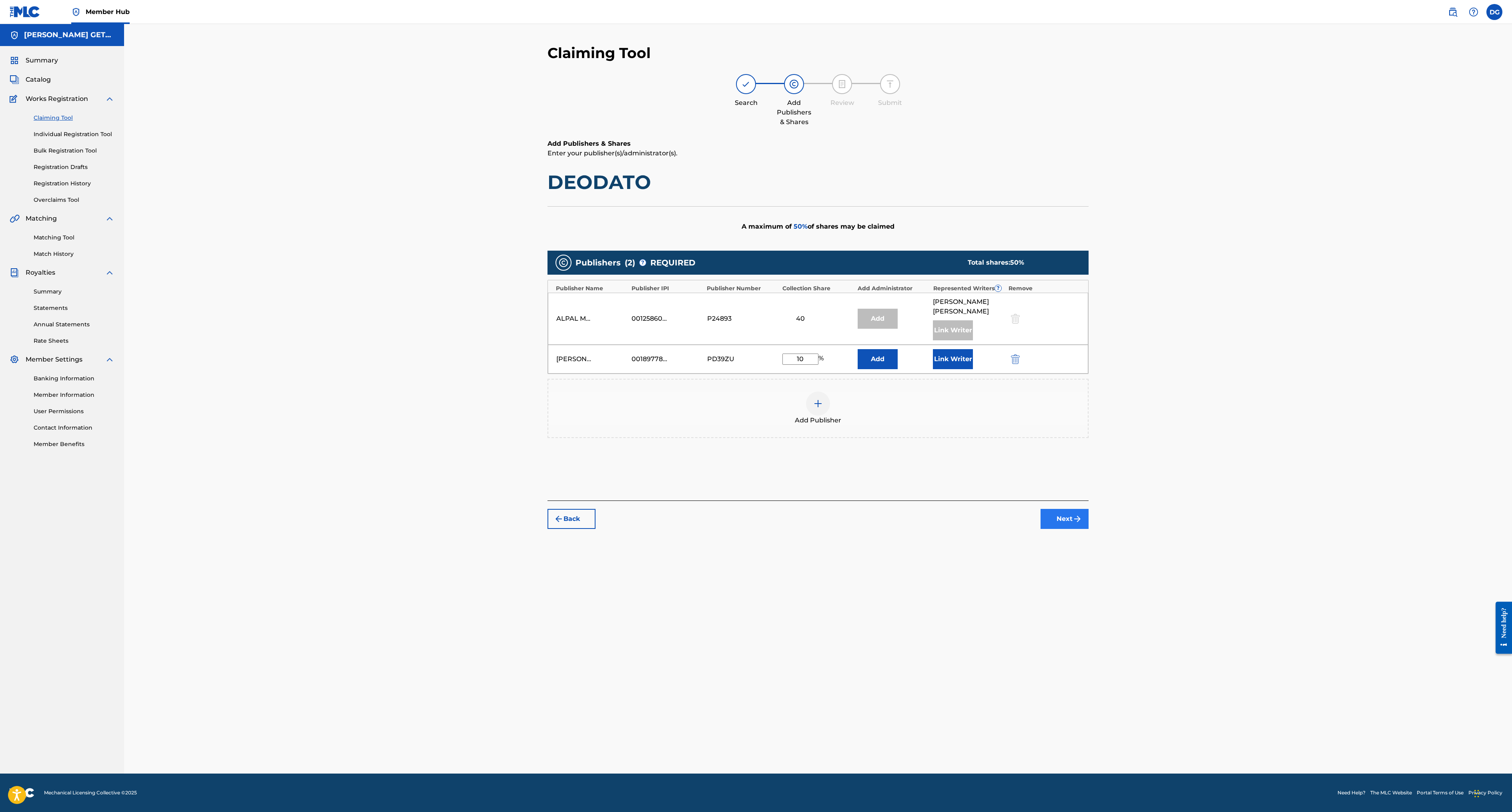
click at [1089, 529] on button "Next" at bounding box center [1065, 519] width 48 height 20
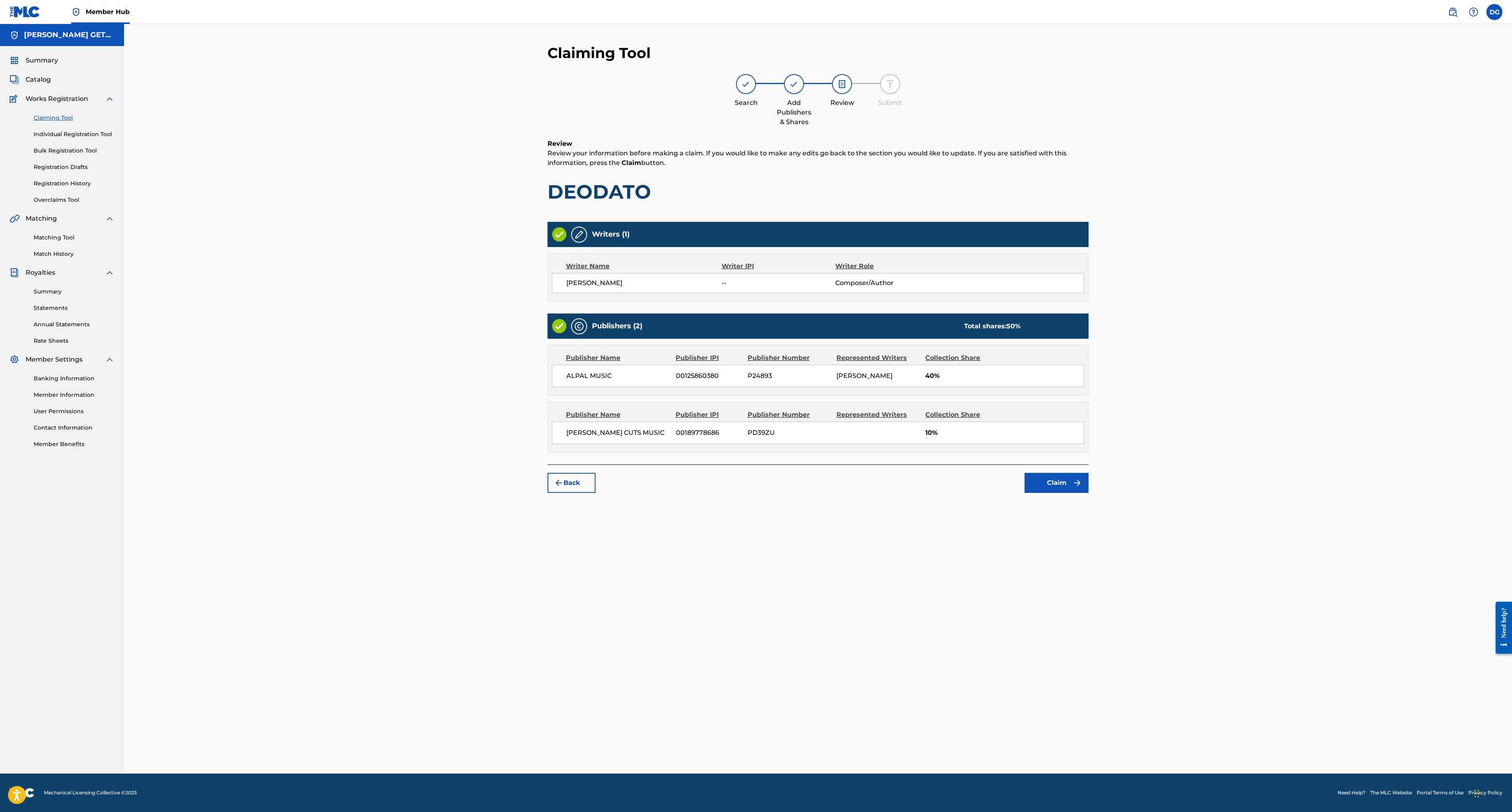
click at [574, 240] on img at bounding box center [579, 234] width 9 height 9
click at [552, 241] on img at bounding box center [559, 234] width 14 height 14
click at [1089, 493] on button "Claim" at bounding box center [1057, 483] width 64 height 20
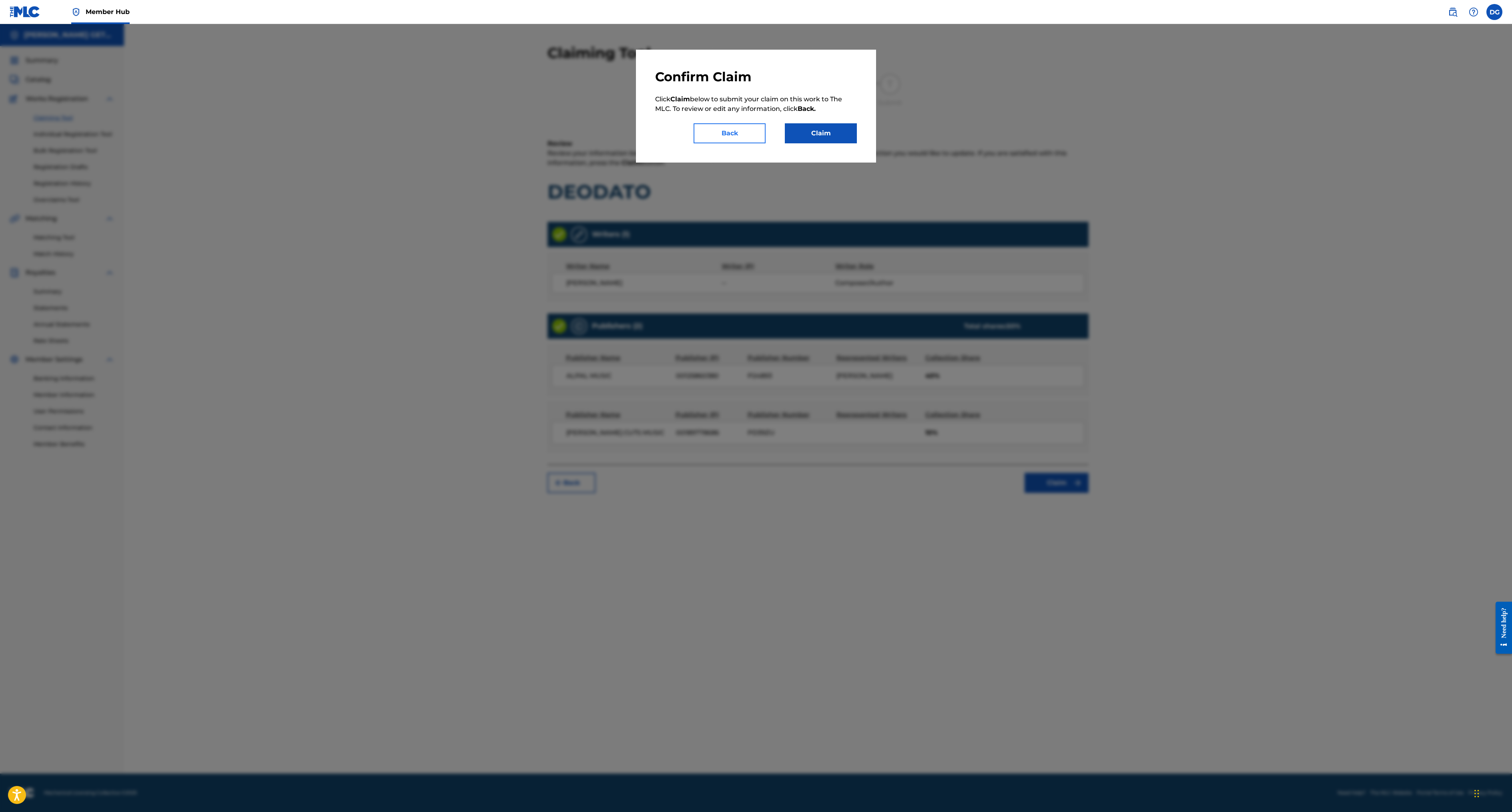
click at [731, 143] on button "Back" at bounding box center [730, 133] width 72 height 20
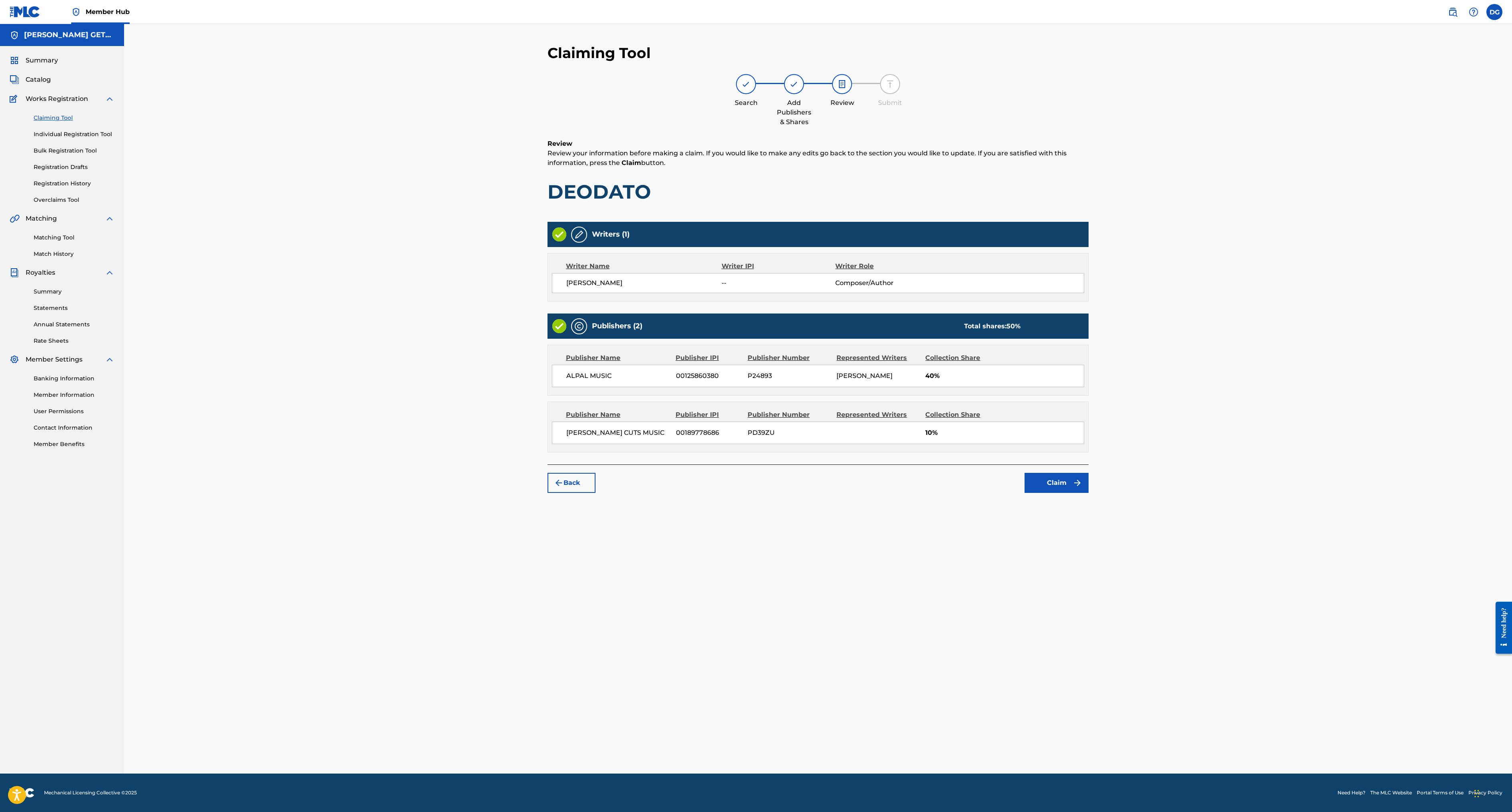
click at [899, 293] on div "[PERSON_NAME] -- Composer/Author" at bounding box center [818, 283] width 532 height 20
click at [574, 240] on img at bounding box center [579, 234] width 9 height 9
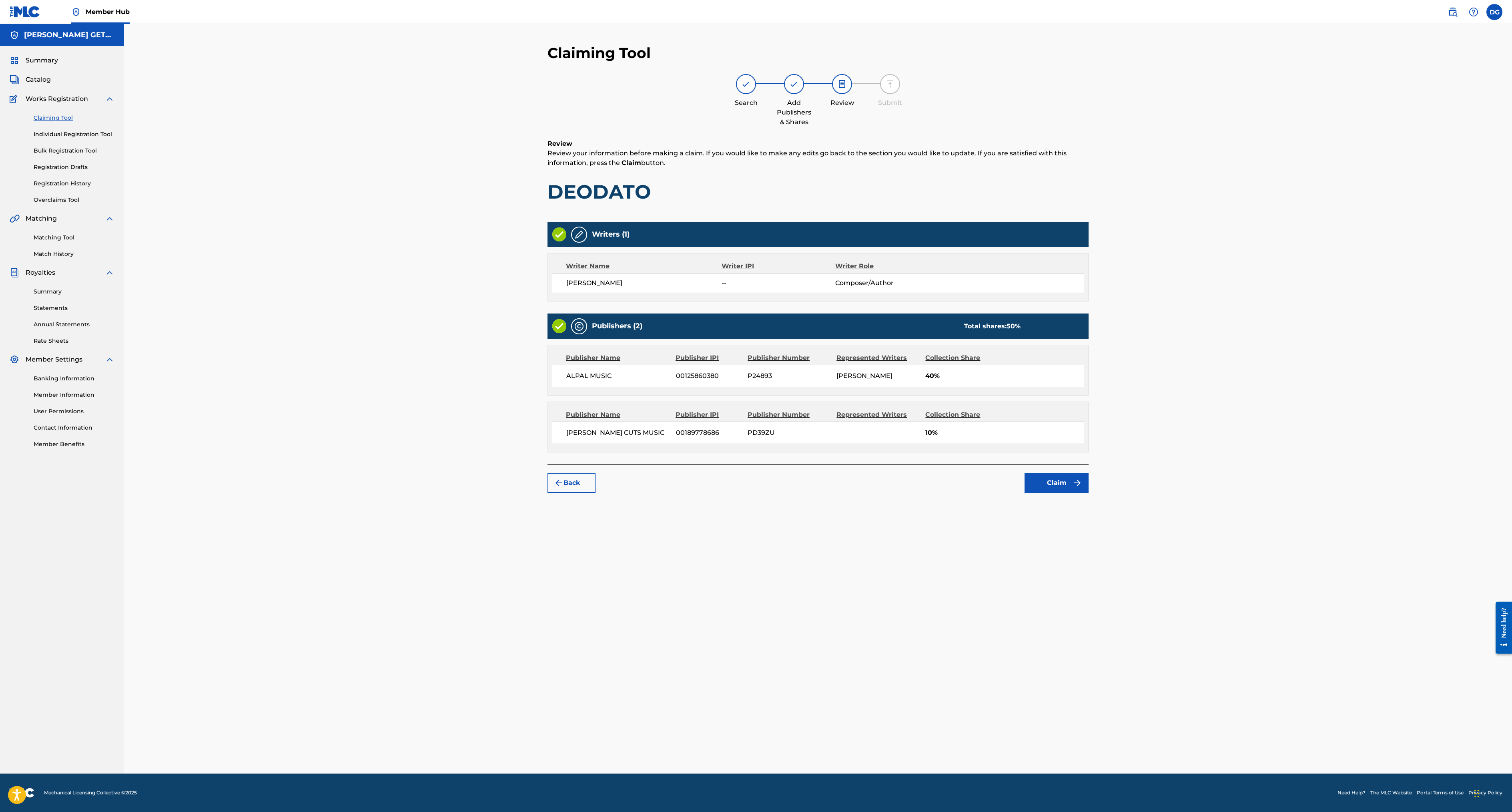
click at [574, 240] on img at bounding box center [579, 234] width 9 height 9
click at [552, 241] on img at bounding box center [559, 234] width 14 height 14
click at [721, 271] on div "Writer IPI" at bounding box center [778, 266] width 114 height 9
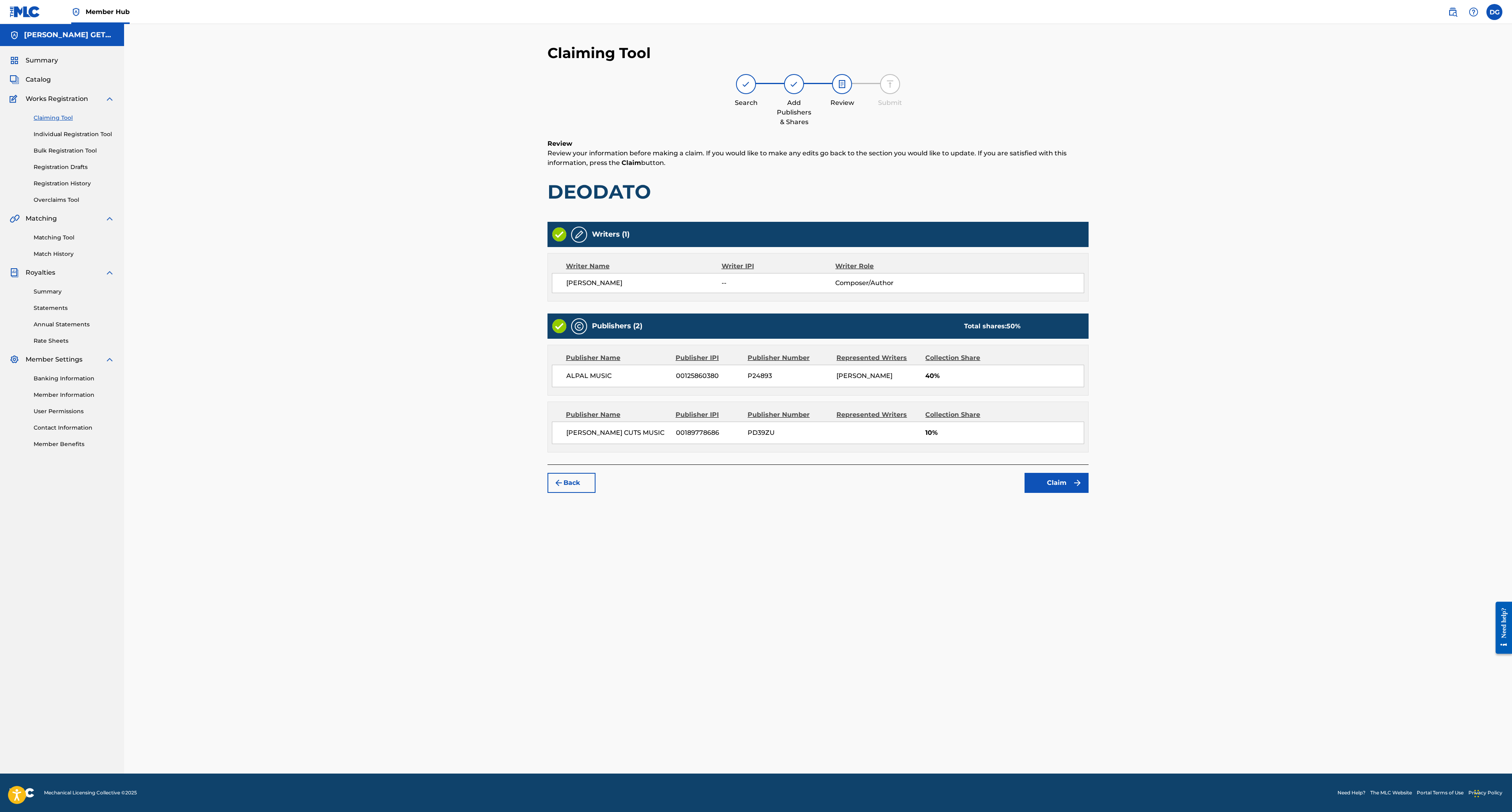
click at [552, 241] on img at bounding box center [559, 234] width 14 height 14
click at [574, 240] on img at bounding box center [579, 234] width 9 height 9
click at [1089, 493] on button "Claim" at bounding box center [1057, 483] width 64 height 20
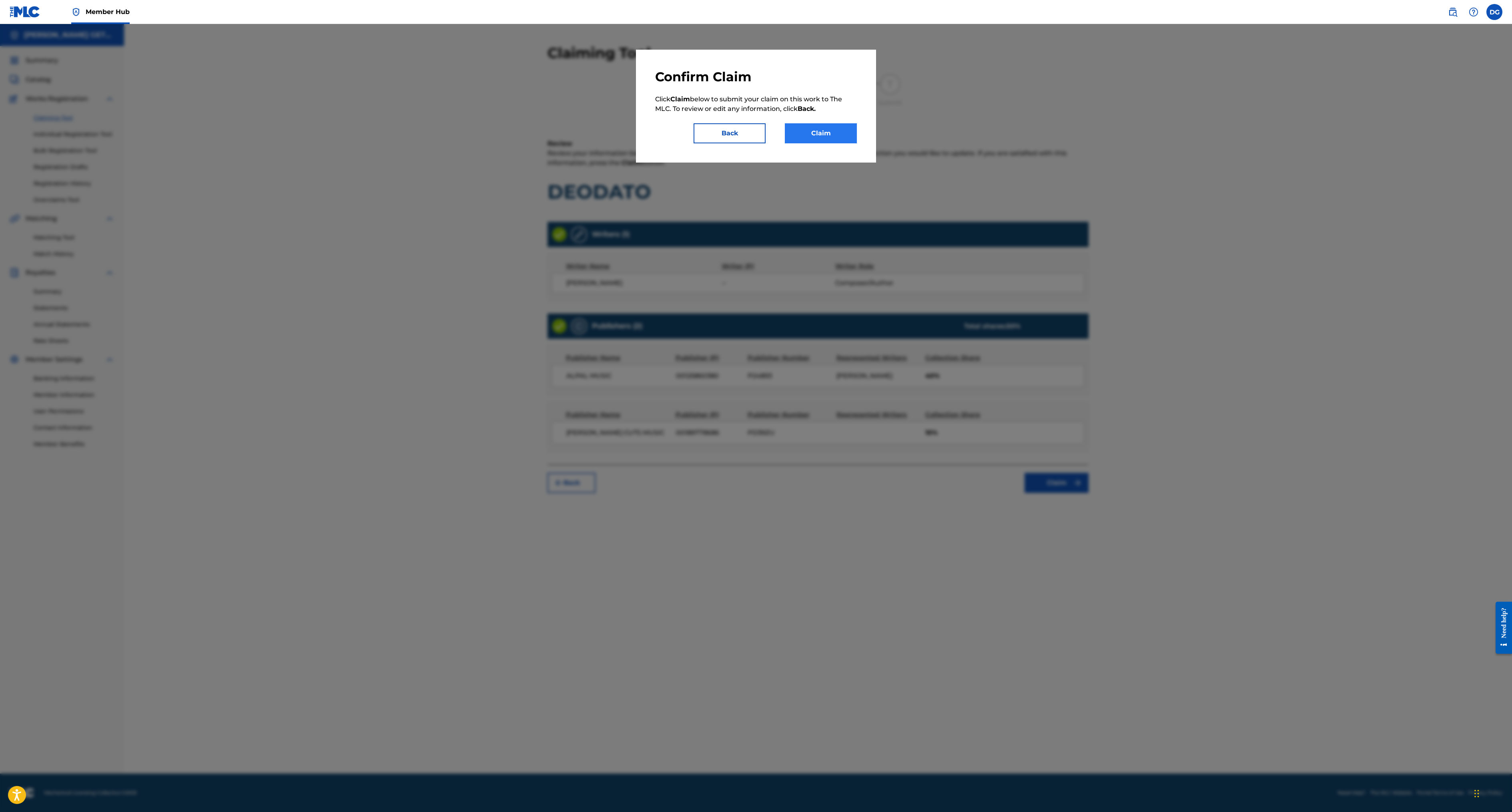
click at [857, 143] on button "Claim" at bounding box center [821, 133] width 72 height 20
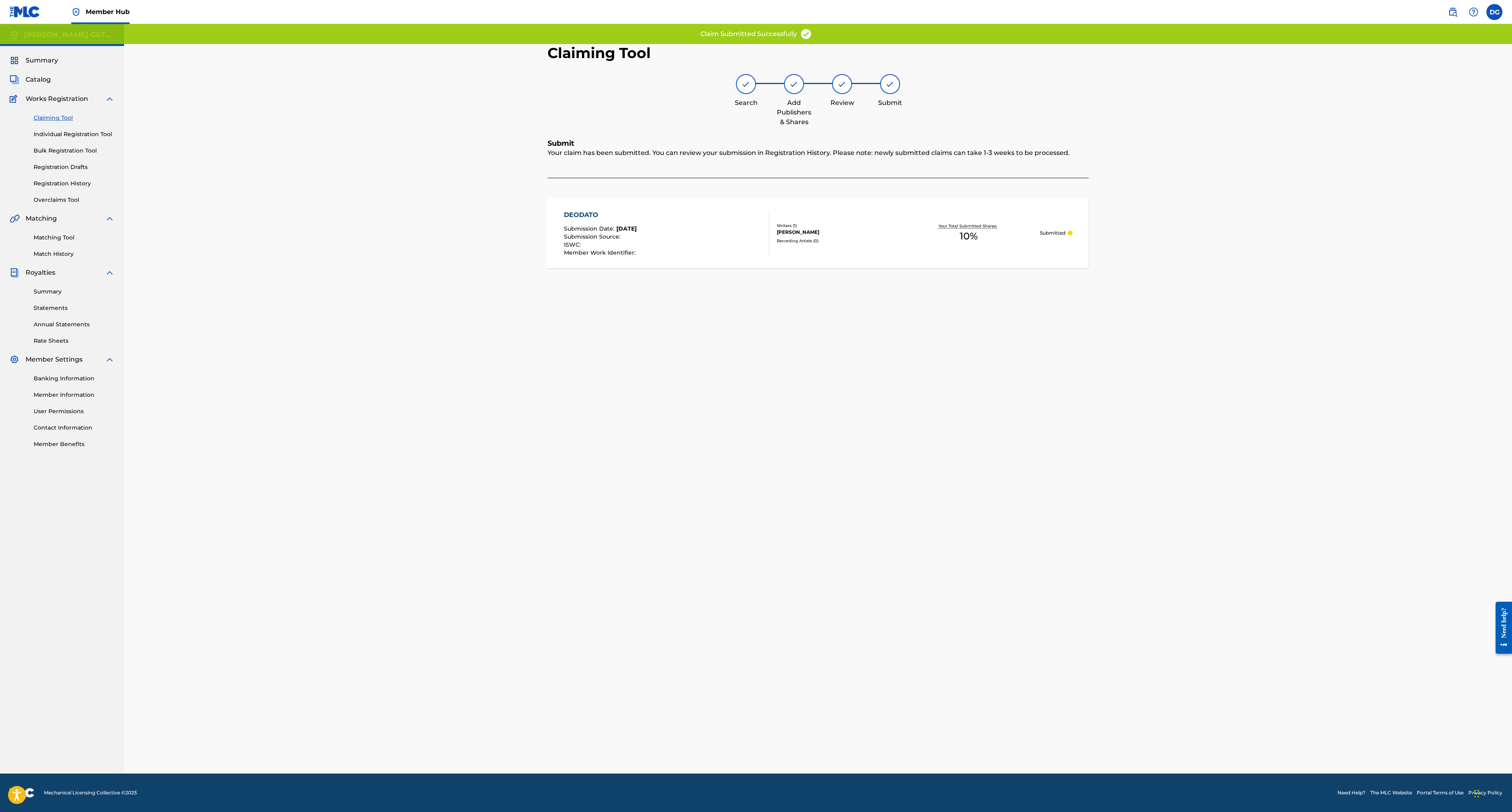
scroll to position [2, 0]
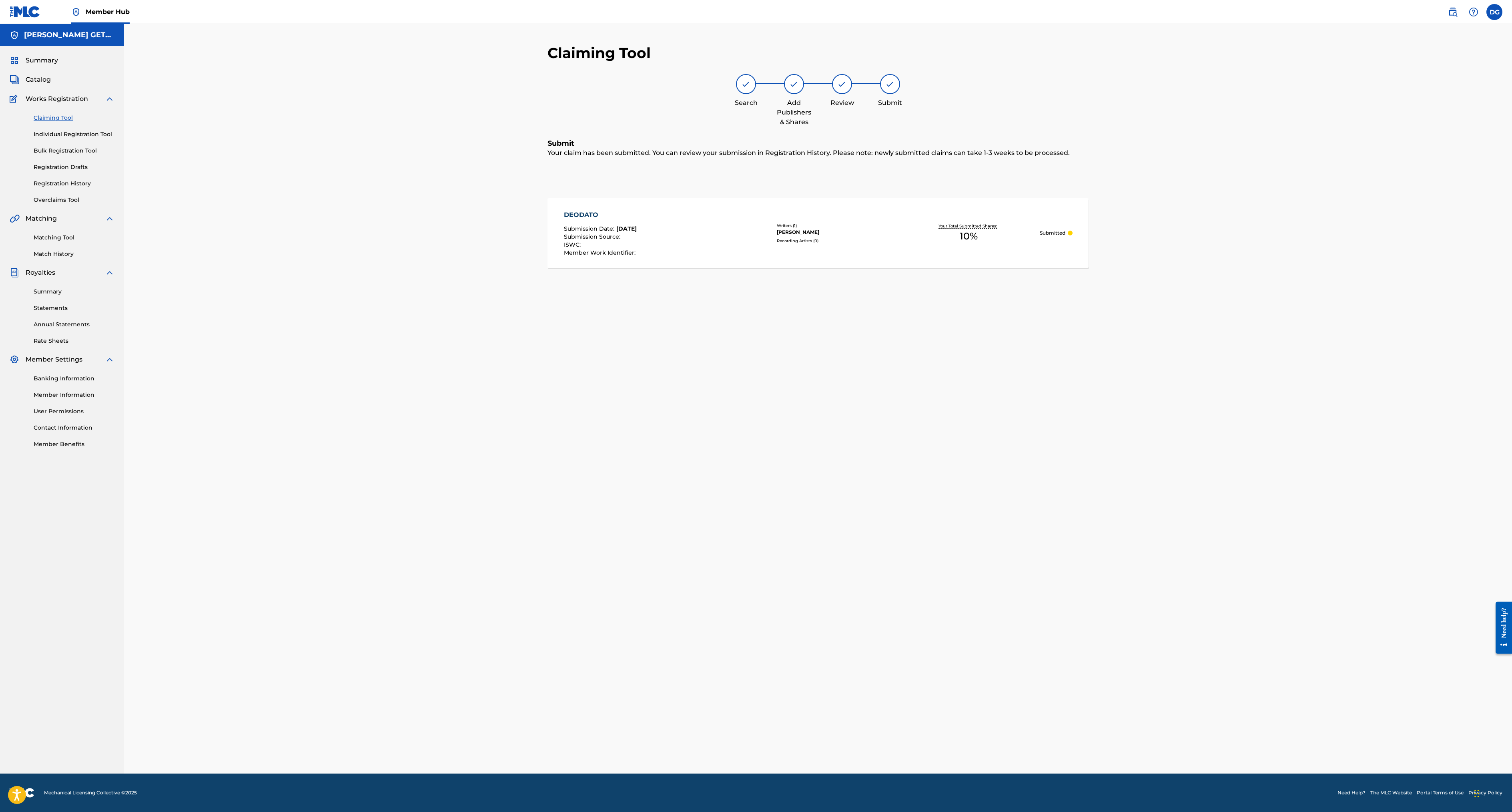
click at [96, 122] on link "Claiming Tool" at bounding box center [74, 118] width 81 height 8
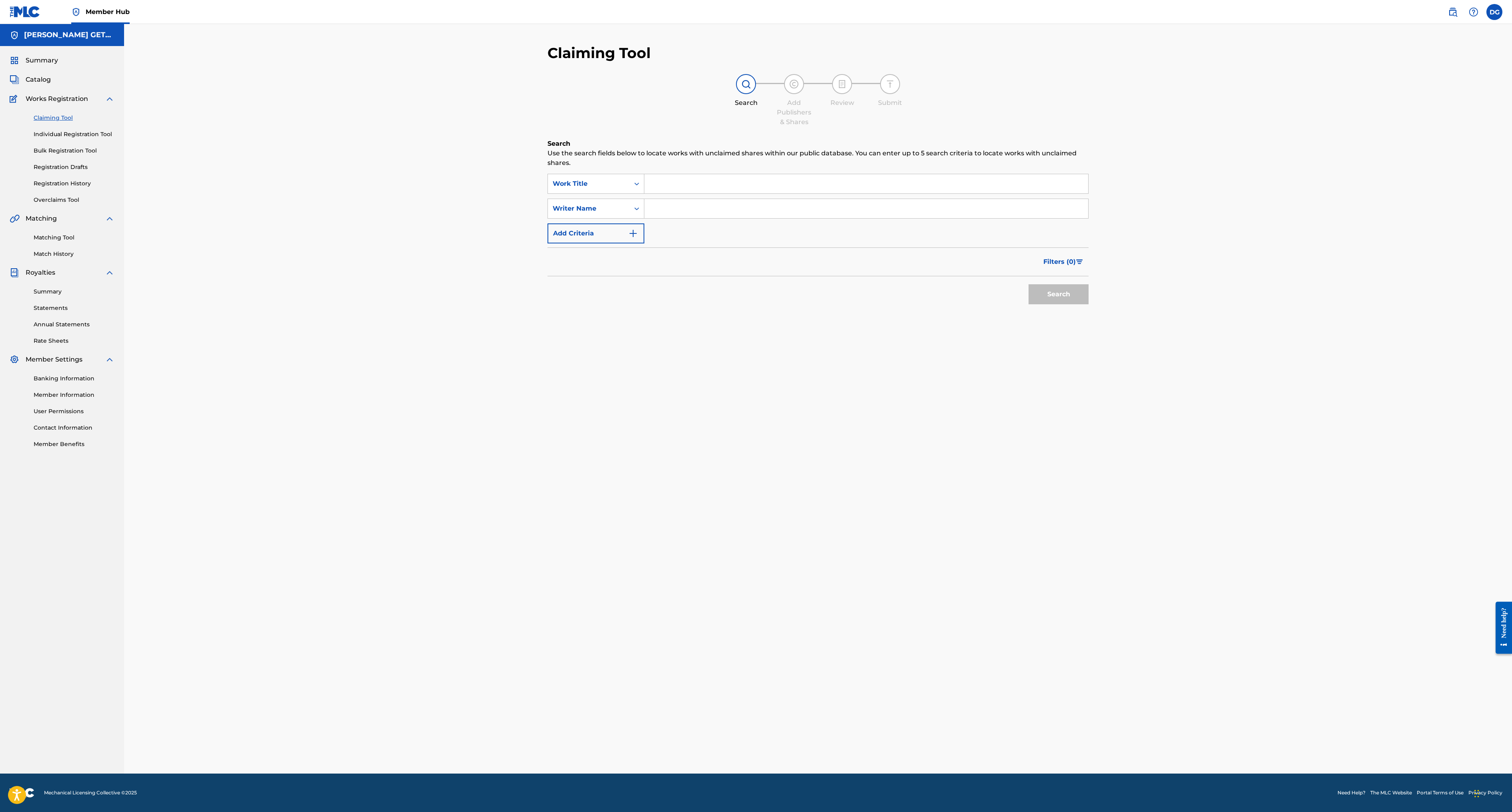
click at [644, 193] on input "Search Form" at bounding box center [866, 184] width 444 height 19
type input "babadoo"
click at [1028, 304] on button "Search" at bounding box center [1058, 294] width 60 height 20
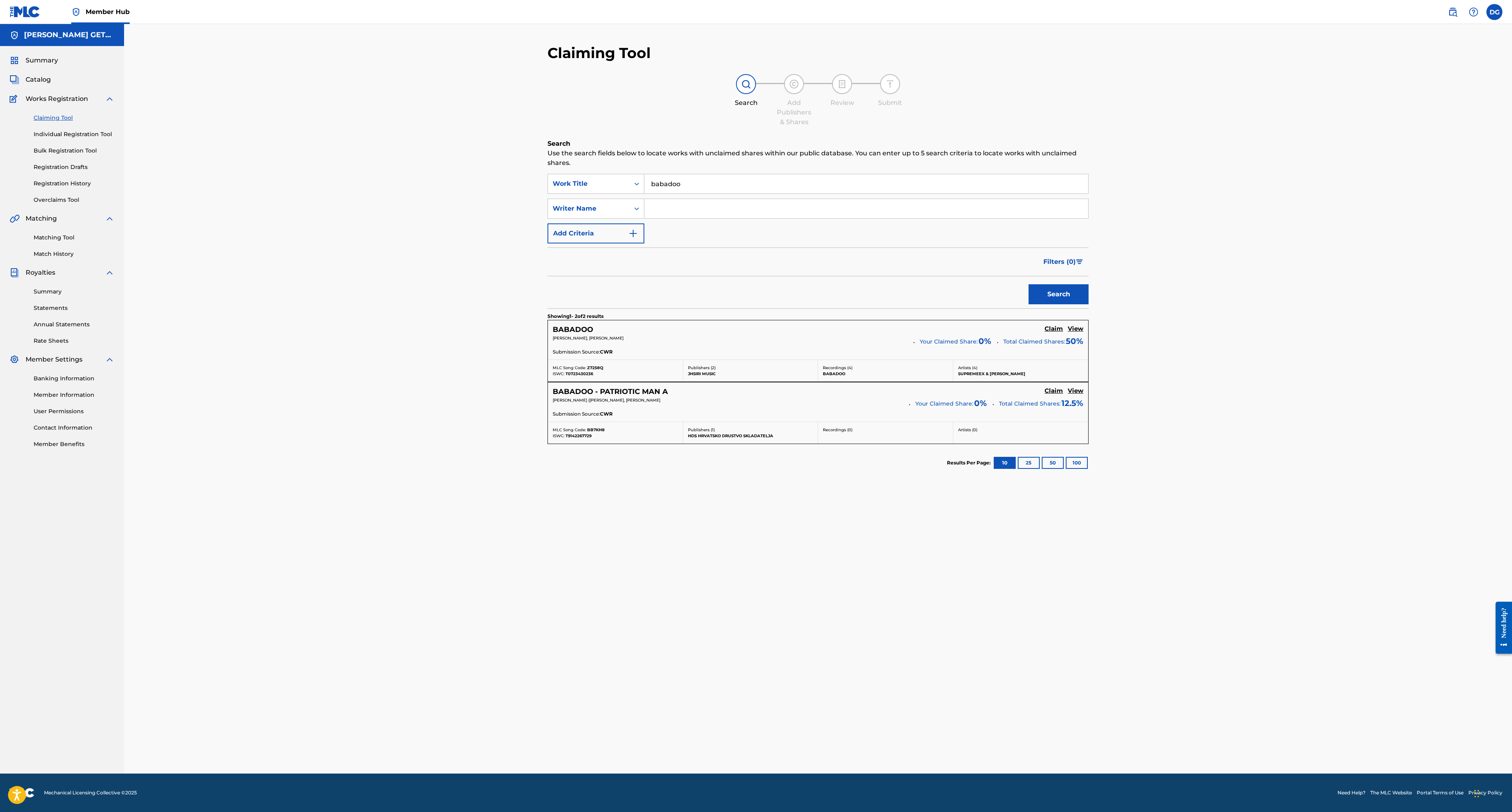
click at [644, 218] on input "Search Form" at bounding box center [866, 208] width 444 height 19
type input "getschal"
click at [1028, 304] on button "Search" at bounding box center [1058, 294] width 60 height 20
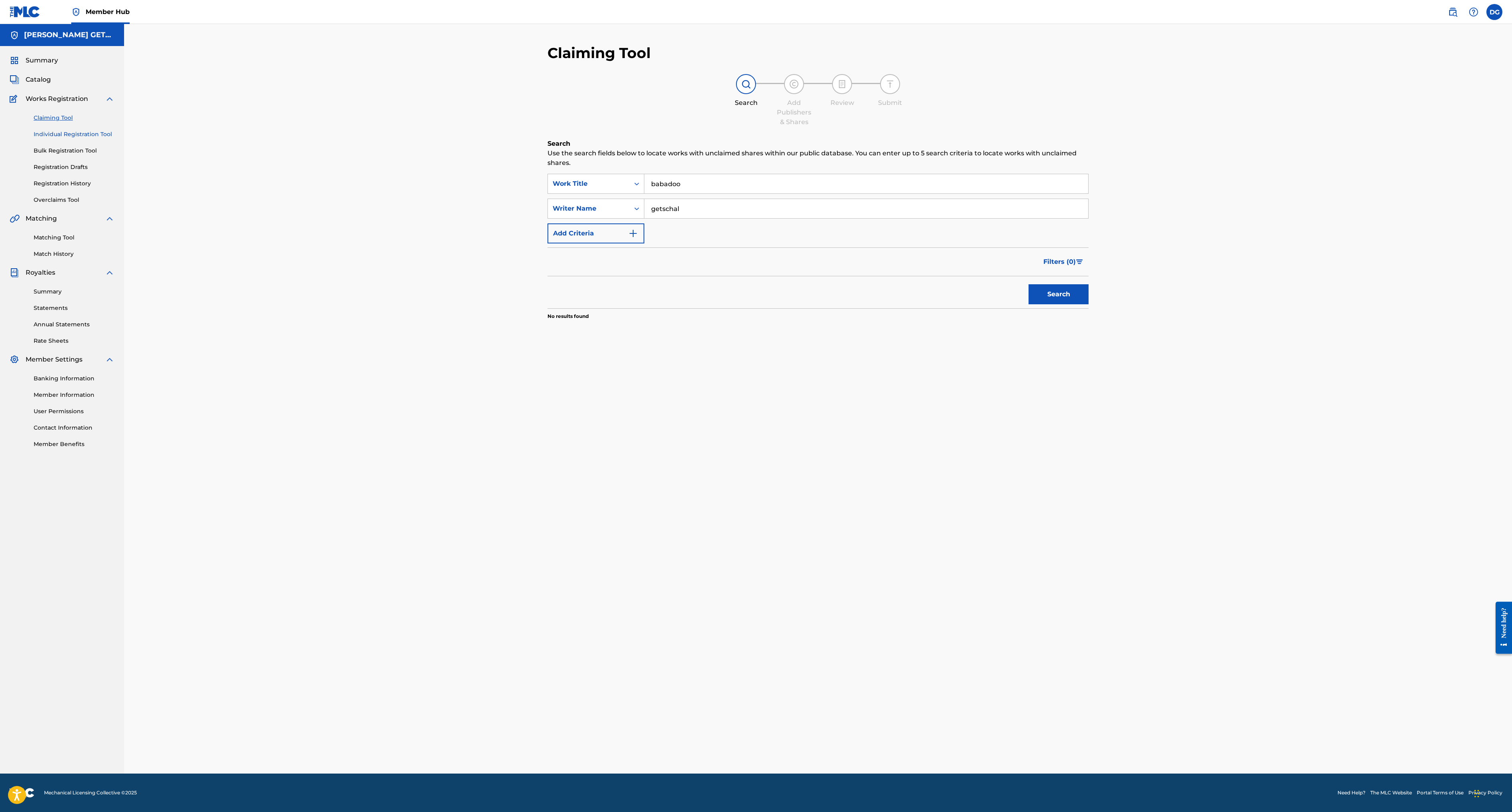
click at [114, 139] on link "Individual Registration Tool" at bounding box center [74, 134] width 81 height 8
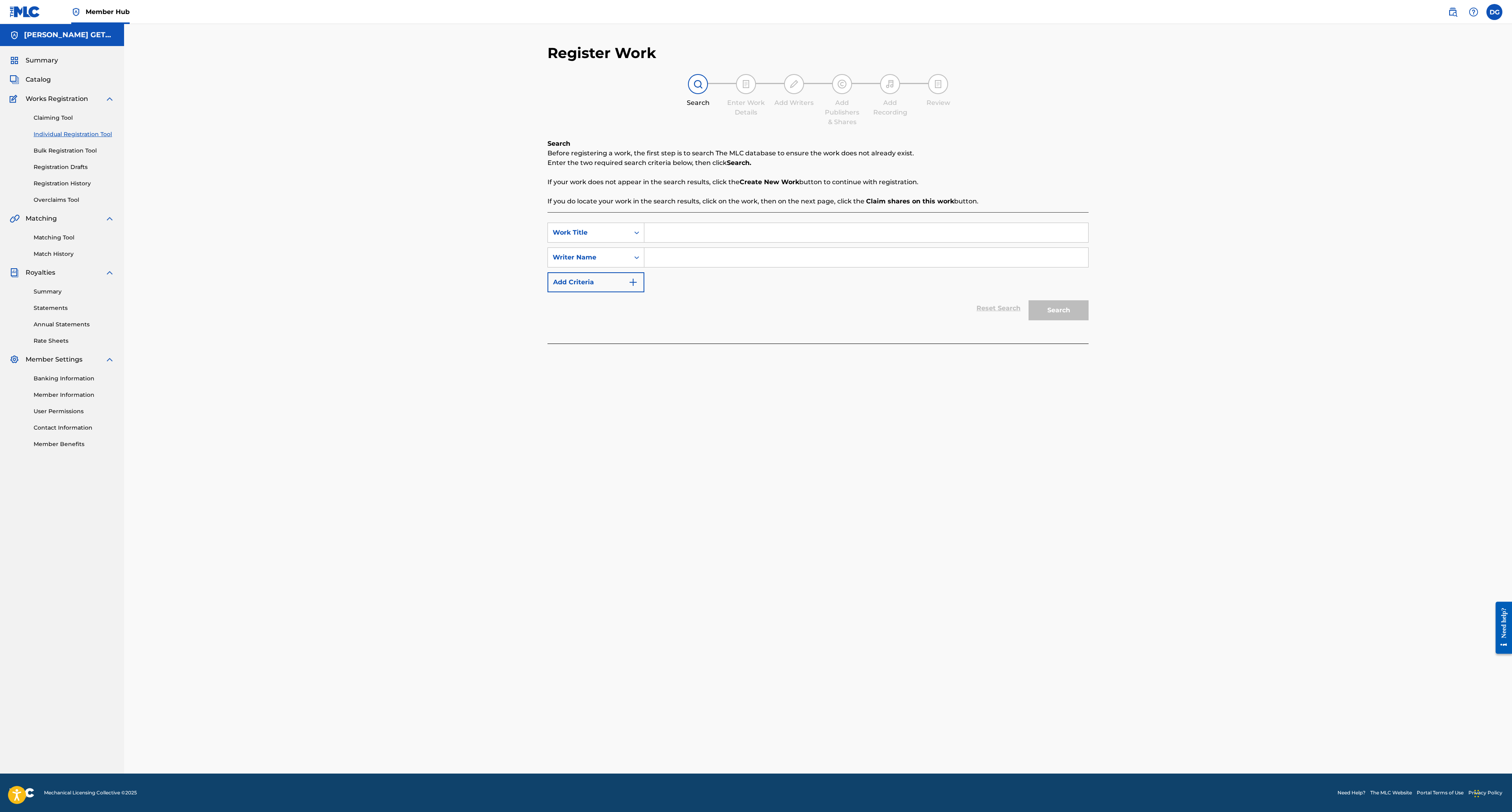
click at [644, 242] on input "Search Form" at bounding box center [866, 233] width 444 height 19
type input "Babadoo"
click at [1089, 324] on div "Search" at bounding box center [1057, 308] width 64 height 32
click at [775, 267] on input "Search Form" at bounding box center [866, 257] width 444 height 19
type input "getschal"
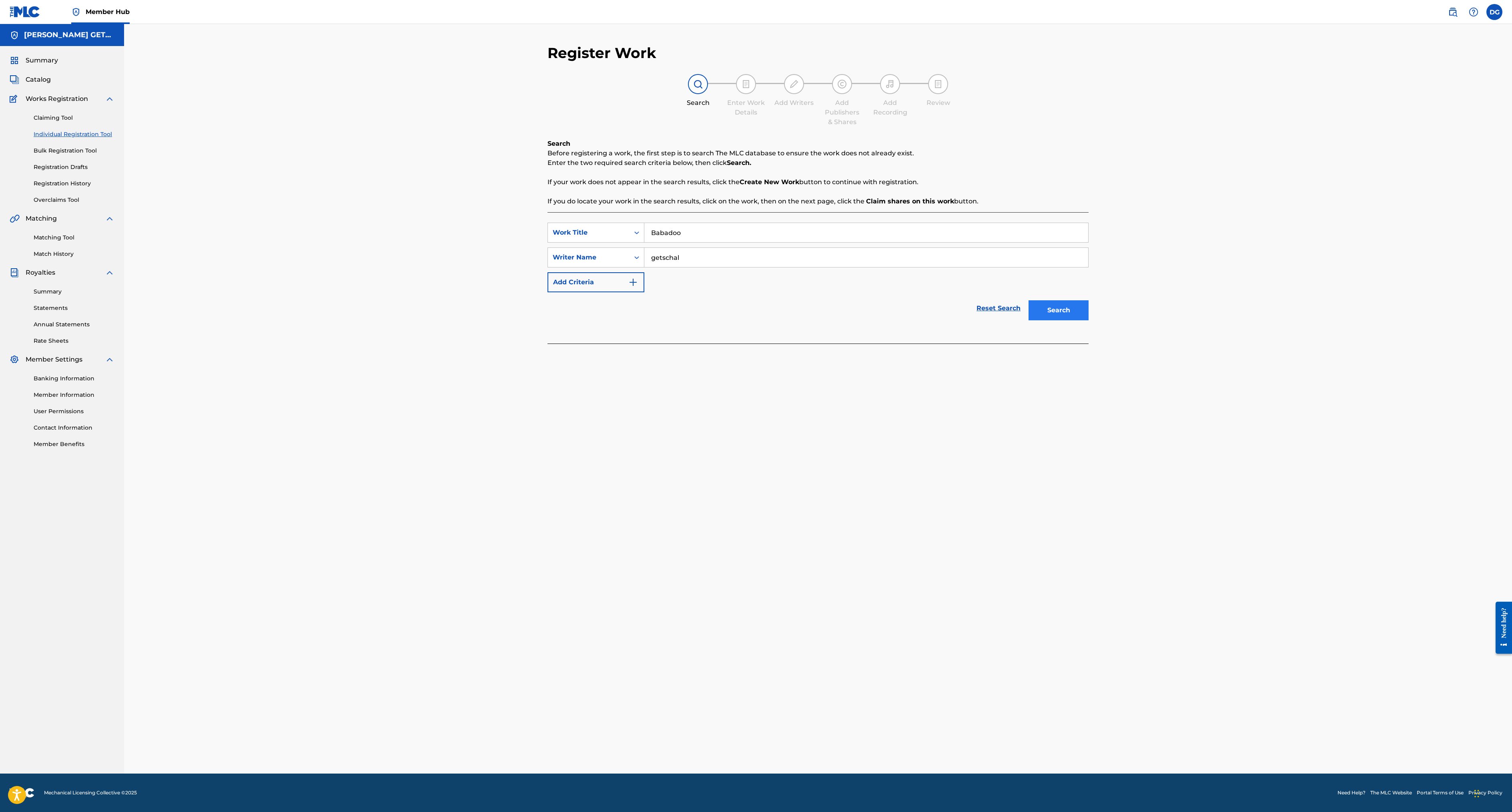
click at [1089, 320] on button "Search" at bounding box center [1058, 310] width 60 height 20
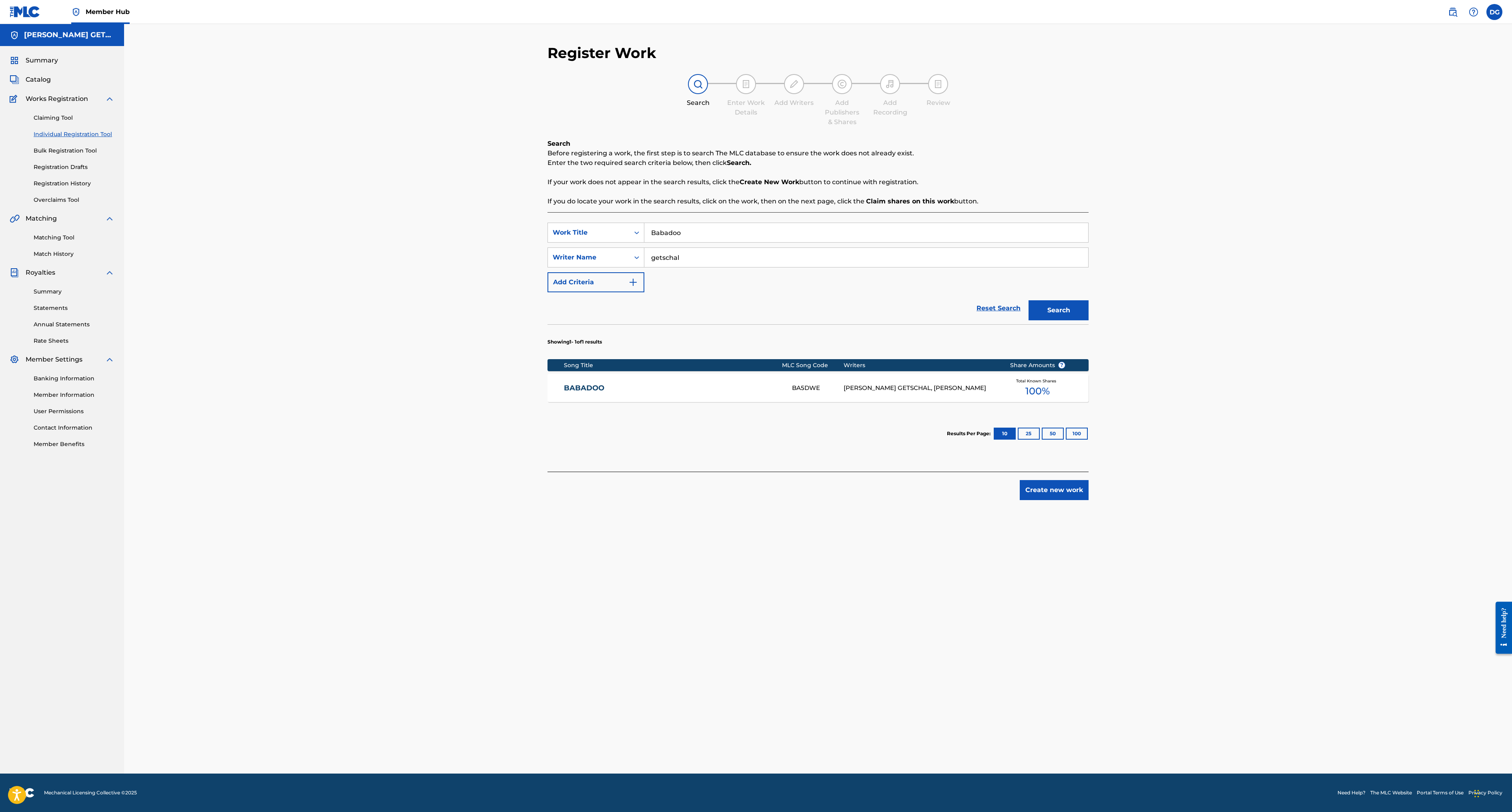
click at [998, 393] on div "[PERSON_NAME] GETSCHAL, [PERSON_NAME]" at bounding box center [920, 388] width 154 height 9
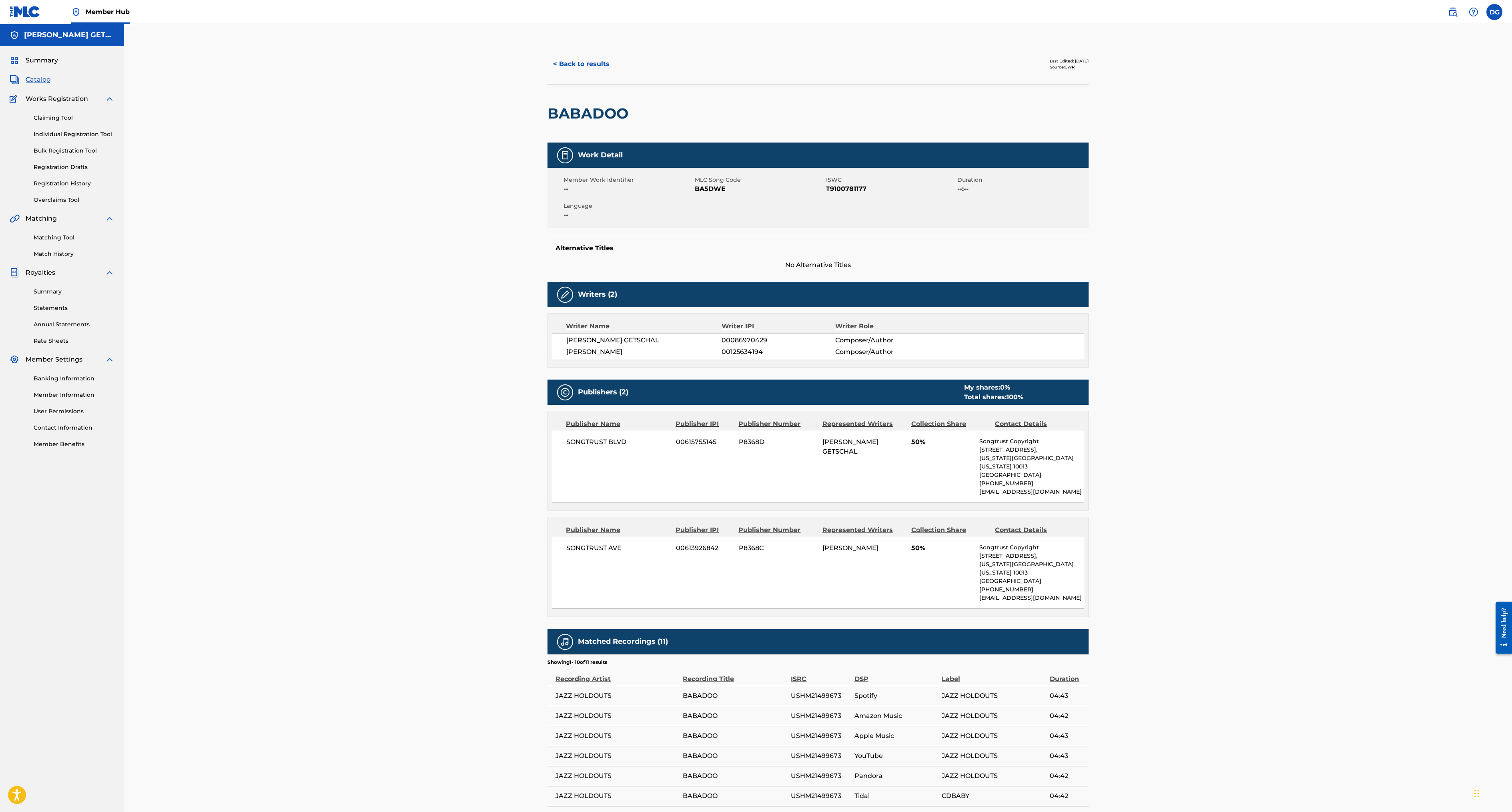
scroll to position [3, 0]
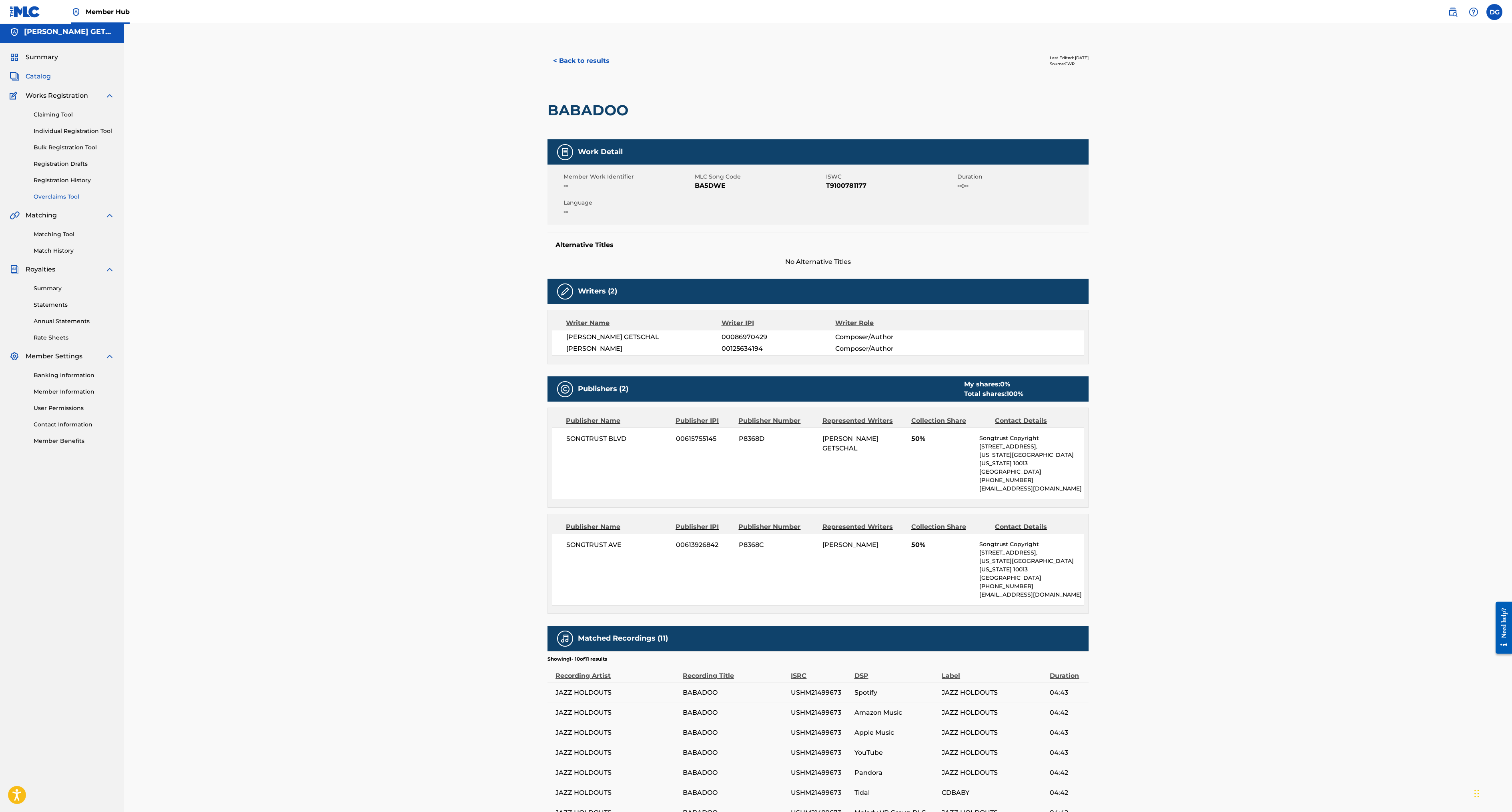
click at [106, 201] on link "Overclaims Tool" at bounding box center [74, 197] width 81 height 8
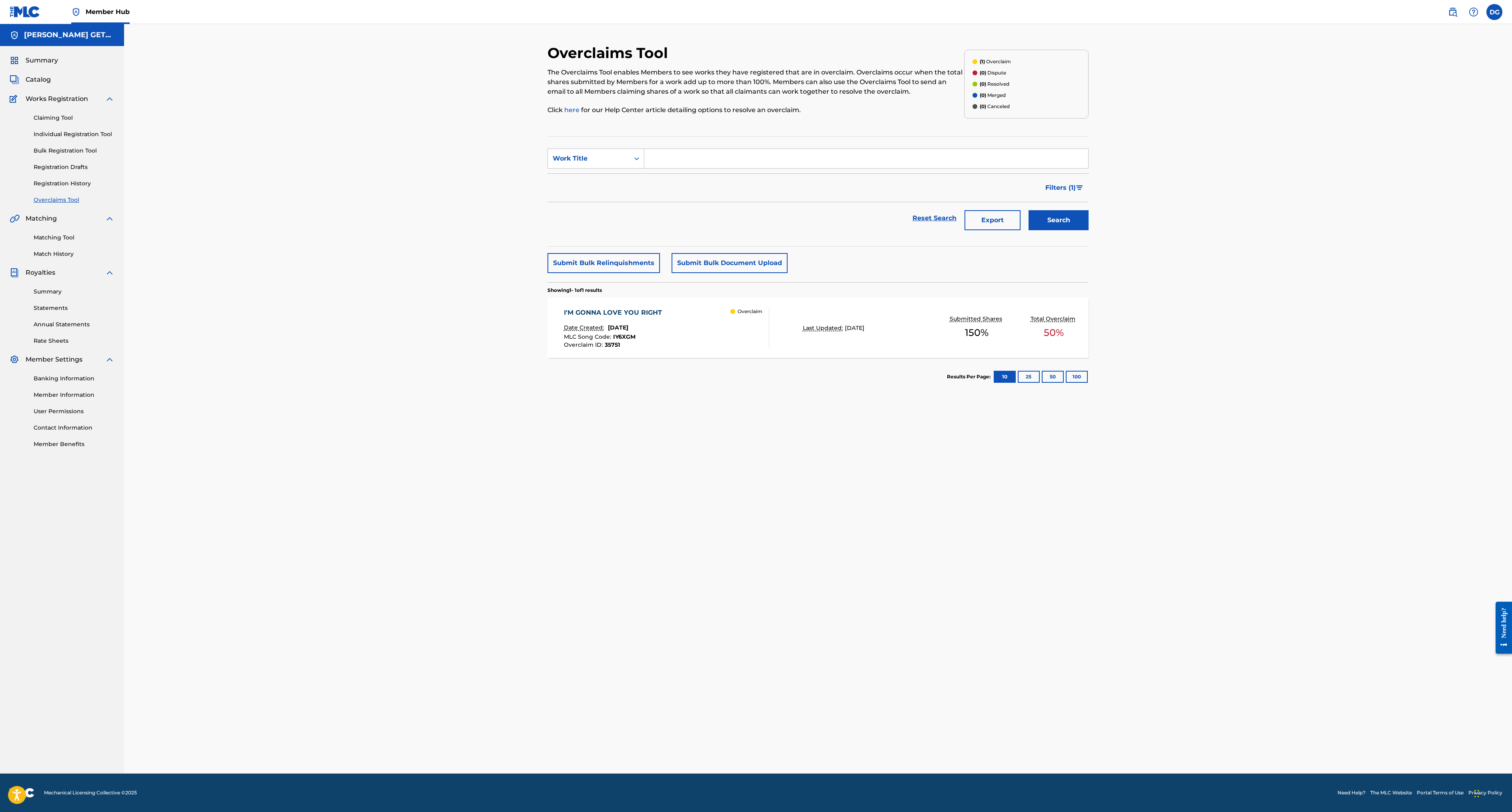
click at [644, 168] on input "Search Form" at bounding box center [866, 159] width 444 height 19
type input "babadoo"
click at [1089, 230] on button "Search" at bounding box center [1058, 220] width 60 height 20
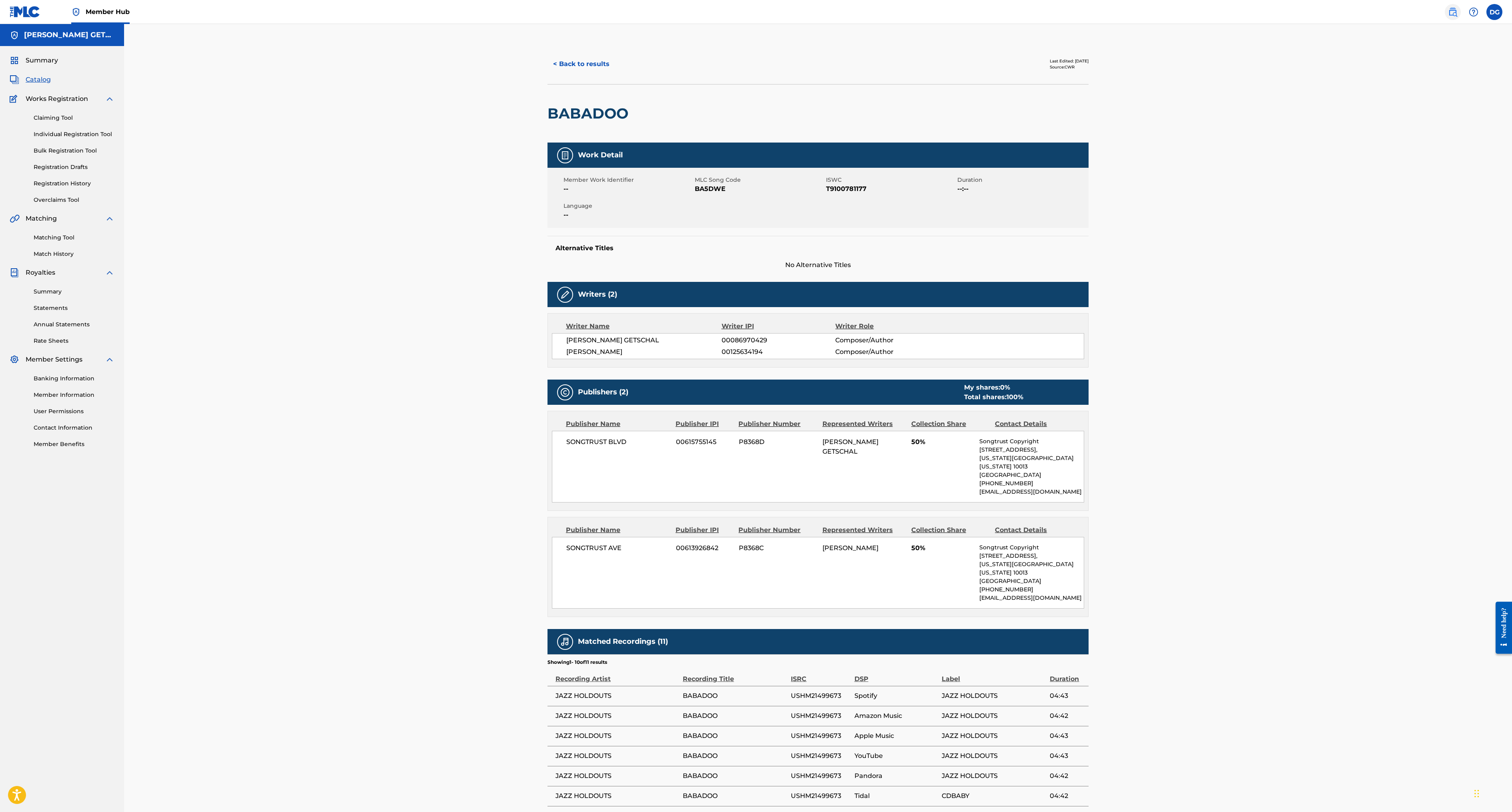
click at [1448, 17] on img at bounding box center [1453, 12] width 9 height 9
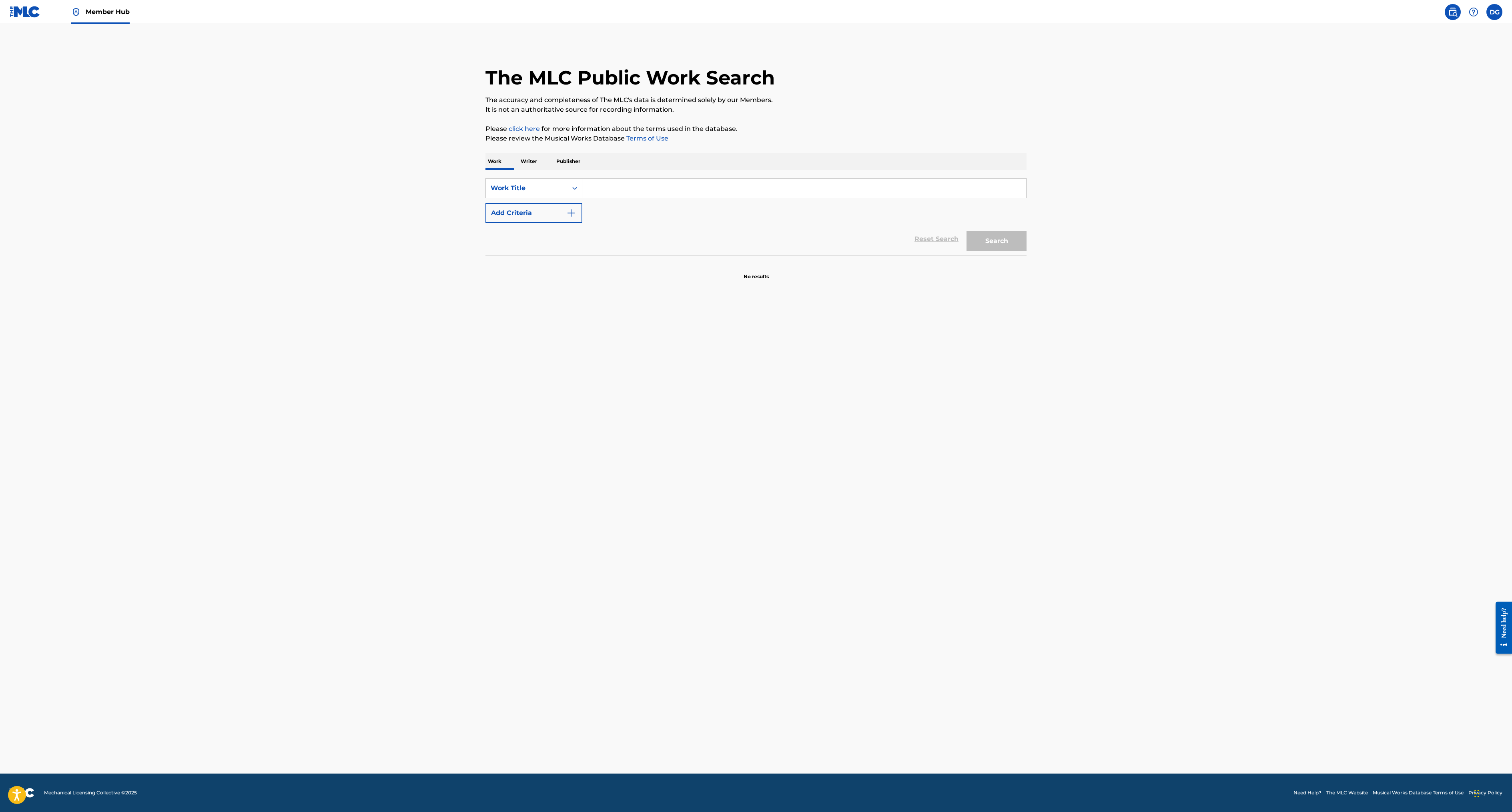
click at [518, 170] on p "Writer" at bounding box center [529, 161] width 21 height 17
click at [582, 198] on input "Search Form" at bounding box center [804, 188] width 444 height 19
type input "getschal"
click at [1027, 231] on button "Search" at bounding box center [997, 221] width 60 height 20
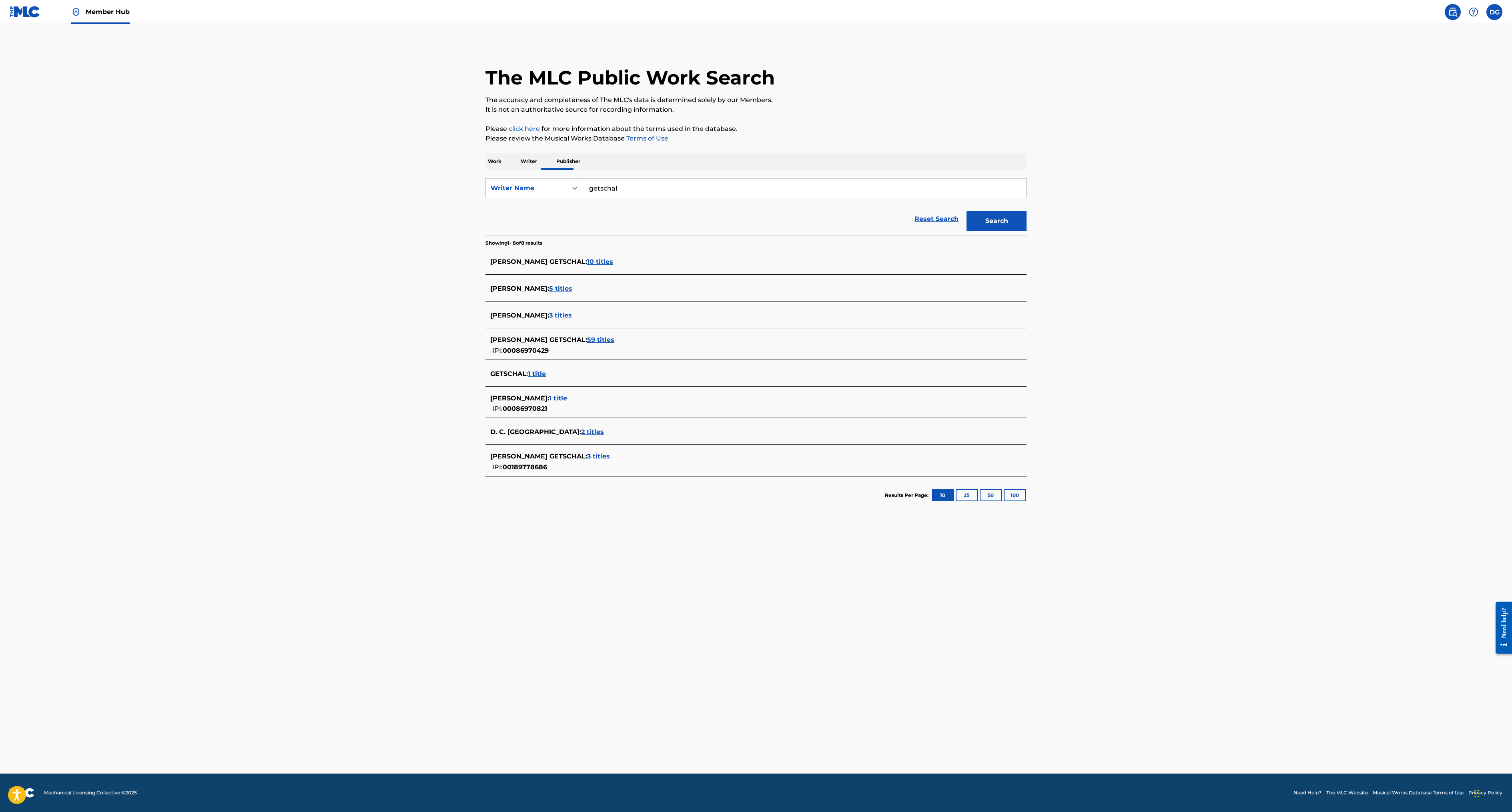
click at [587, 265] on span "10 titles" at bounding box center [600, 261] width 26 height 8
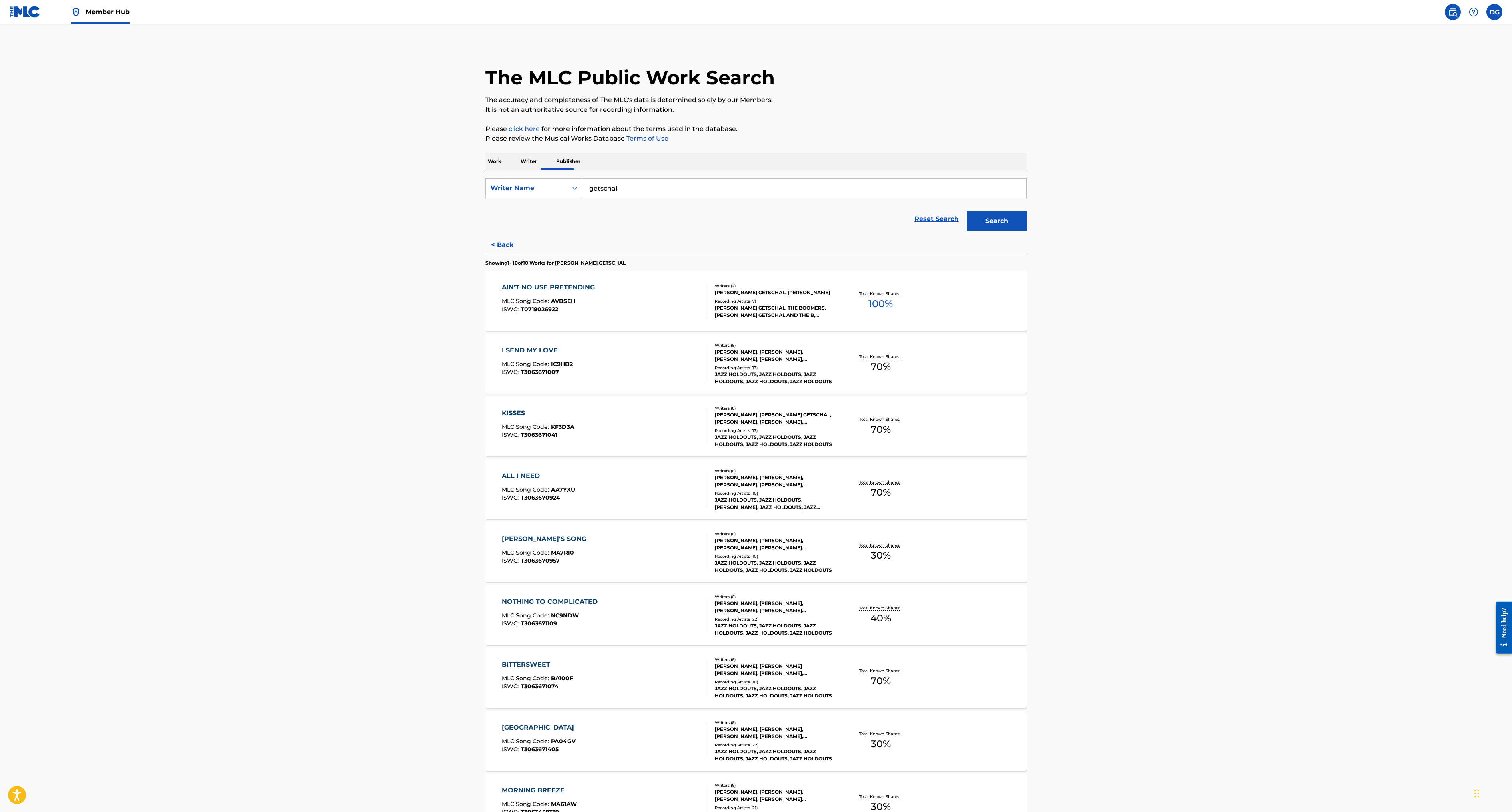
click at [717, 363] on div "[PERSON_NAME], [PERSON_NAME], [PERSON_NAME], [PERSON_NAME], [PERSON_NAME] GETSC…" at bounding box center [775, 355] width 121 height 15
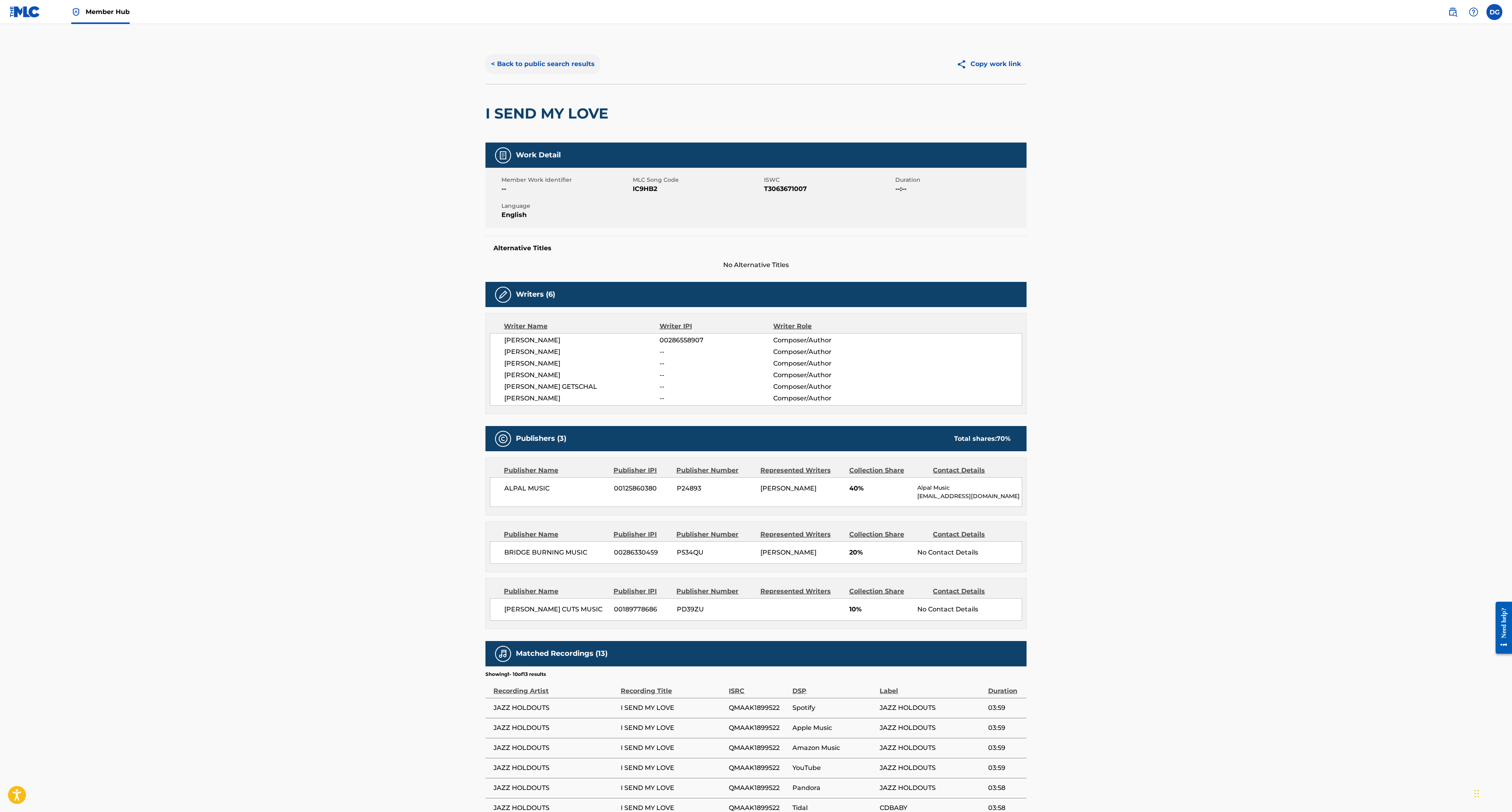
click at [485, 74] on button "< Back to public search results" at bounding box center [543, 64] width 115 height 20
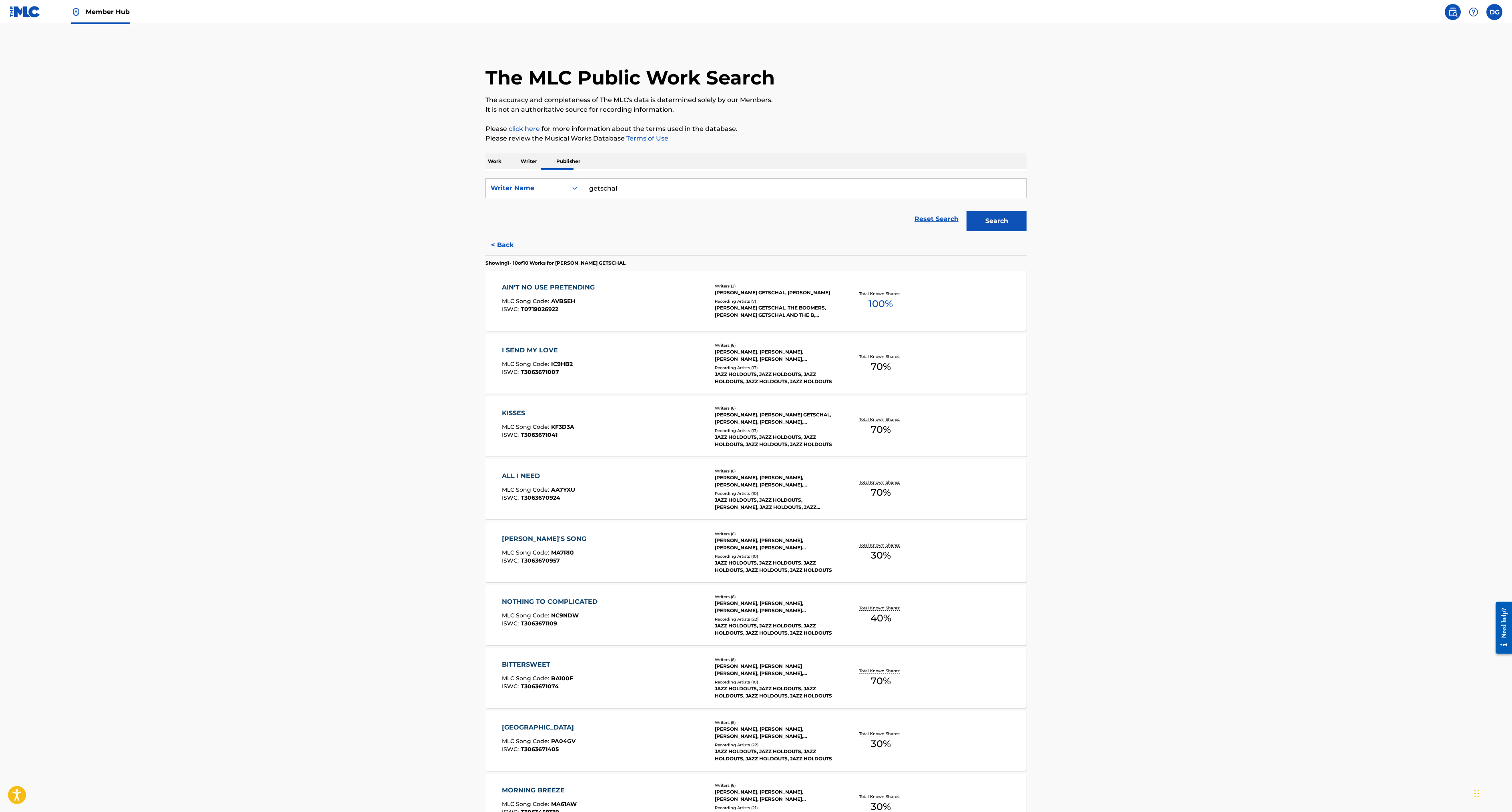
click at [755, 426] on div "[PERSON_NAME], [PERSON_NAME] GETSCHAL, [PERSON_NAME], [PERSON_NAME], [PERSON_NA…" at bounding box center [775, 418] width 121 height 15
click at [755, 488] on div "[PERSON_NAME], [PERSON_NAME], [PERSON_NAME], [PERSON_NAME], [PERSON_NAME] GETSC…" at bounding box center [775, 481] width 121 height 15
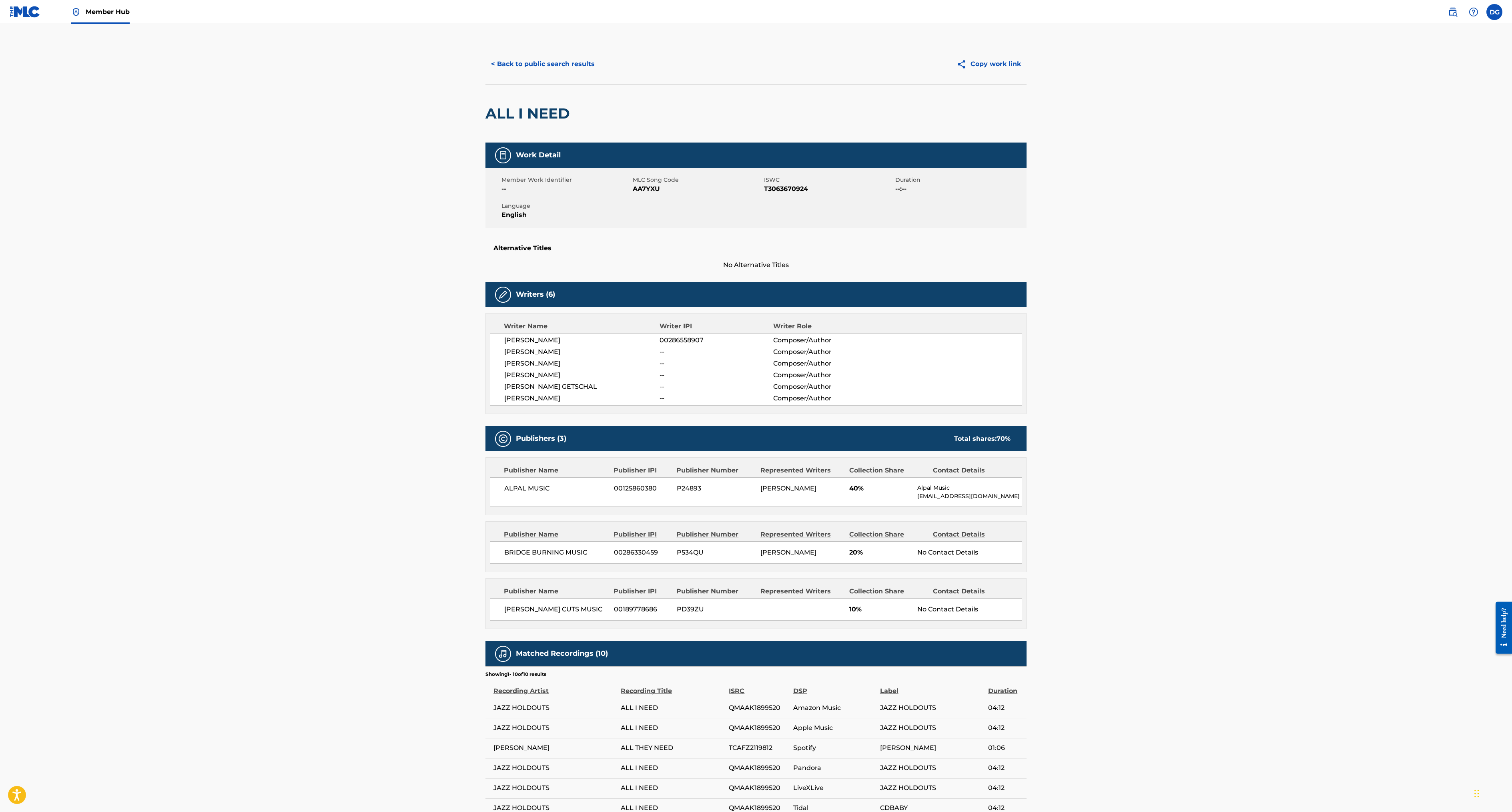
scroll to position [754, 0]
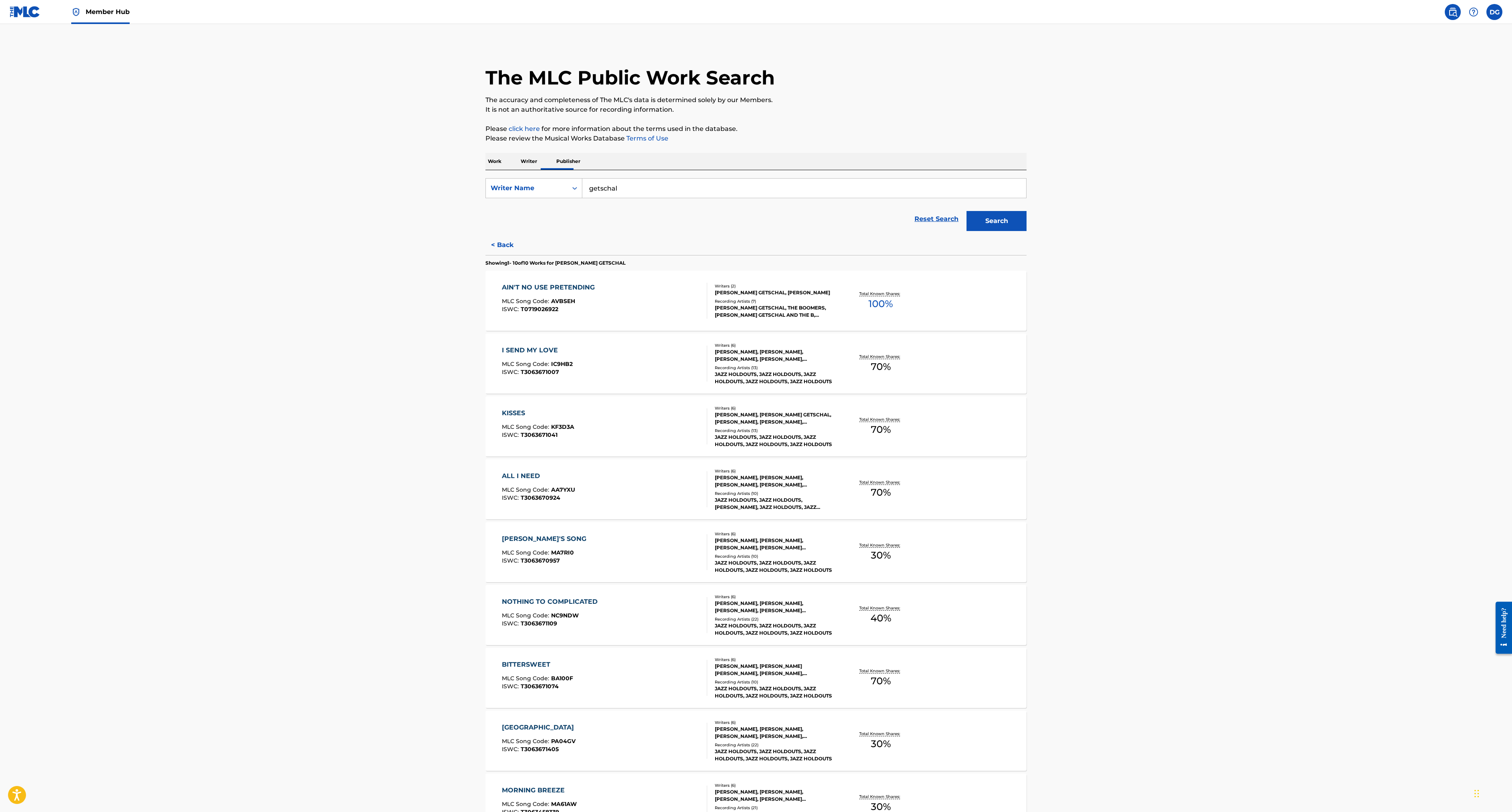
scroll to position [3, 0]
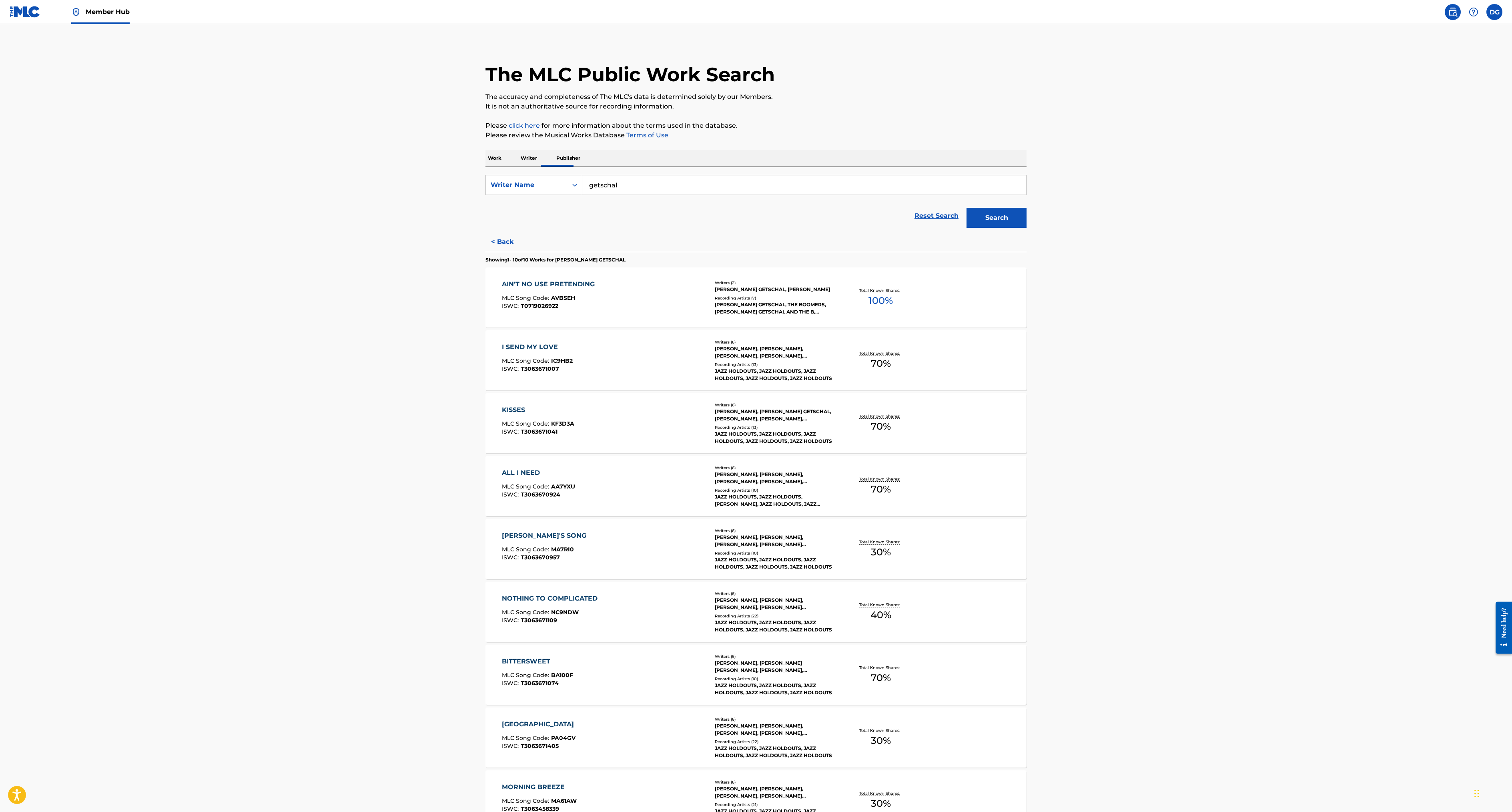
click at [502, 567] on div "[PERSON_NAME]'S SONG MLC Song Code : MA7RI0 ISWC : T3063670957" at bounding box center [546, 548] width 89 height 36
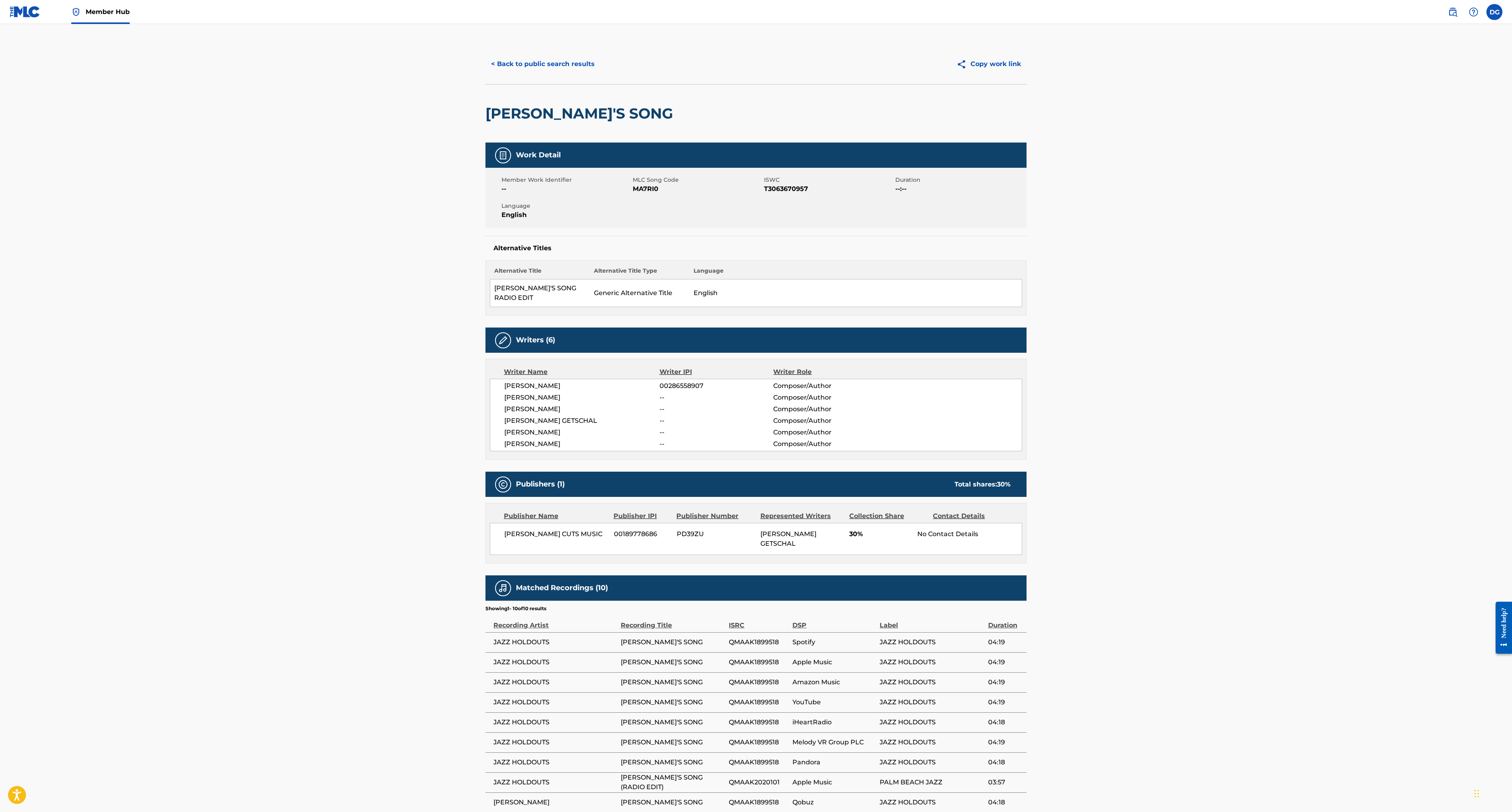
scroll to position [624, 0]
